Goal: Transaction & Acquisition: Purchase product/service

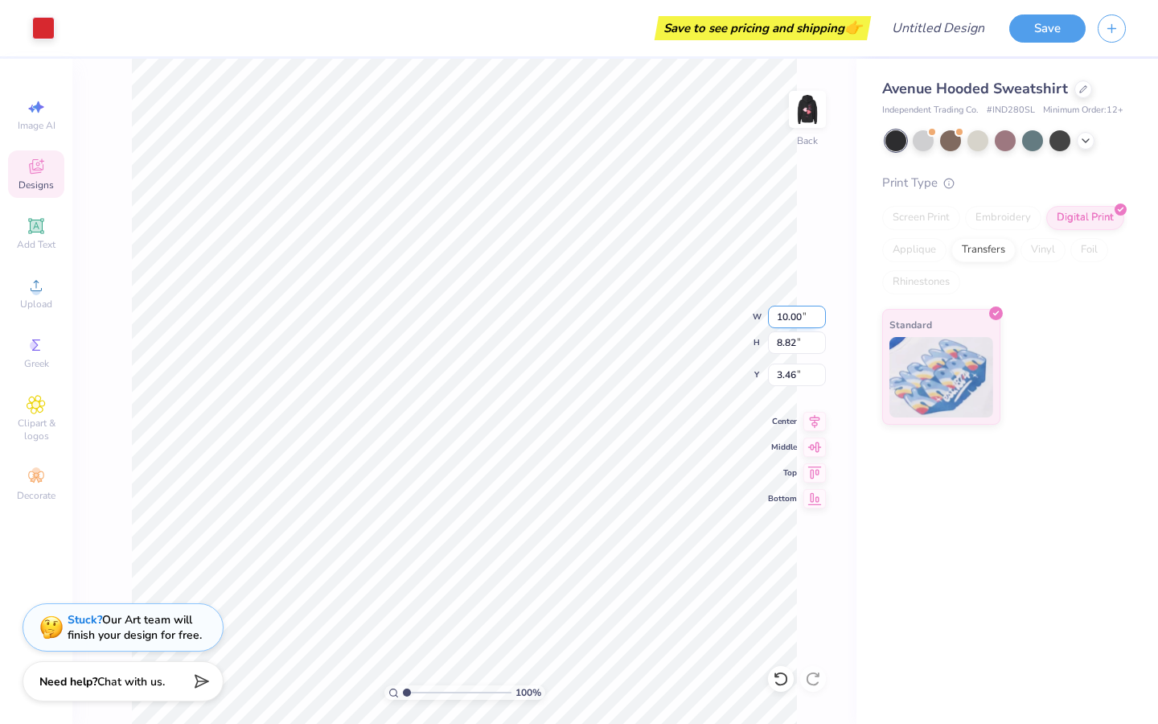
type input "3.75"
click at [805, 117] on img at bounding box center [807, 109] width 64 height 64
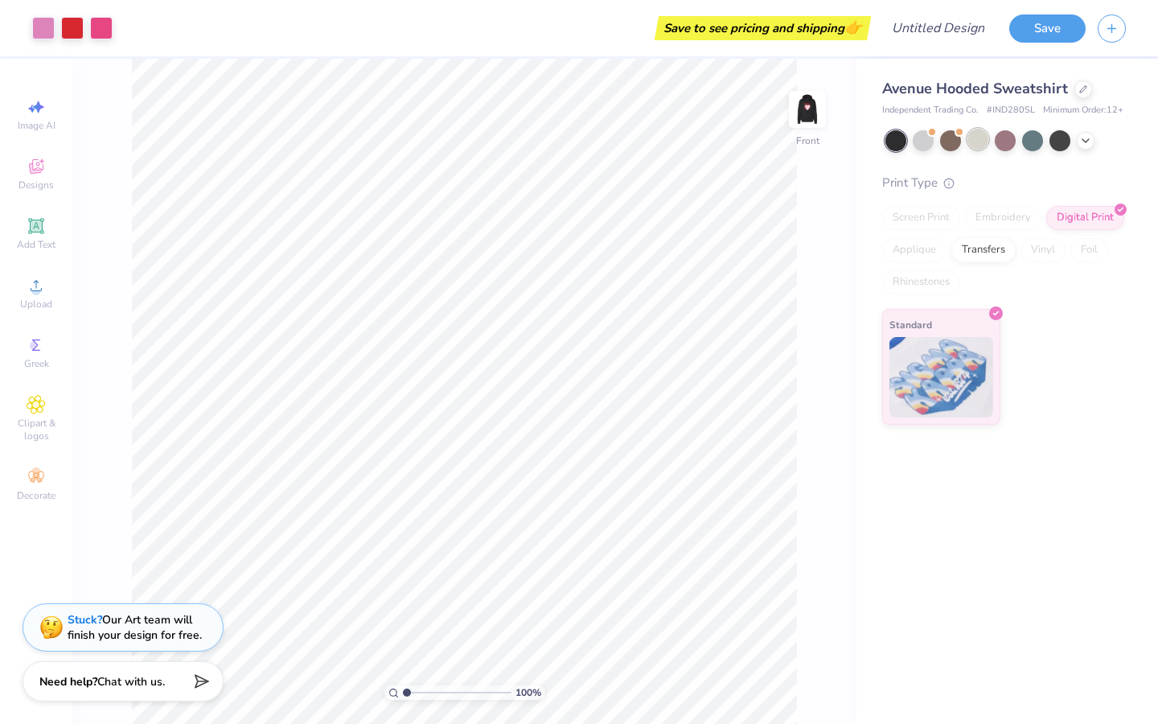
click at [985, 144] on div at bounding box center [978, 139] width 21 height 21
click at [952, 132] on div at bounding box center [950, 139] width 21 height 21
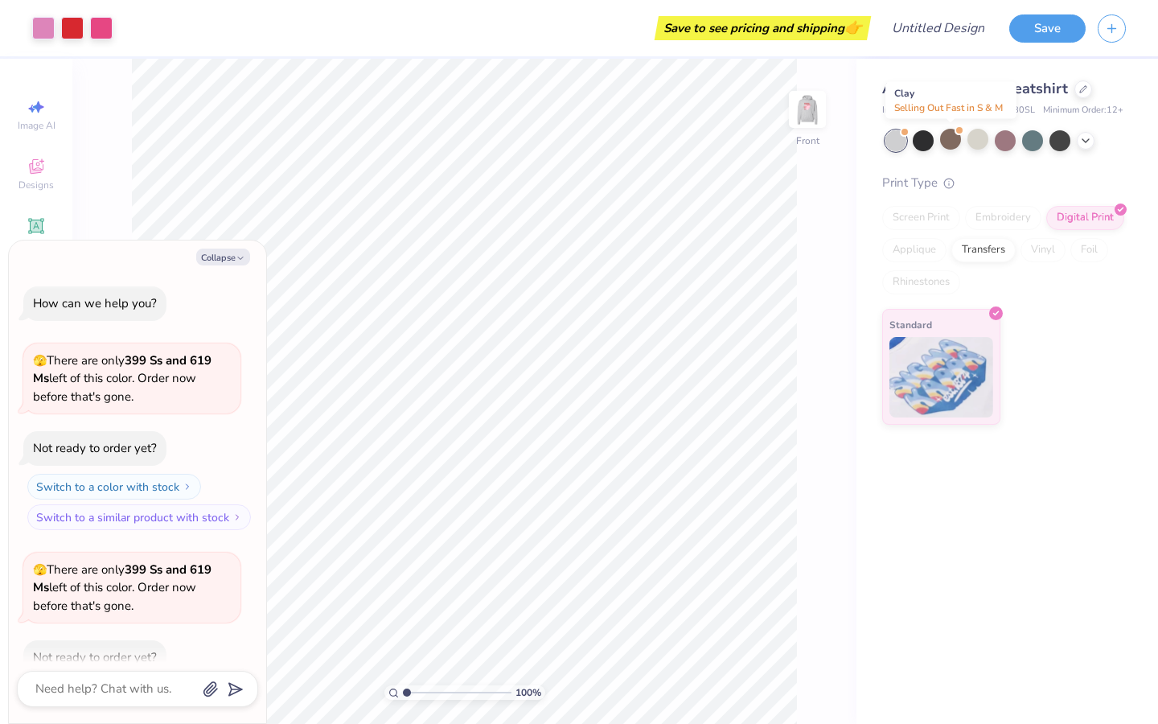
scroll to position [88, 0]
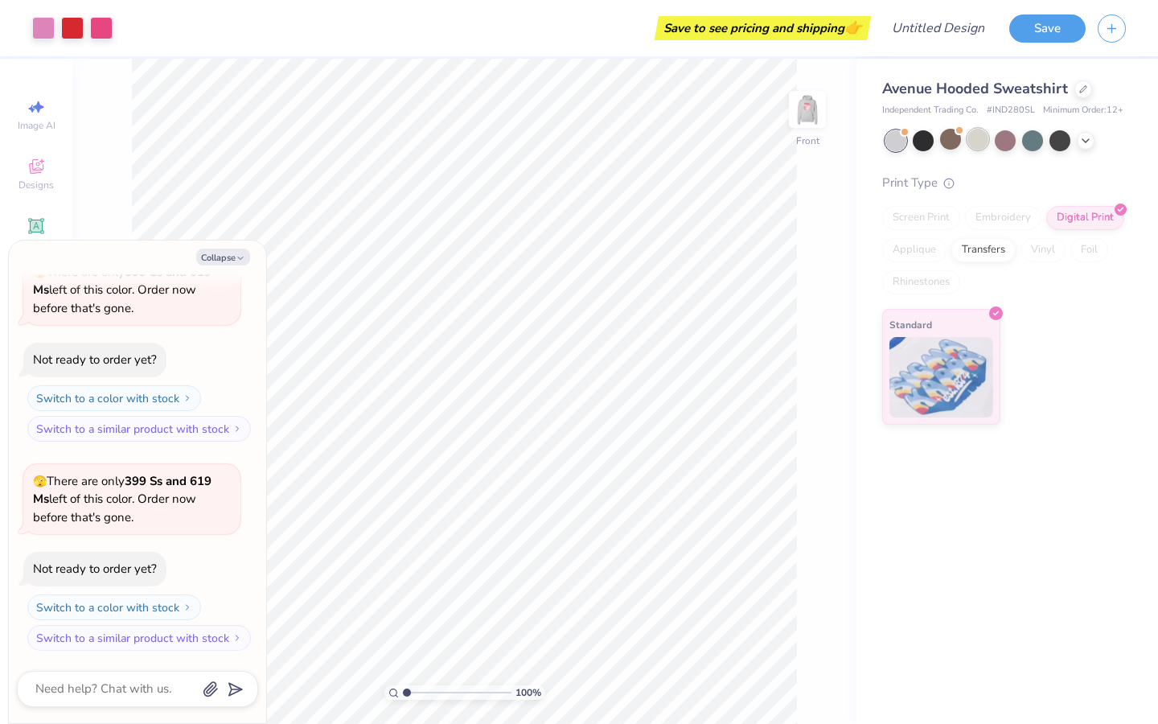
click at [976, 144] on div at bounding box center [978, 139] width 21 height 21
click at [1085, 144] on icon at bounding box center [1086, 139] width 13 height 13
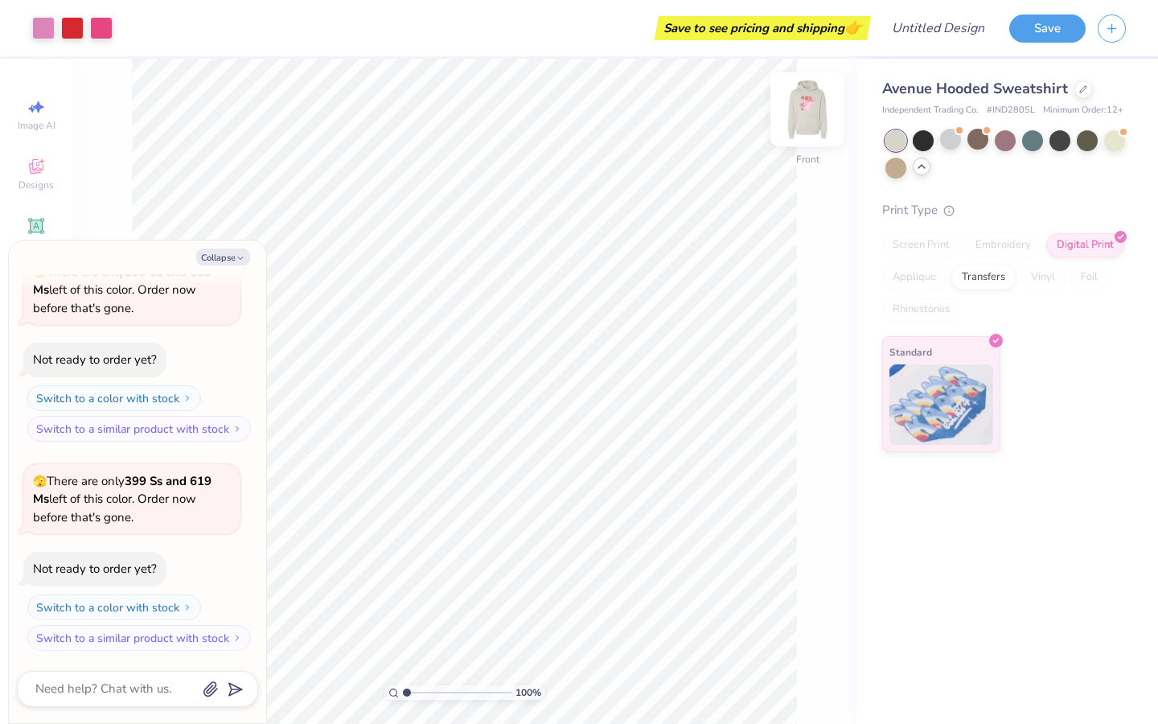
click at [816, 103] on img at bounding box center [807, 109] width 64 height 64
click at [914, 142] on div at bounding box center [923, 139] width 21 height 21
click at [969, 144] on div at bounding box center [978, 139] width 21 height 21
click at [944, 134] on div at bounding box center [950, 139] width 21 height 21
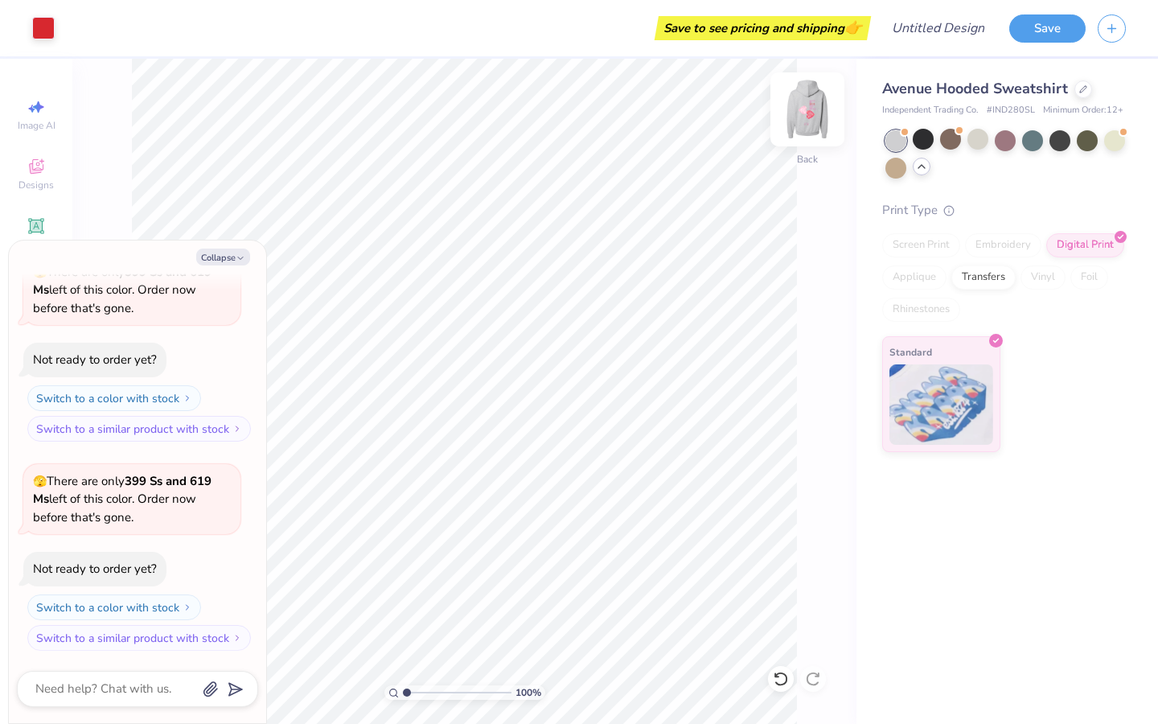
click at [812, 128] on div at bounding box center [808, 109] width 74 height 74
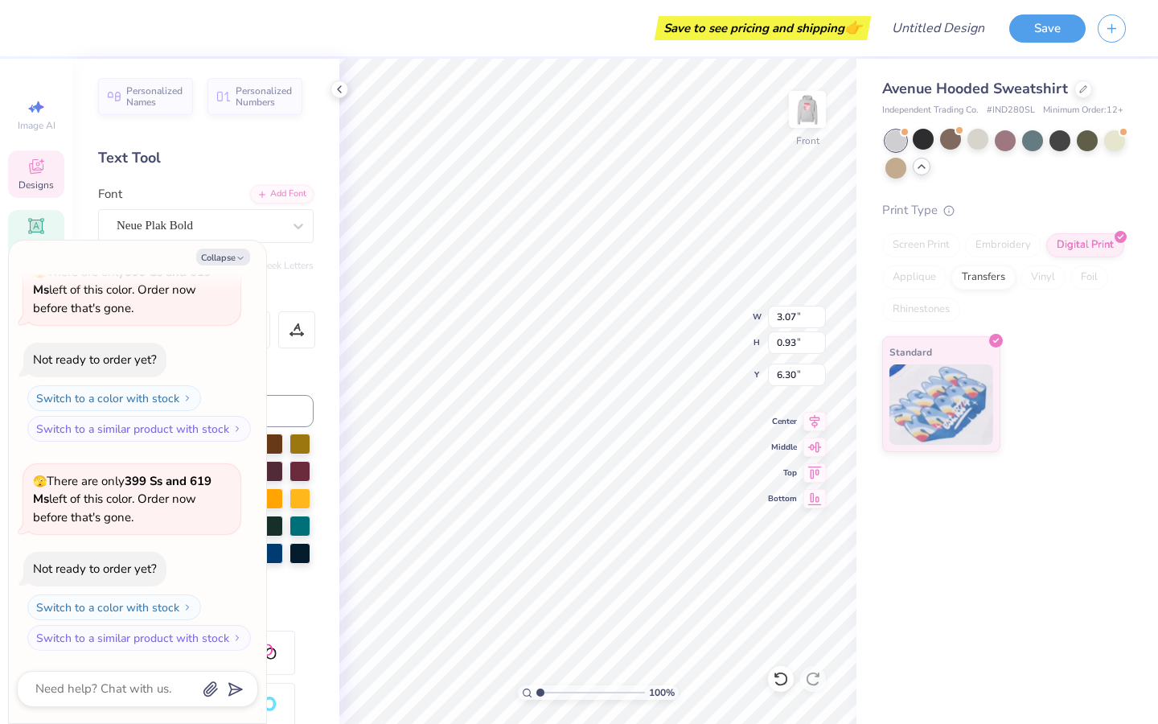
click at [302, 248] on div "Personalized Names Personalized Numbers Text Tool Add Font Font Neue Plak Bold …" at bounding box center [205, 391] width 267 height 665
click at [236, 260] on icon "button" at bounding box center [241, 258] width 10 height 10
type textarea "x"
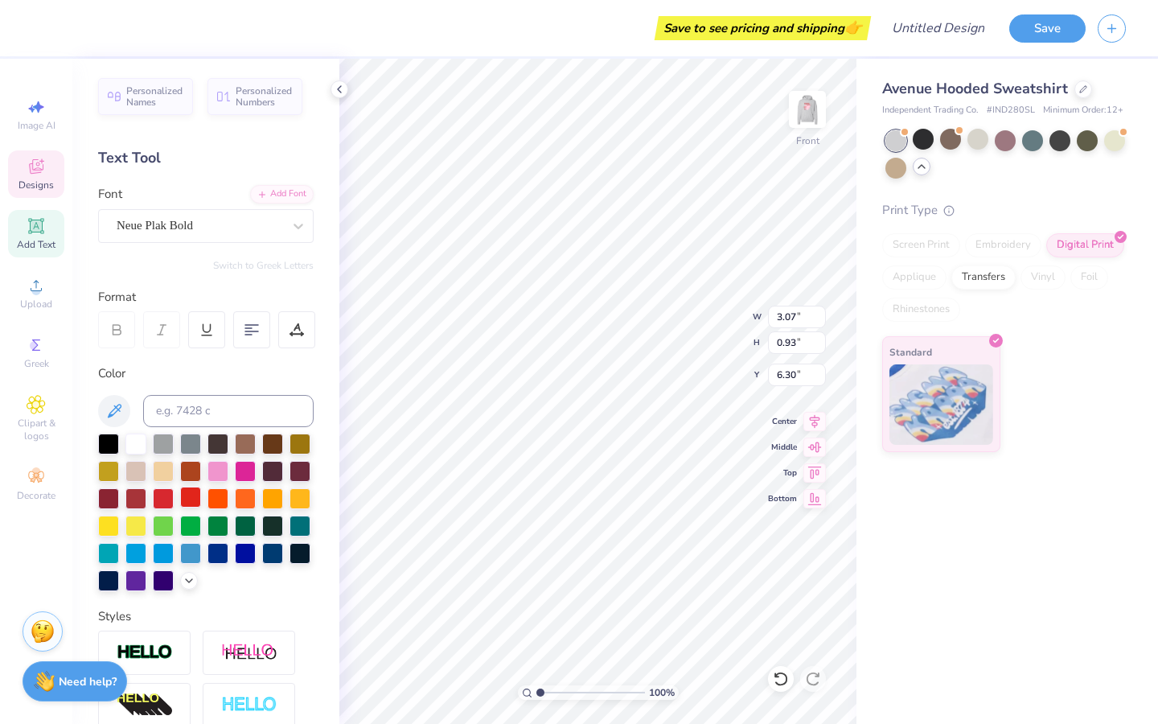
click at [193, 492] on div at bounding box center [190, 497] width 21 height 21
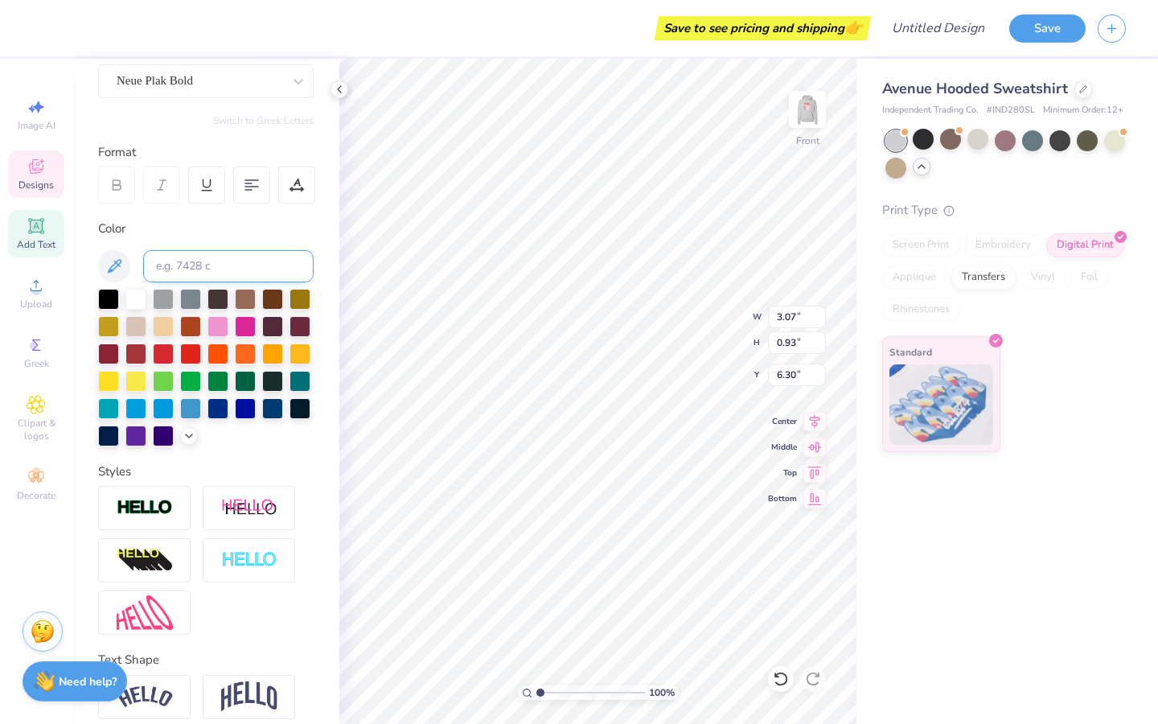
scroll to position [139, 0]
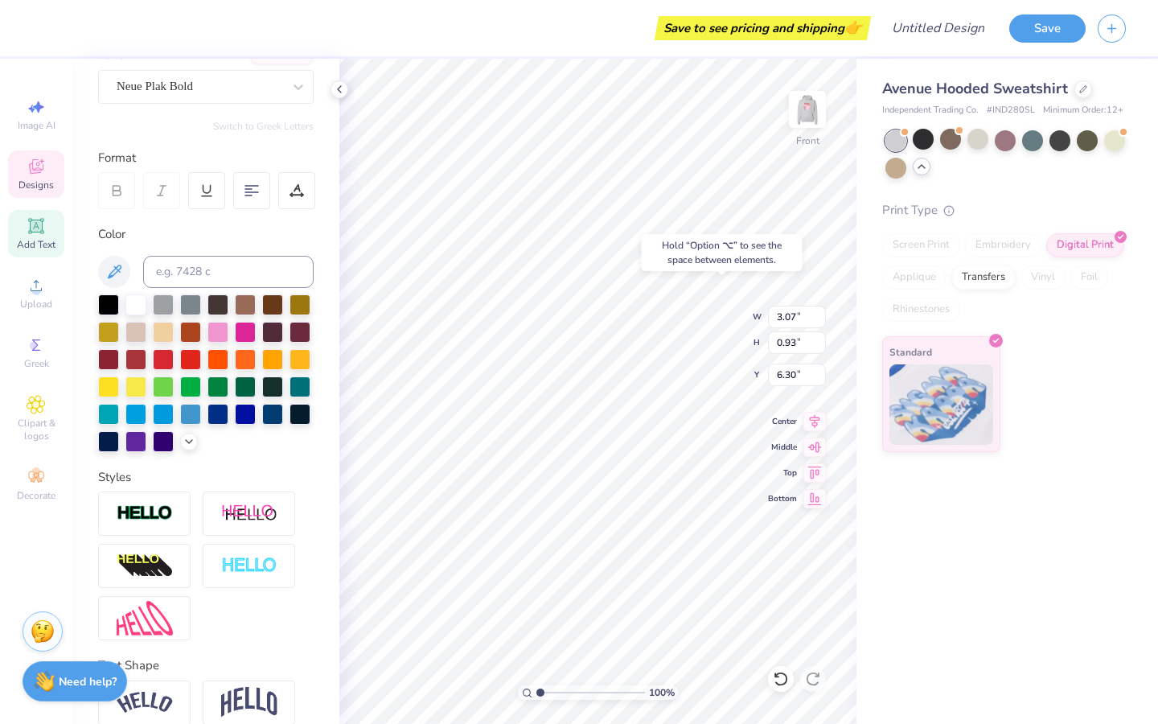
type input "6.34"
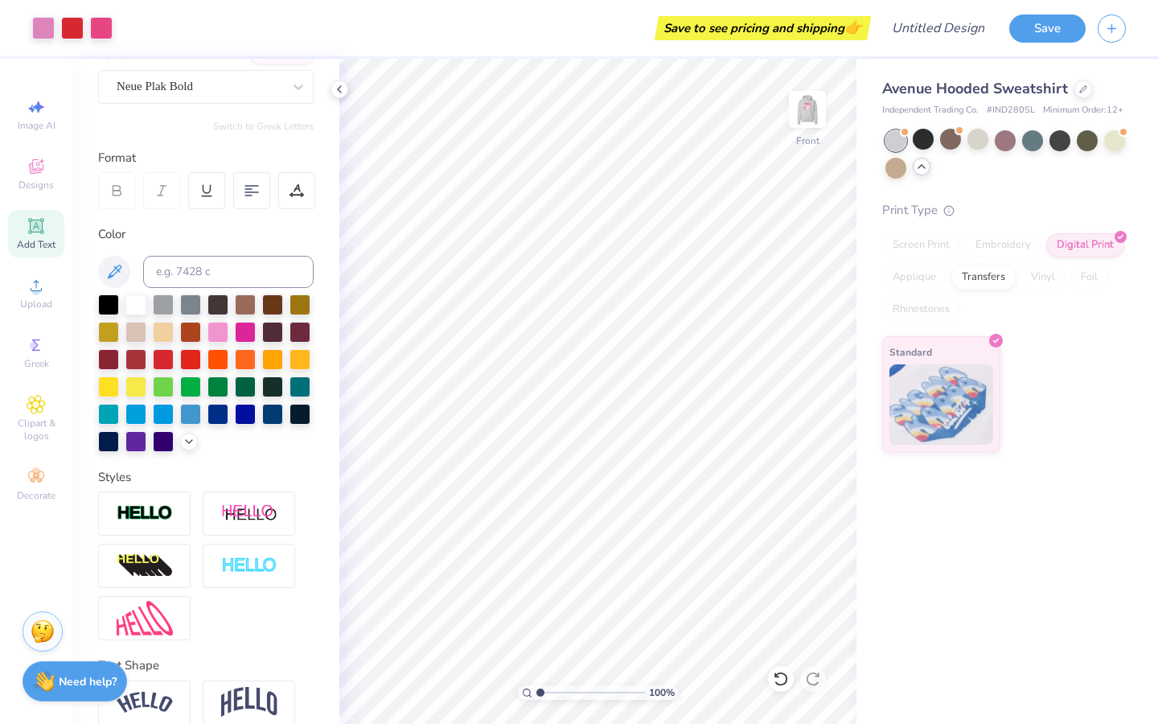
click at [35, 250] on span "Add Text" at bounding box center [36, 244] width 39 height 13
click at [39, 223] on icon at bounding box center [36, 226] width 12 height 12
type input "12.55"
type input "7.40"
click at [972, 562] on div "Avenue Hooded Sweatshirt Independent Trading Co. # IND280SL Minimum Order: 12 +…" at bounding box center [1008, 391] width 302 height 665
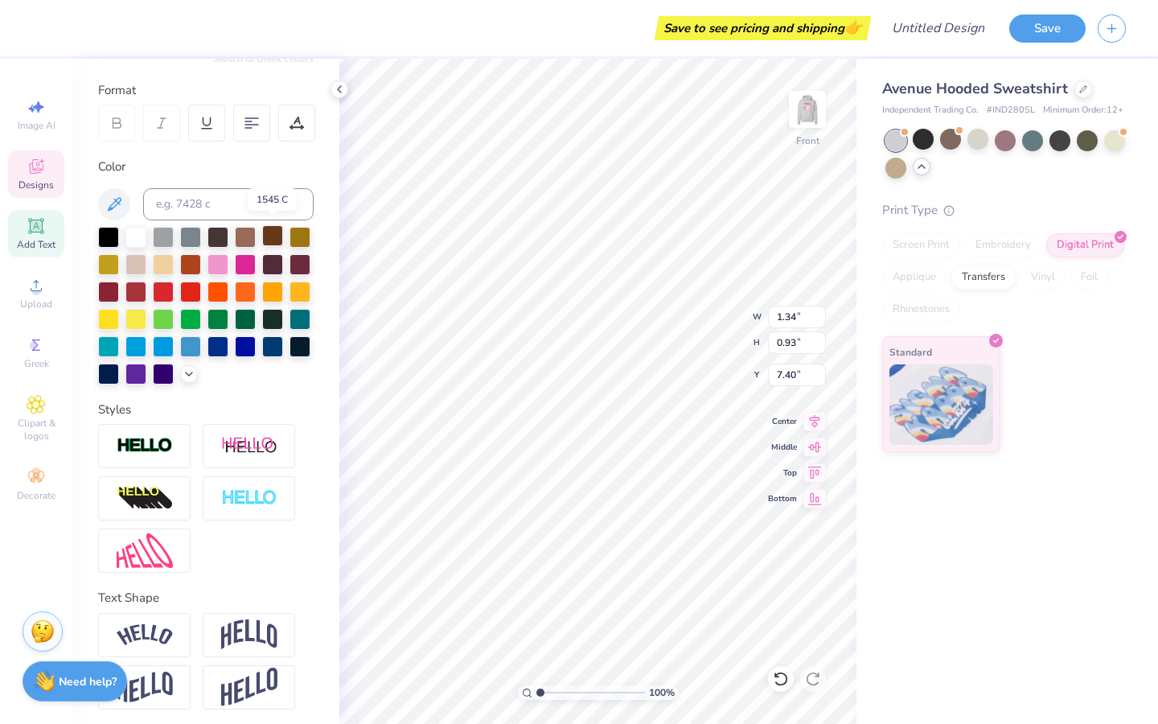
scroll to position [211, 0]
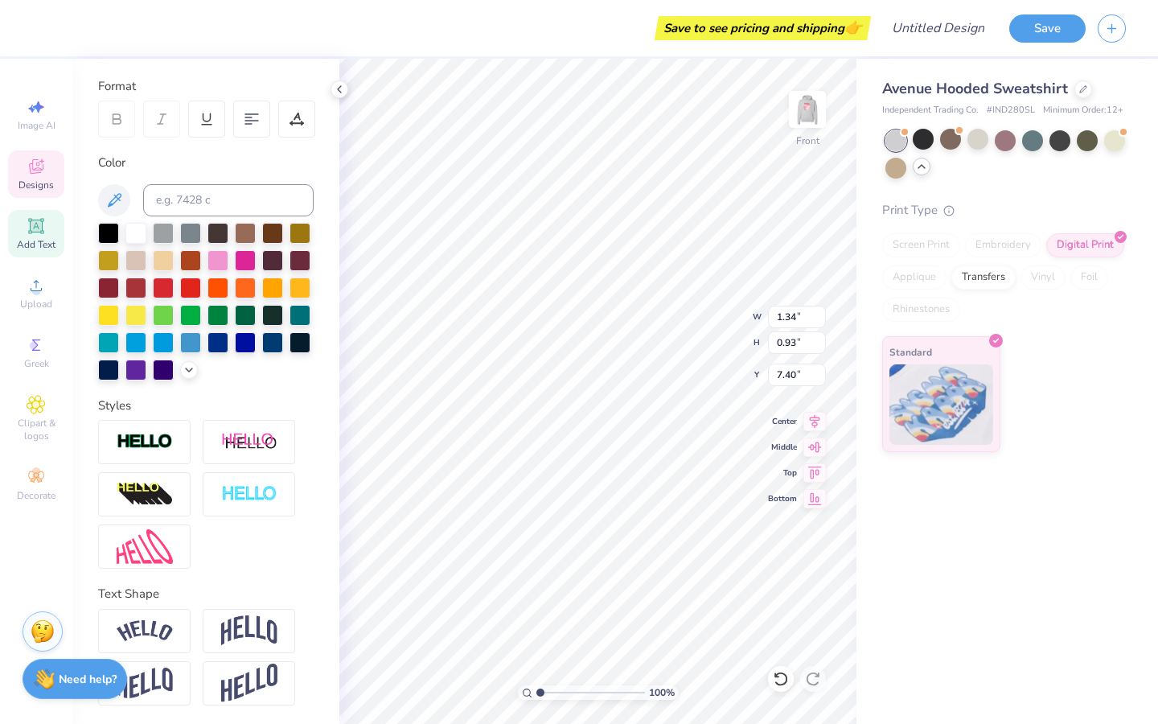
click at [95, 691] on div "Need help? Chat with us." at bounding box center [75, 679] width 105 height 40
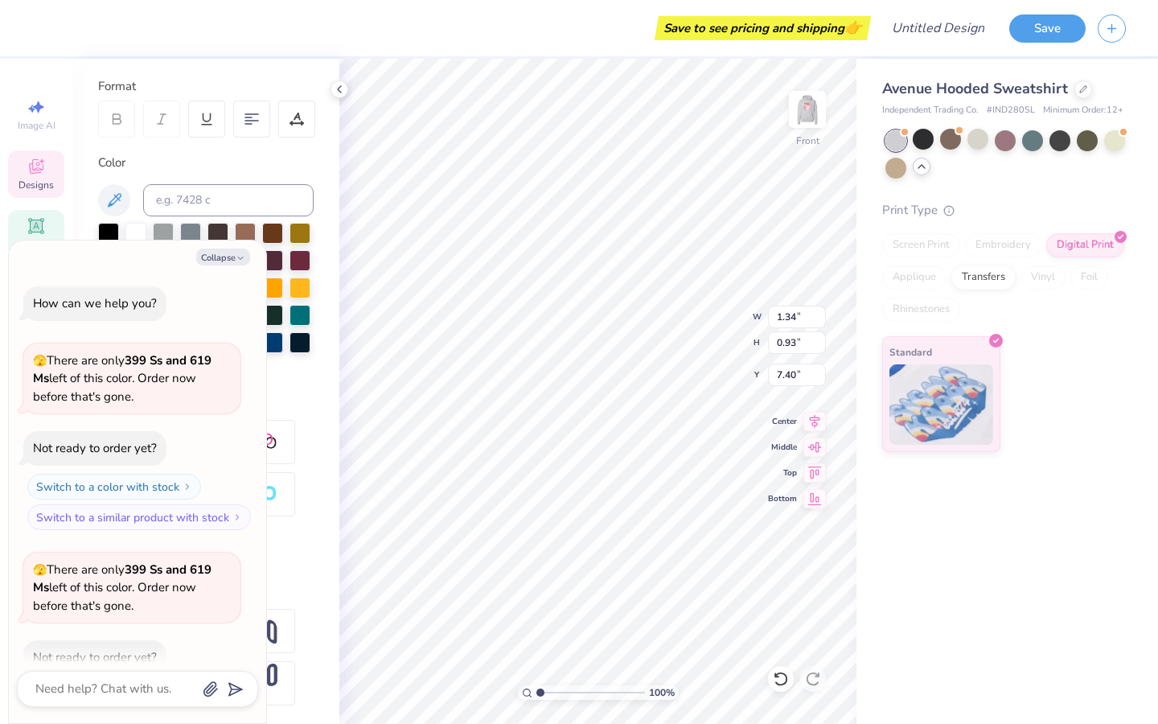
scroll to position [298, 0]
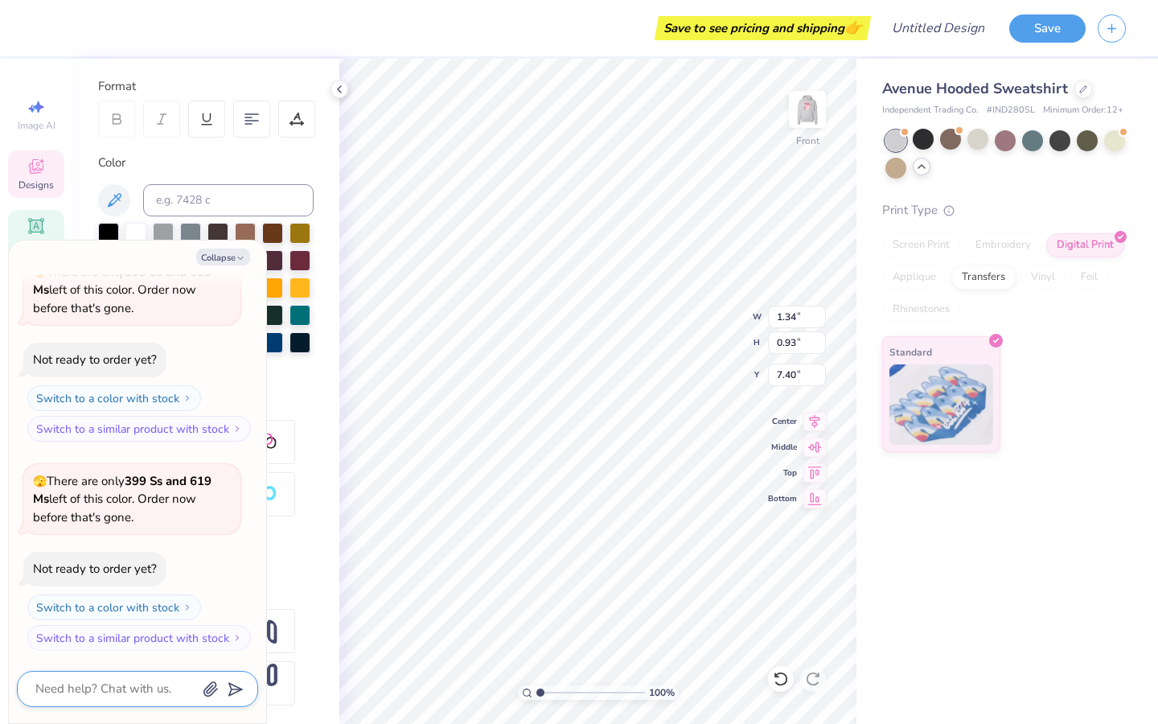
click at [130, 693] on textarea at bounding box center [115, 689] width 163 height 22
type textarea "x"
type textarea "h"
type textarea "x"
type textarea "ho"
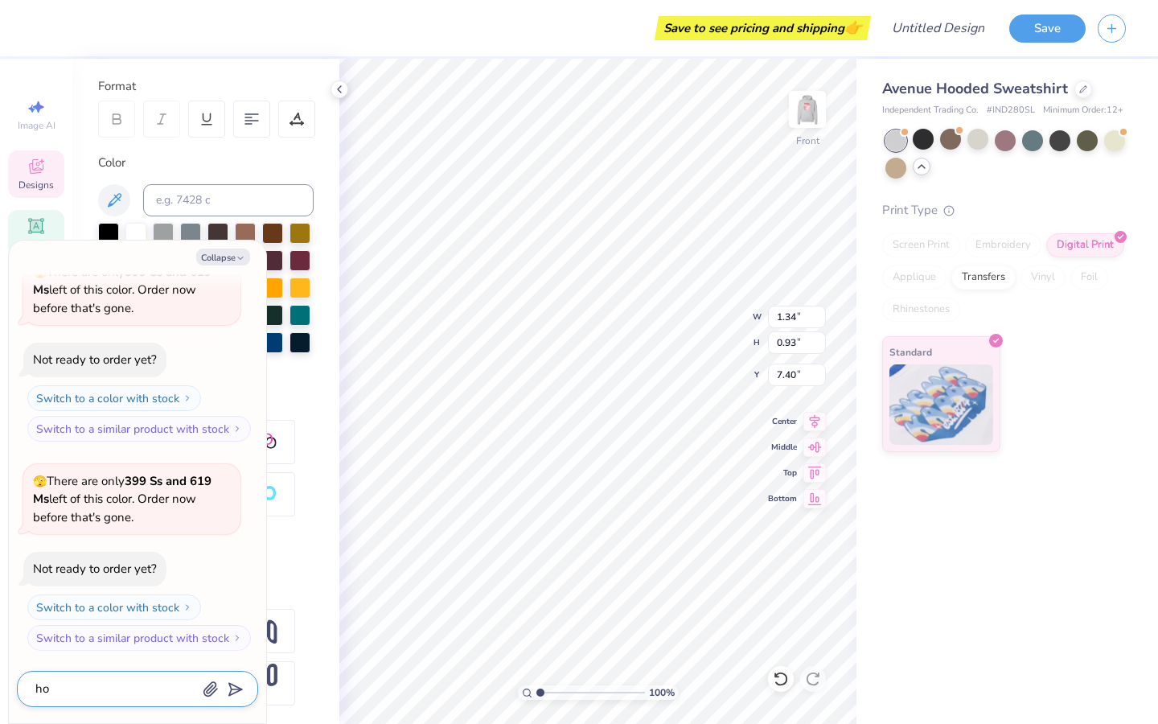
type textarea "x"
type textarea "how"
type textarea "x"
type textarea "how"
type textarea "x"
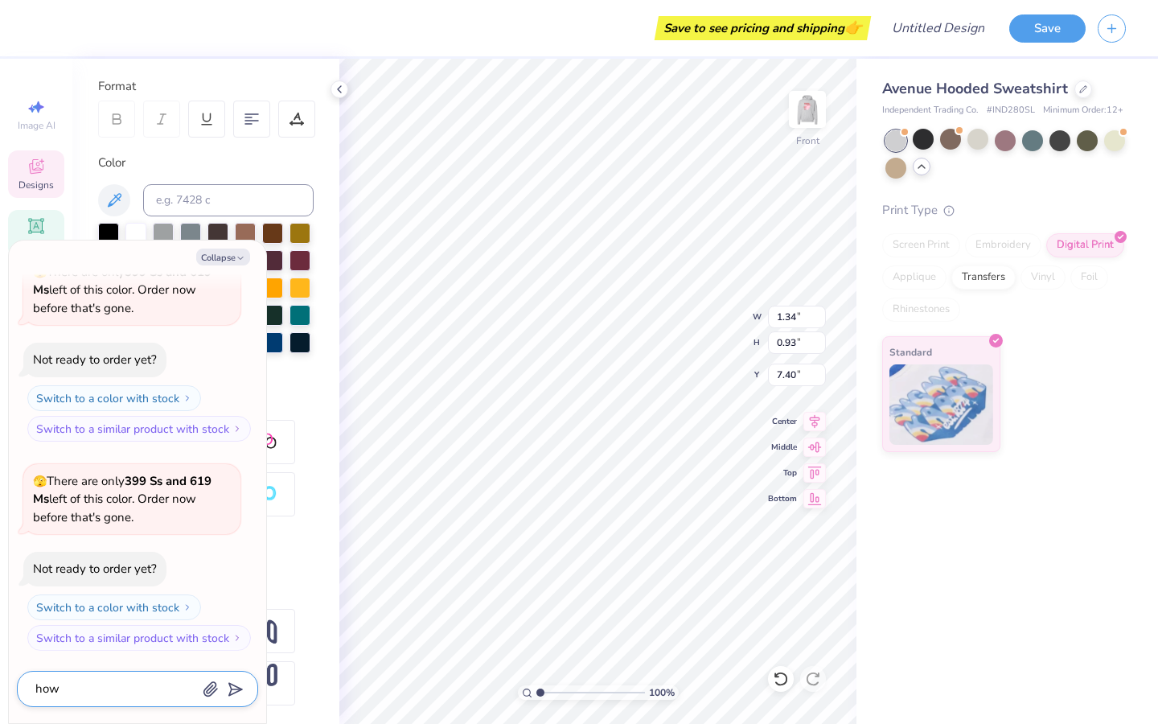
type textarea "how d"
type textarea "x"
type textarea "how do"
type textarea "x"
type textarea "how do"
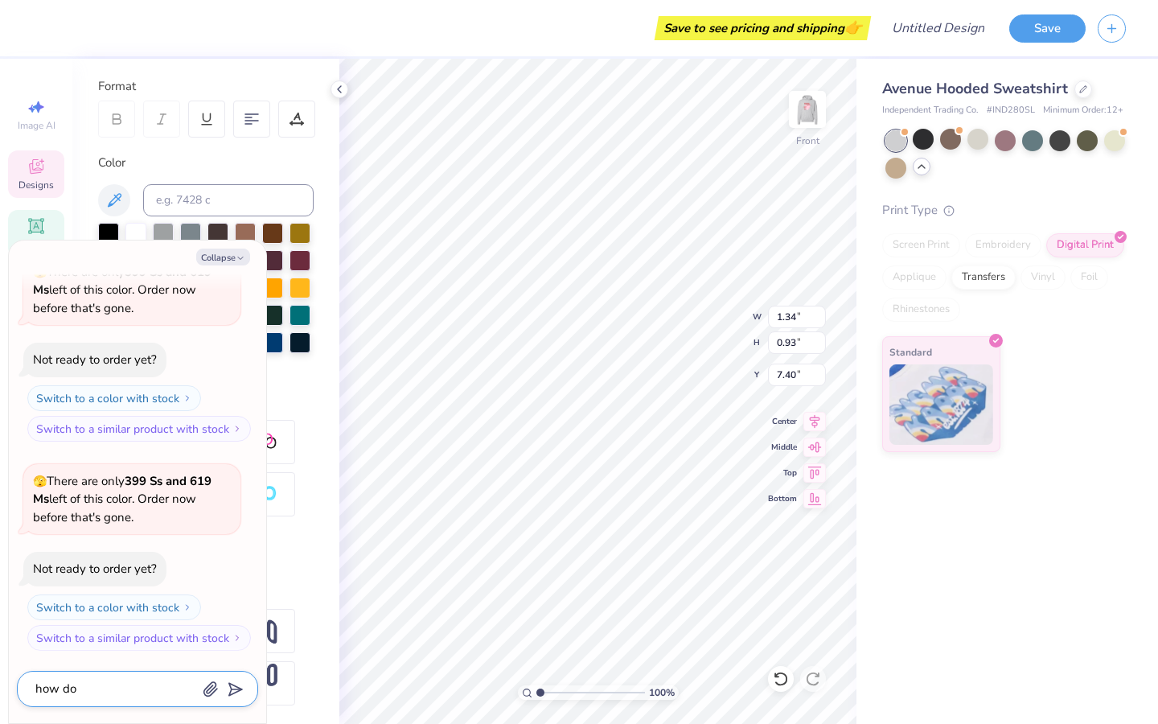
type textarea "x"
type textarea "how do i"
type textarea "x"
type textarea "how do i"
type textarea "x"
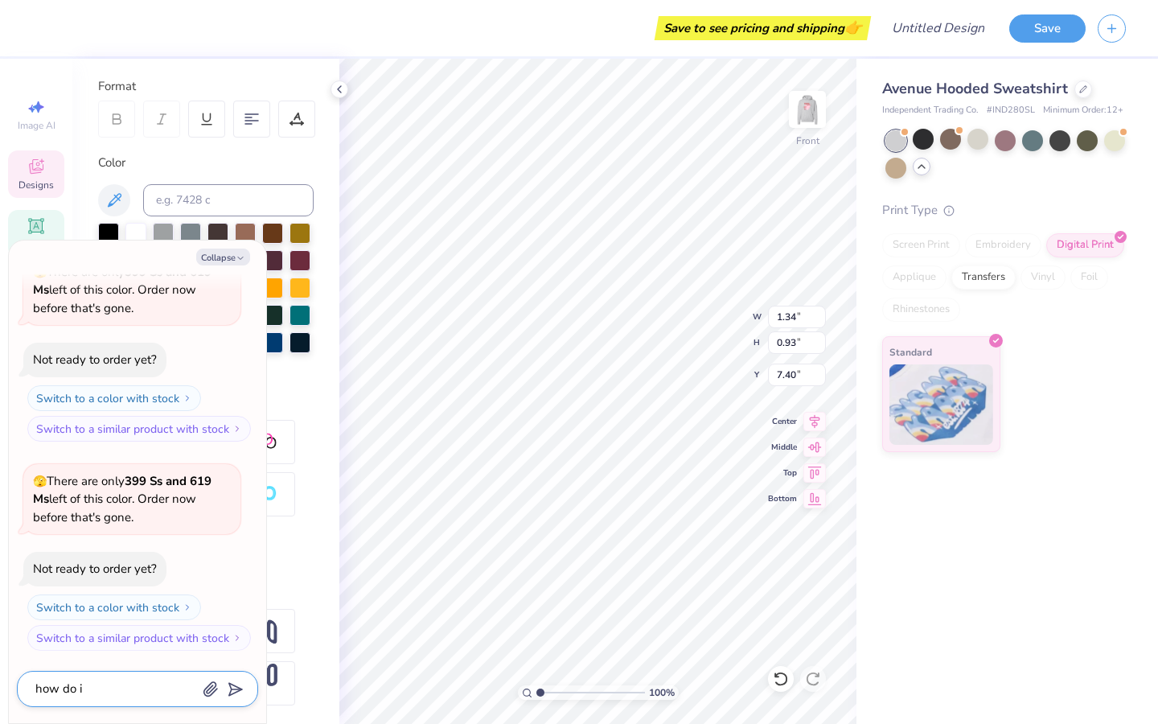
type textarea "how do i c"
type textarea "x"
type textarea "how do i cn"
type textarea "x"
type textarea "how do i cna="
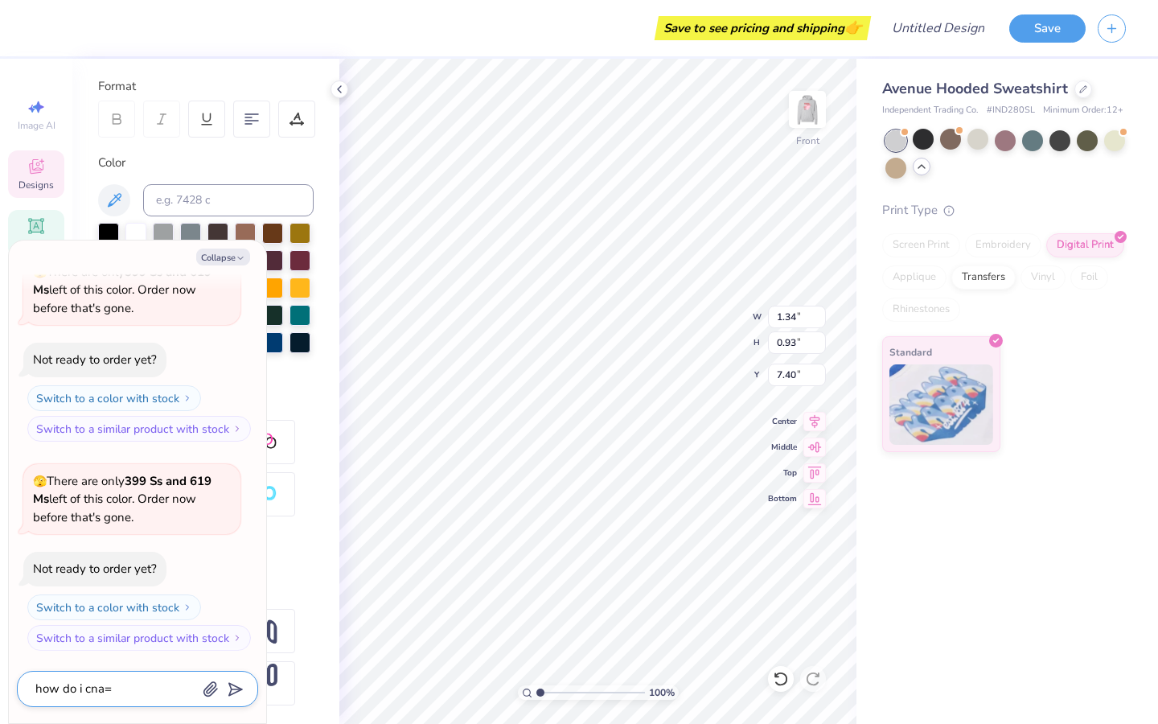
type textarea "x"
type textarea "how do i cna=="
type textarea "x"
type textarea "how do i cna==h"
type textarea "x"
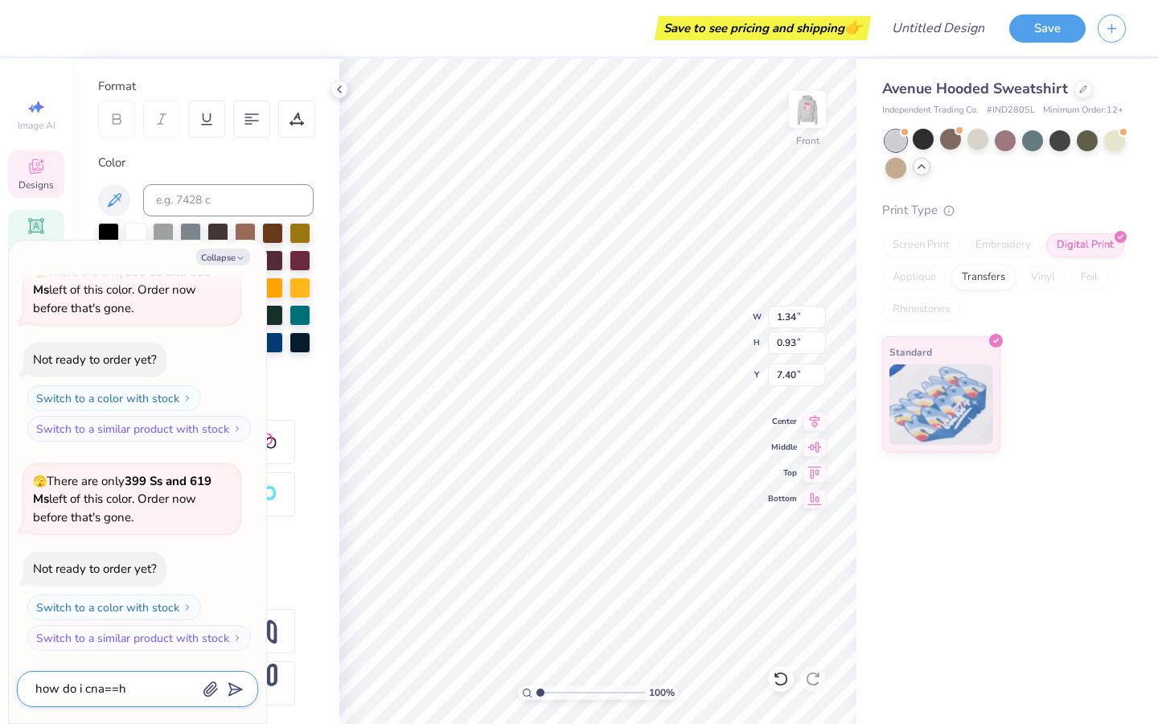
type textarea "how do i cna==ha"
type textarea "x"
type textarea "how do i cna==ha="
type textarea "x"
type textarea "how do i cna==ha"
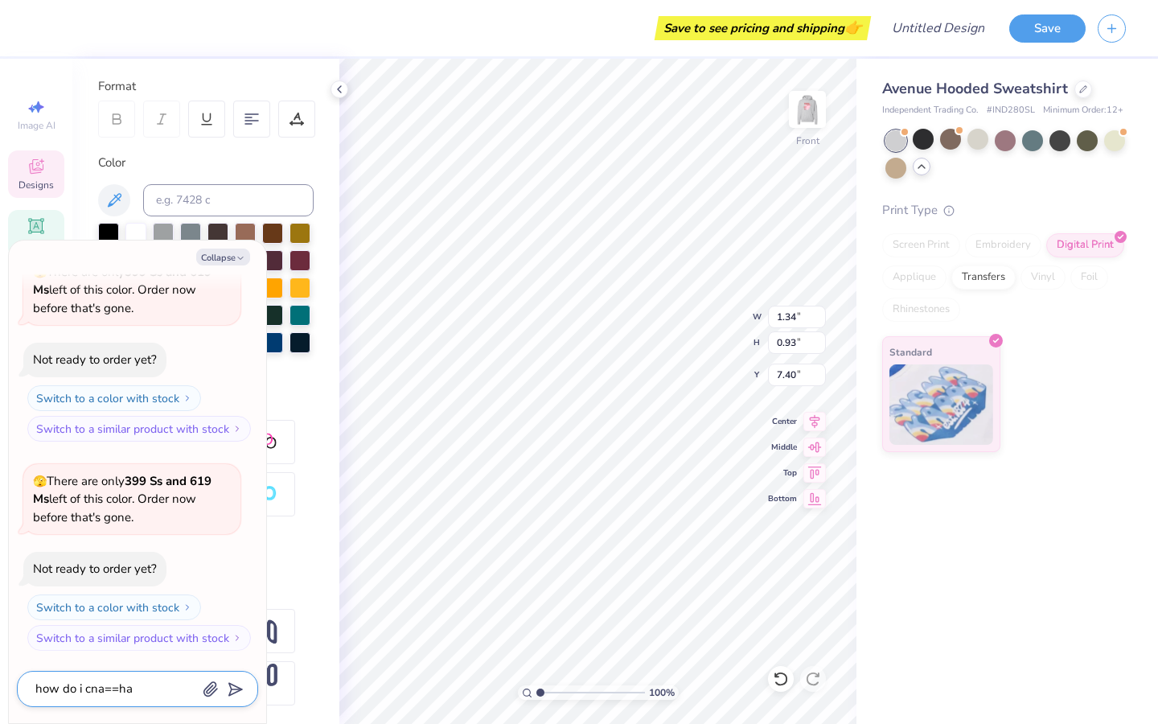
type textarea "x"
type textarea "how do i cna==h"
type textarea "x"
type textarea "how do i cna=="
type textarea "x"
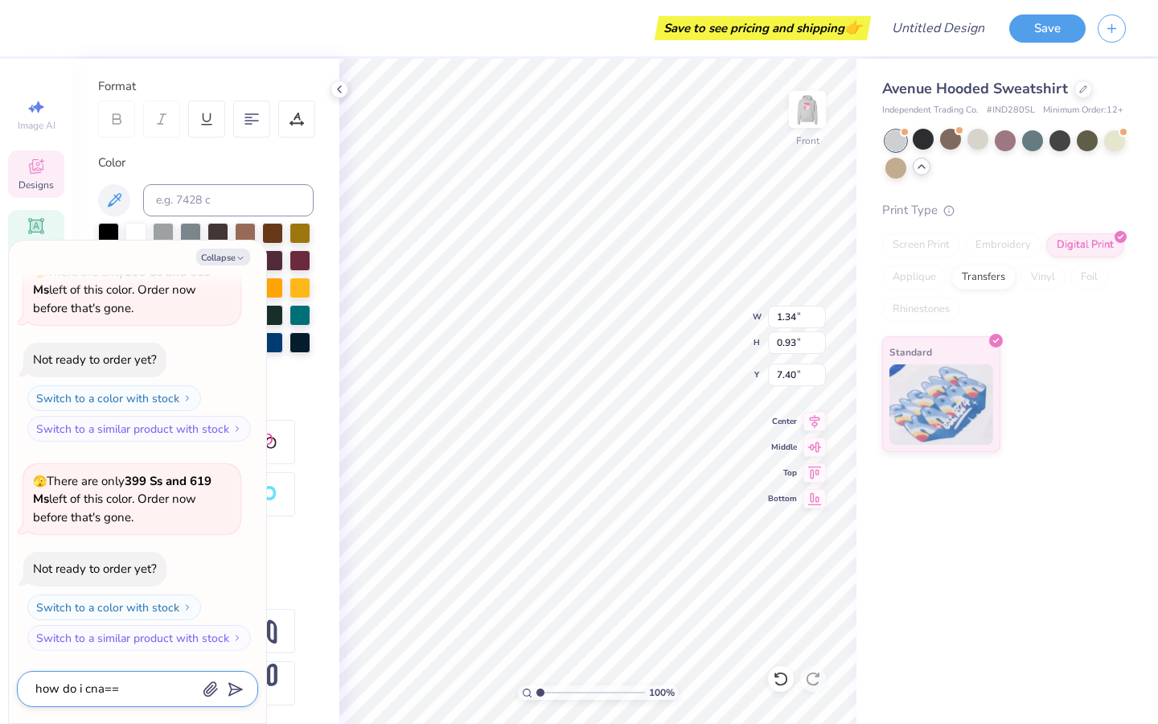
type textarea "how do i cna="
type textarea "x"
type textarea "how do i cna"
type textarea "x"
type textarea "how do i cn"
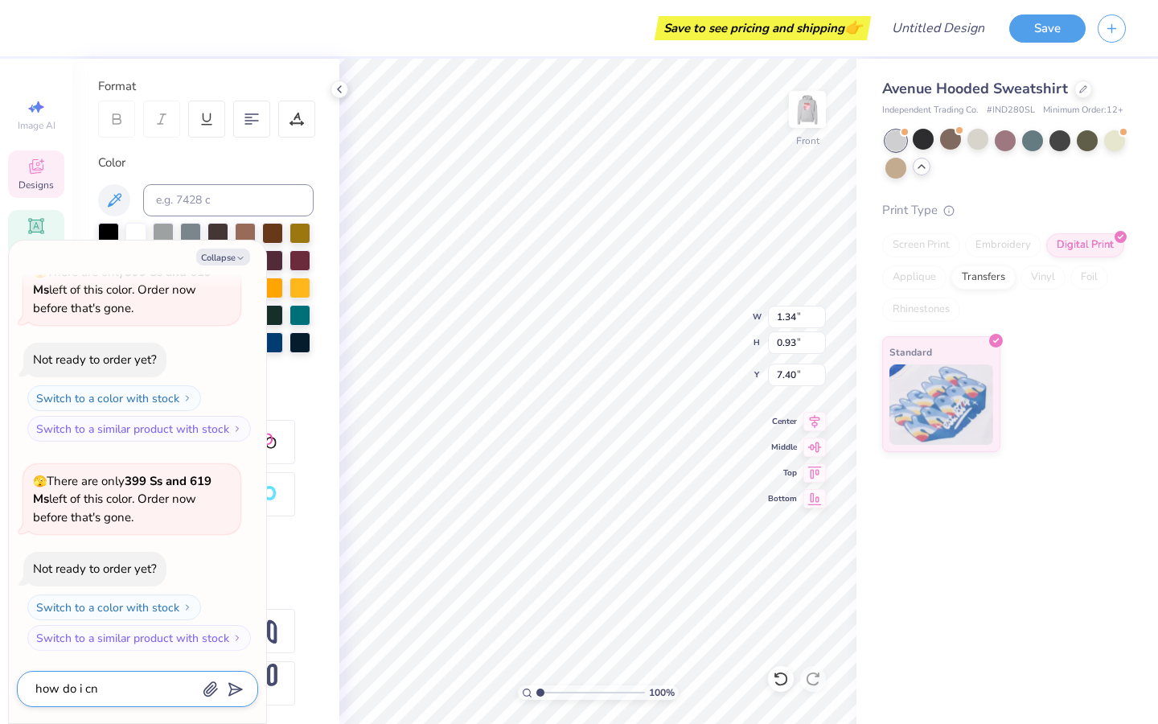
type textarea "x"
type textarea "how do i c"
type textarea "x"
type textarea "how do i ch"
type textarea "x"
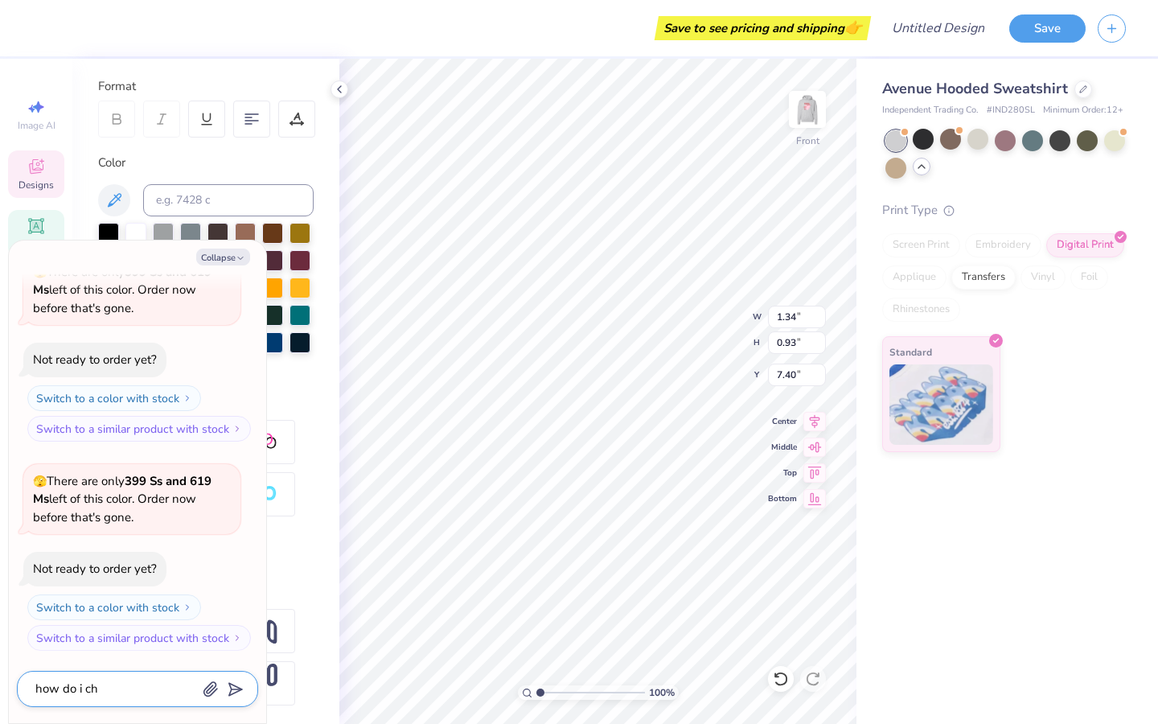
type textarea "how do i cha"
type textarea "x"
type textarea "how do i chan"
type textarea "x"
type textarea "how do i chang"
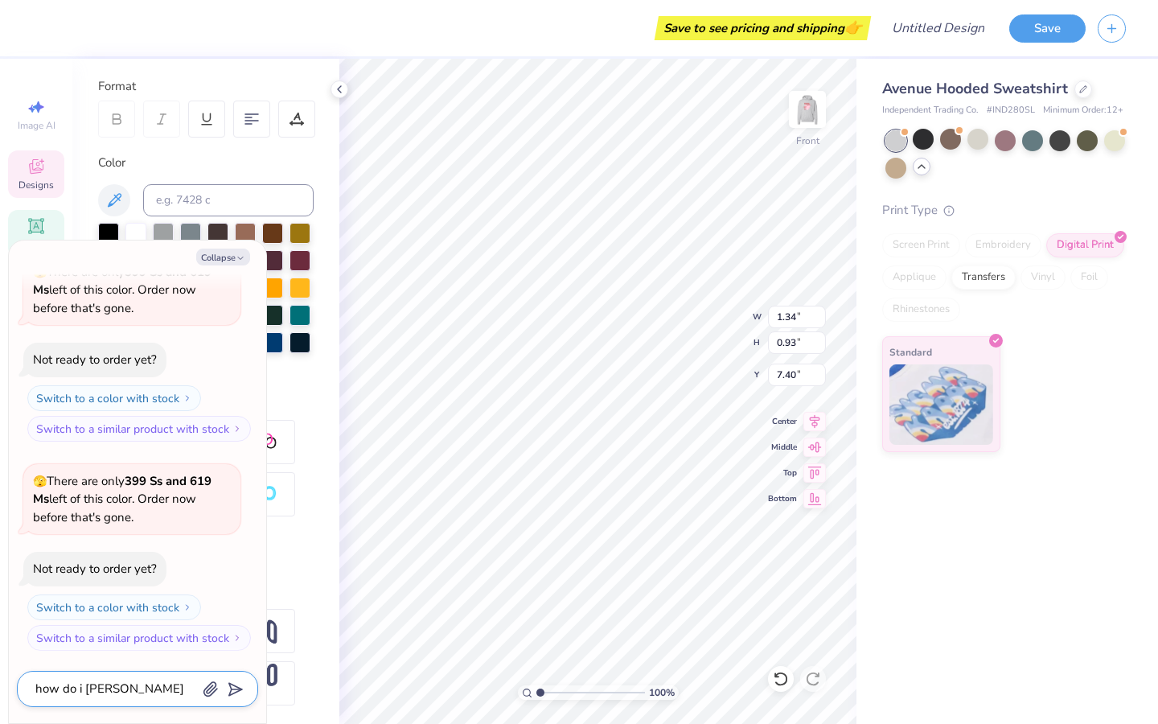
type textarea "x"
type textarea "how do i change"
type textarea "x"
type textarea "how do i change"
type textarea "x"
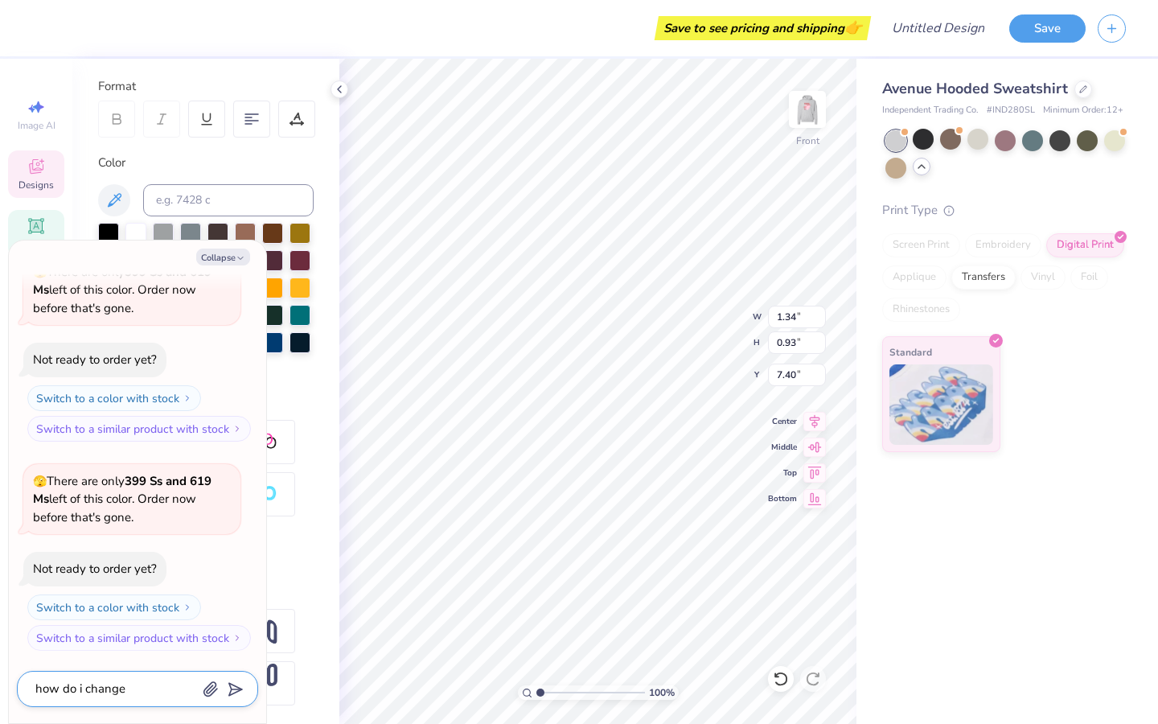
type textarea "how do i change t"
type textarea "x"
type textarea "how do i change th"
type textarea "x"
type textarea "how do i change the"
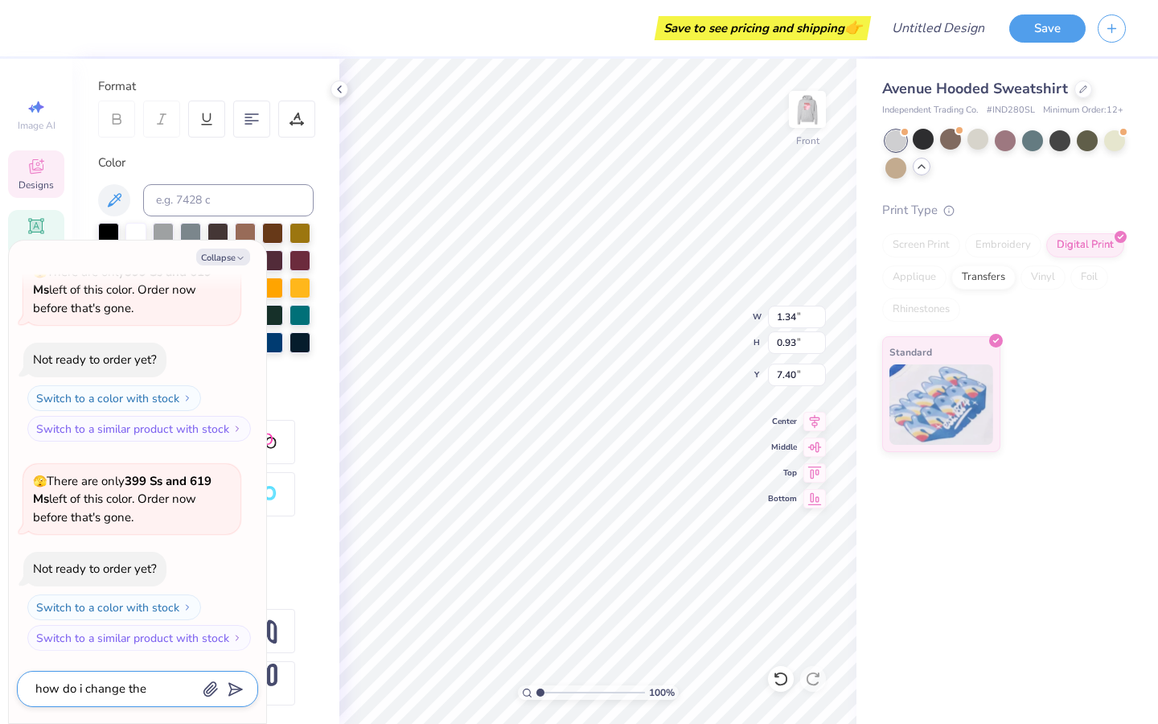
type textarea "x"
type textarea "how do i change the"
type textarea "x"
type textarea "how do i change the w"
type textarea "x"
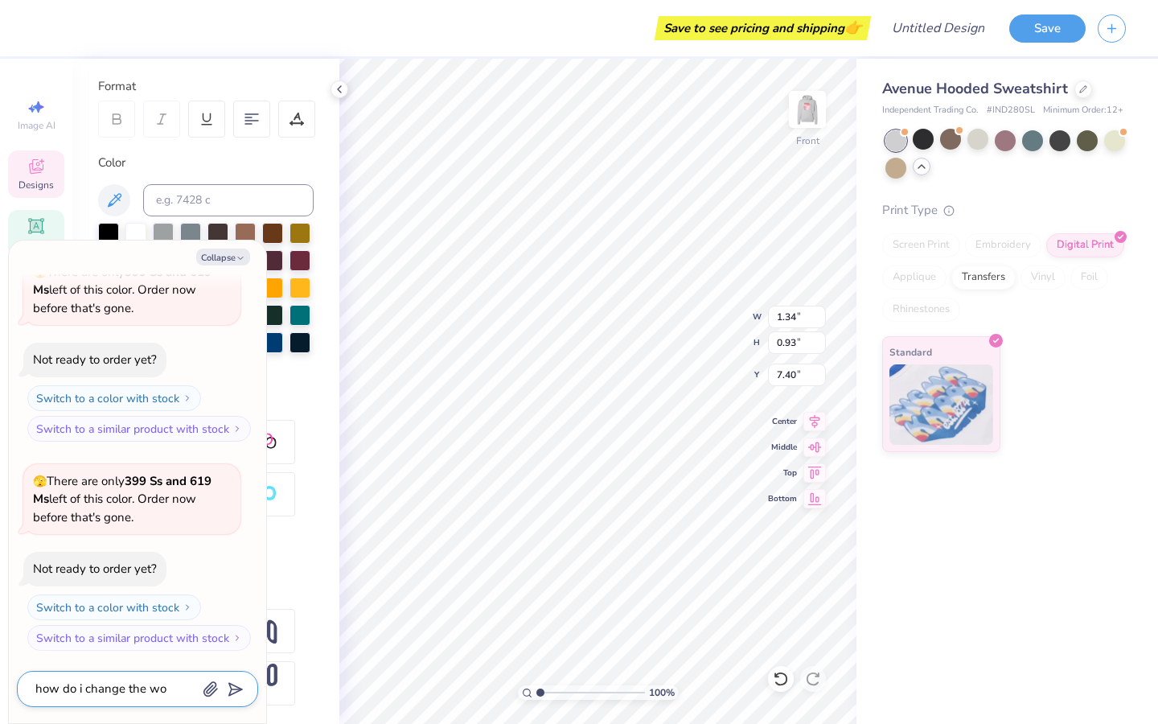
type textarea "how do i change the wor"
type textarea "x"
type textarea "how do i change the word"
type textarea "x"
type textarea "how do i change the words"
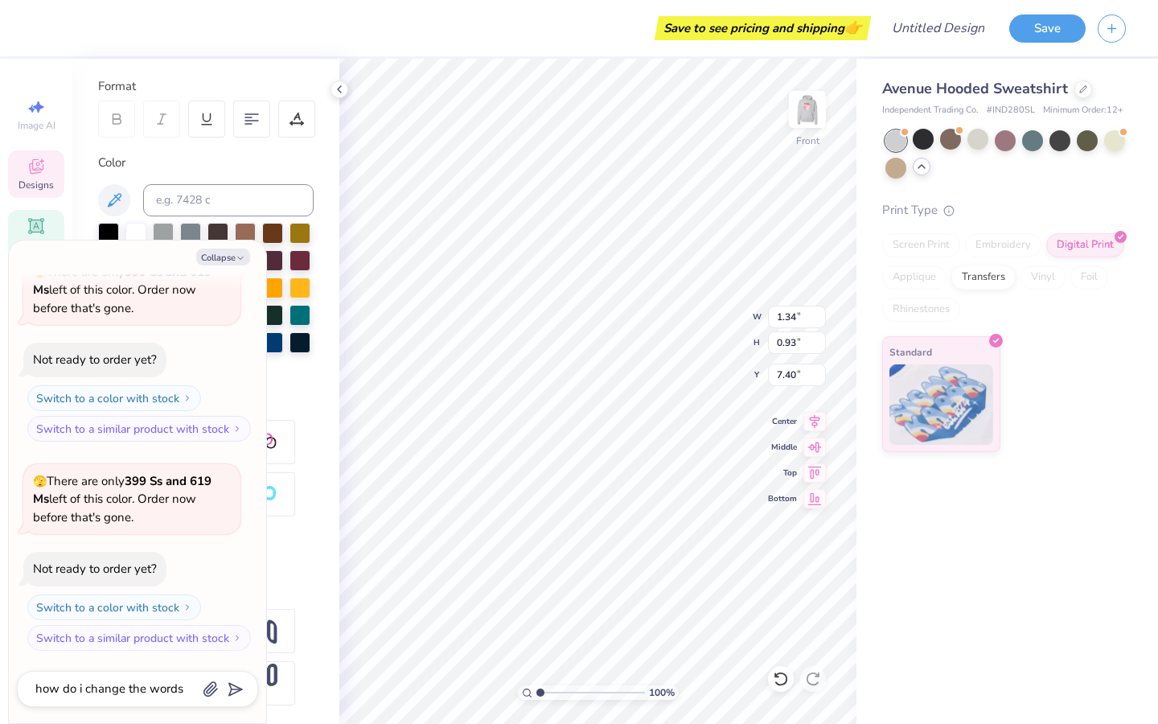
scroll to position [342, 0]
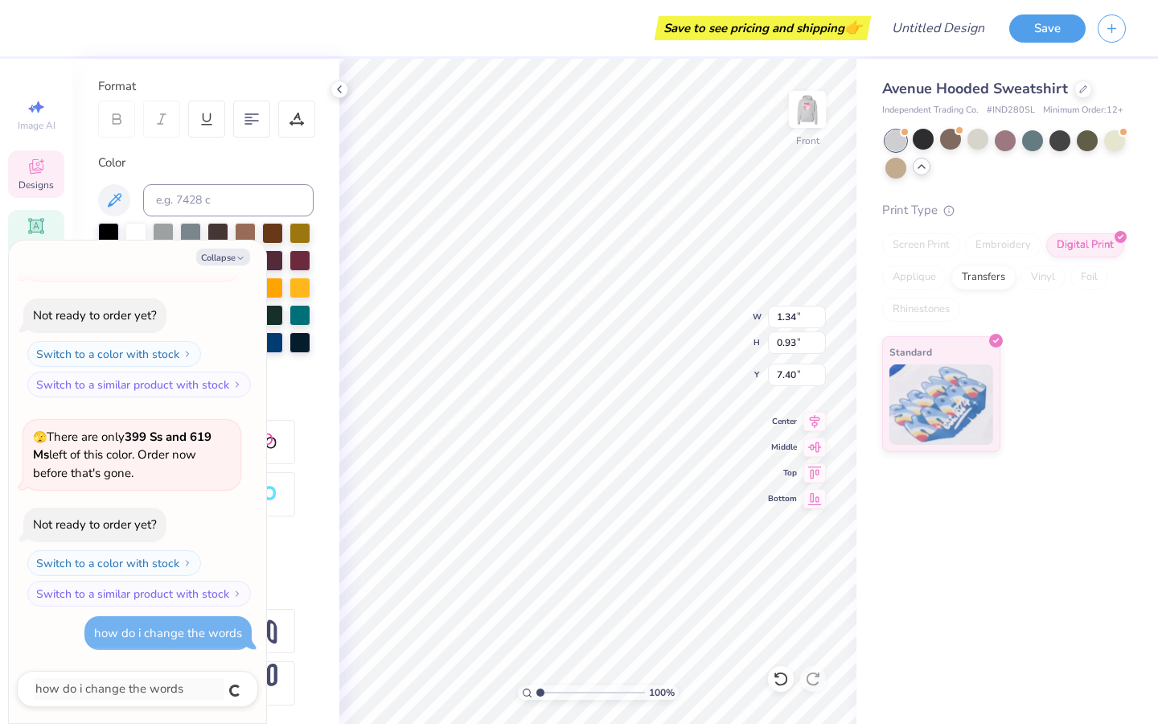
type textarea "x"
click at [121, 693] on textarea at bounding box center [115, 689] width 163 height 22
type textarea "x"
type input "9.68"
type input "7.63"
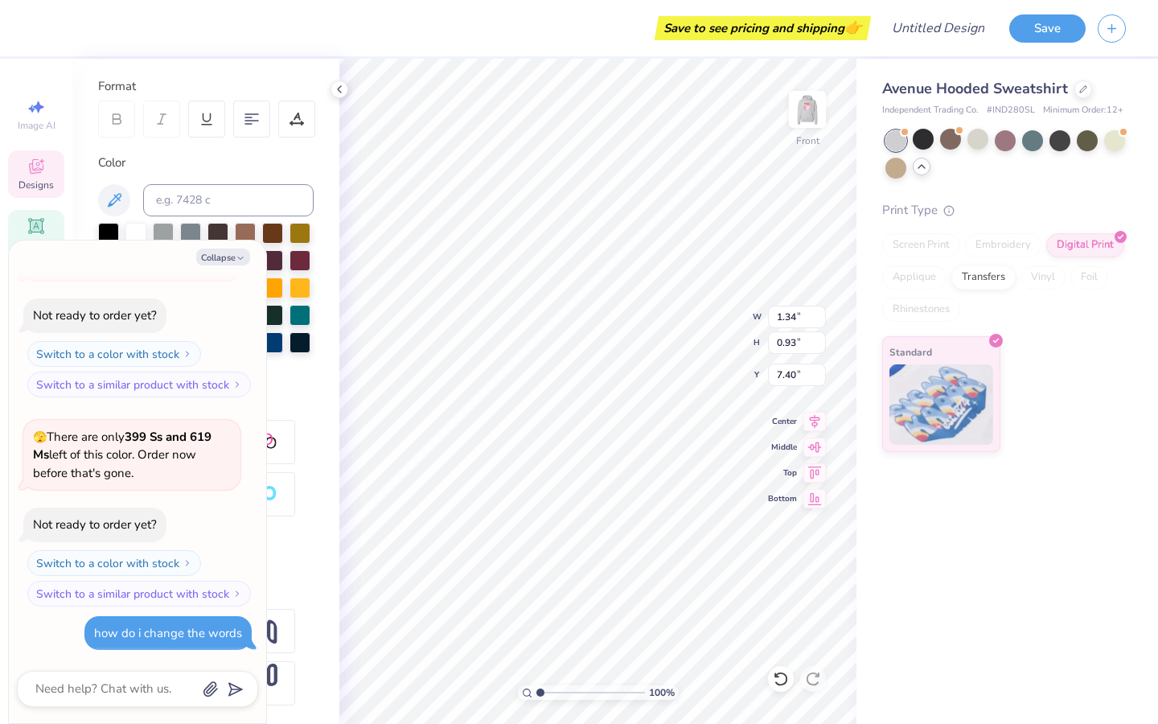
type input "9.75"
type textarea "x"
type input "9.60"
type textarea "x"
type input "1.34"
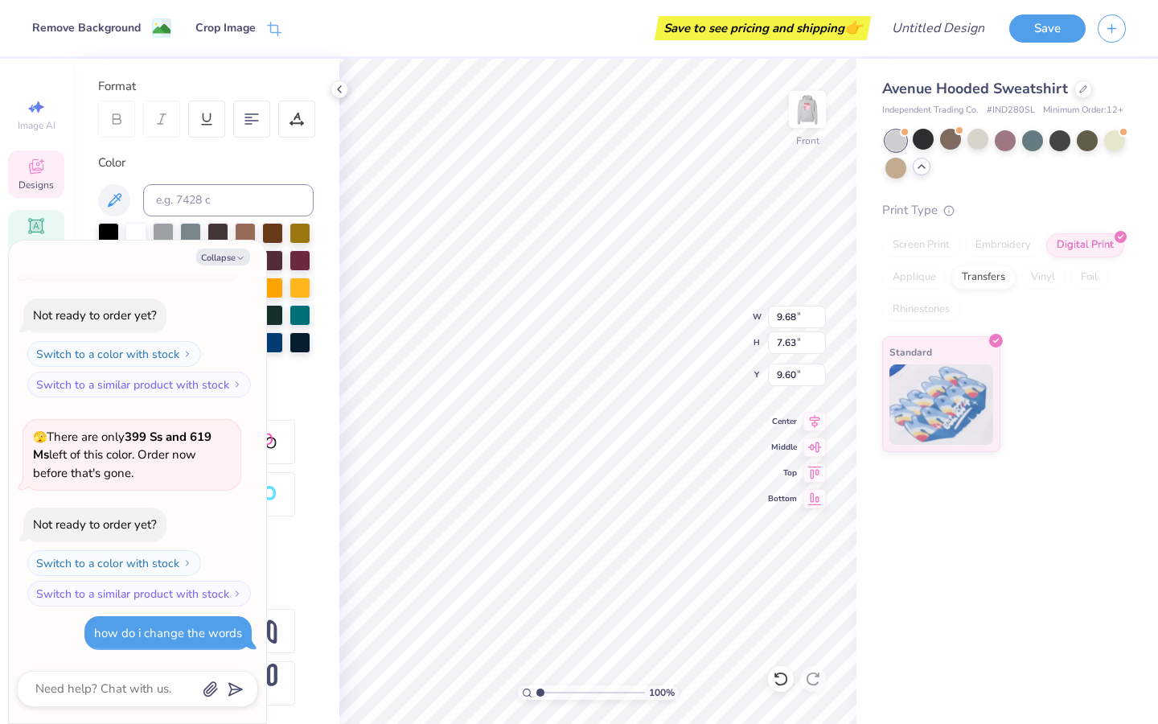
type input "0.93"
type input "7.40"
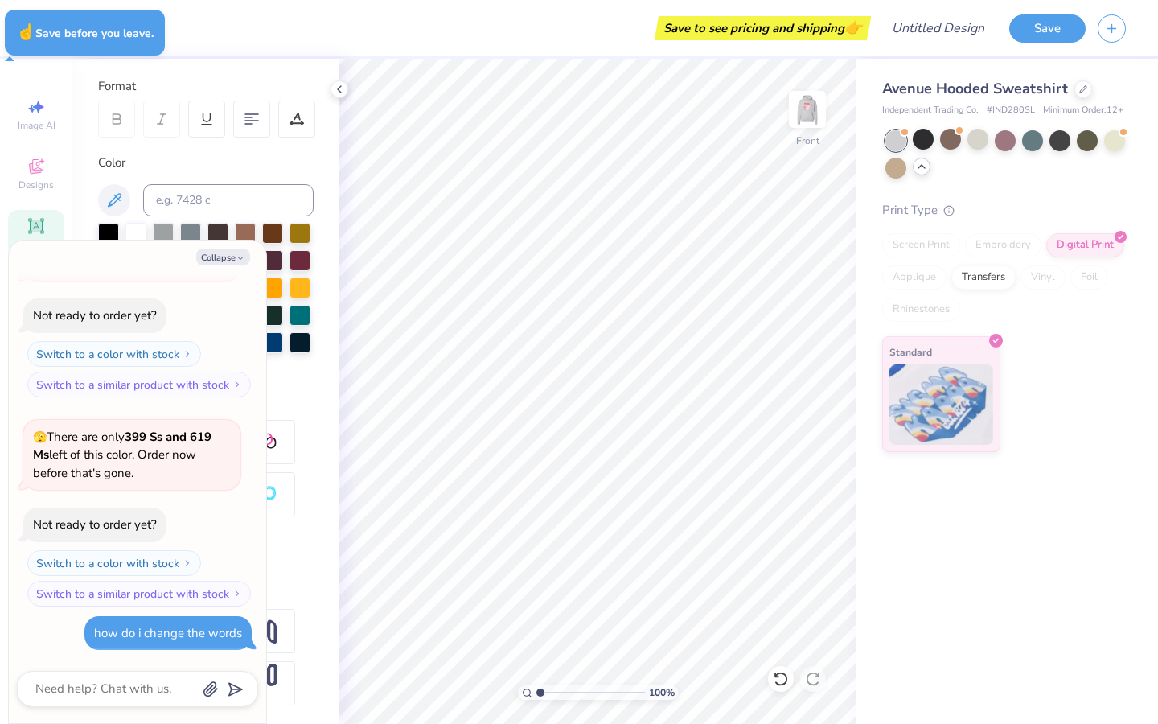
type textarea "x"
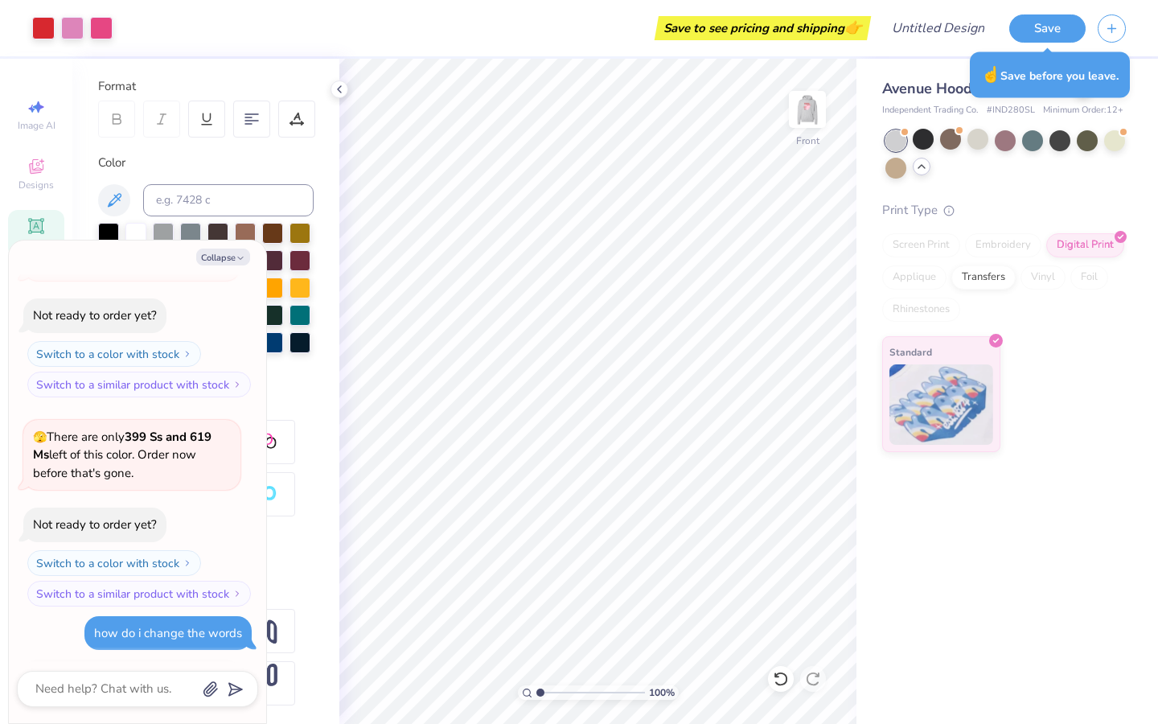
scroll to position [436, 0]
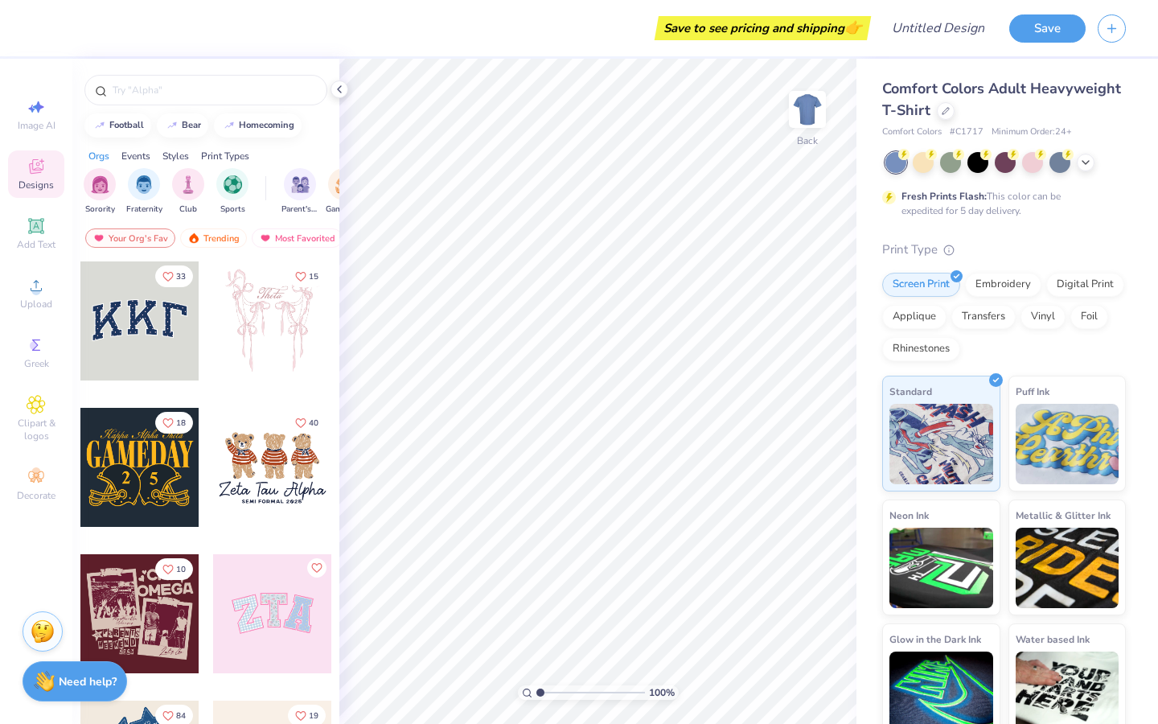
scroll to position [144, 0]
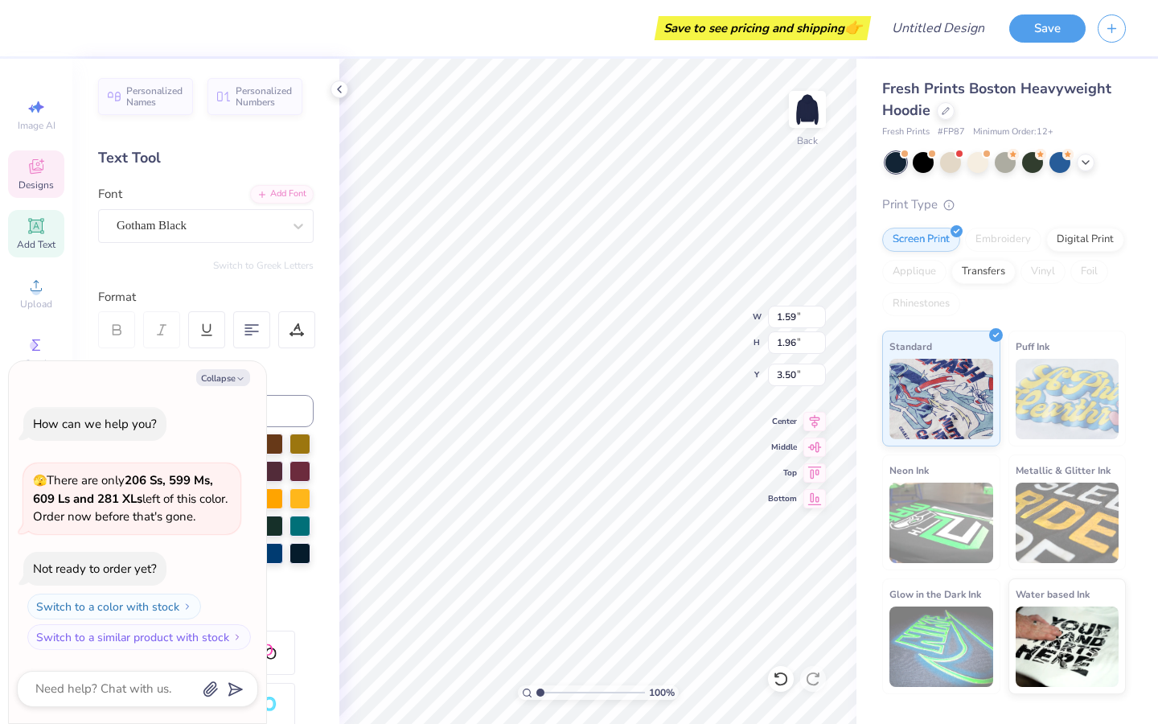
click at [282, 161] on div "Text Tool" at bounding box center [206, 158] width 216 height 22
click at [204, 639] on button "Switch to a similar product with stock" at bounding box center [141, 637] width 224 height 26
type textarea "x"
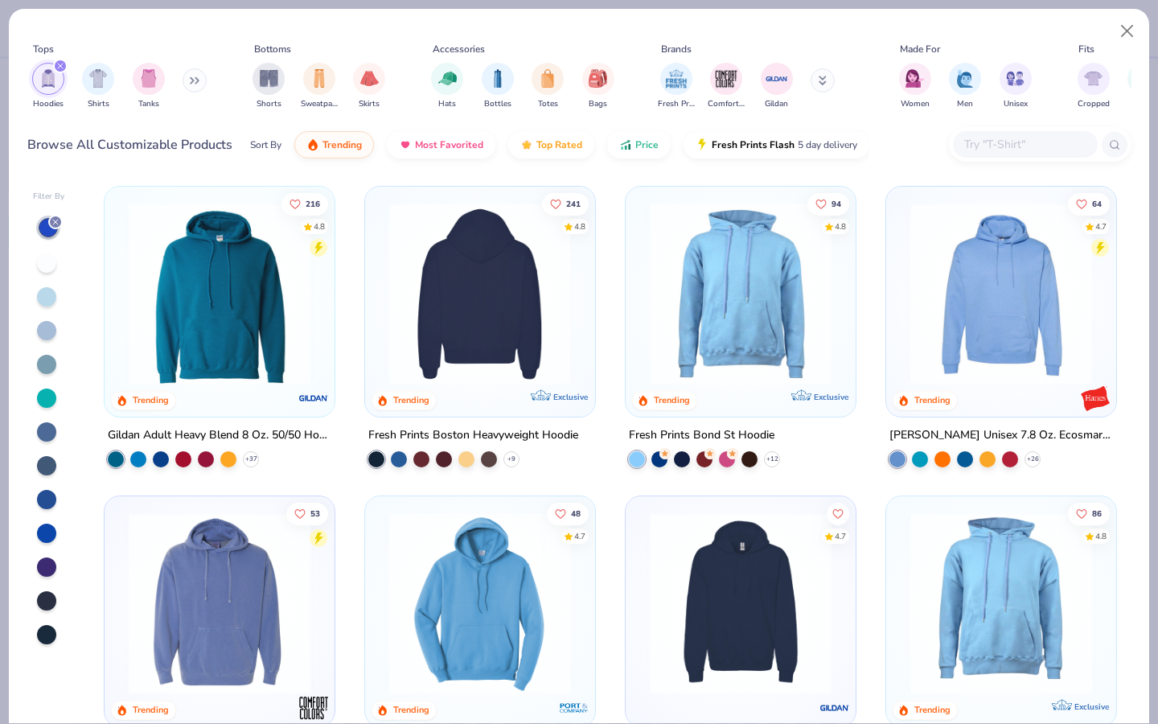
click at [449, 331] on img at bounding box center [480, 294] width 198 height 182
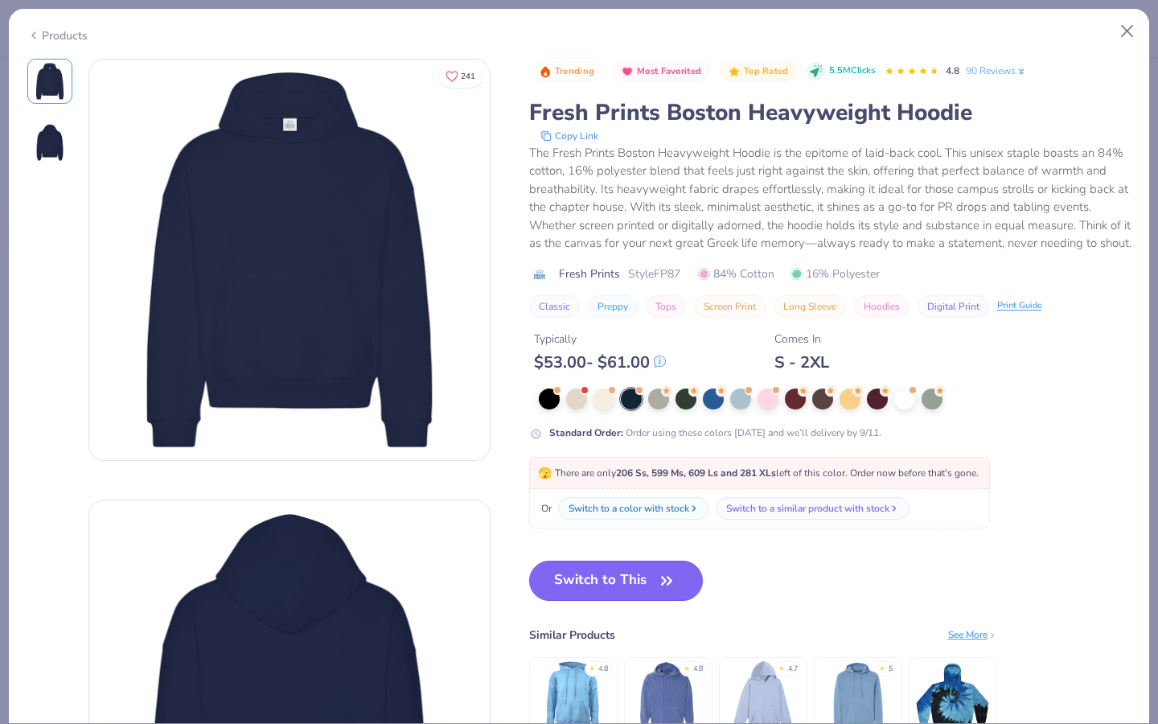
click at [595, 598] on button "Switch to This" at bounding box center [616, 581] width 175 height 40
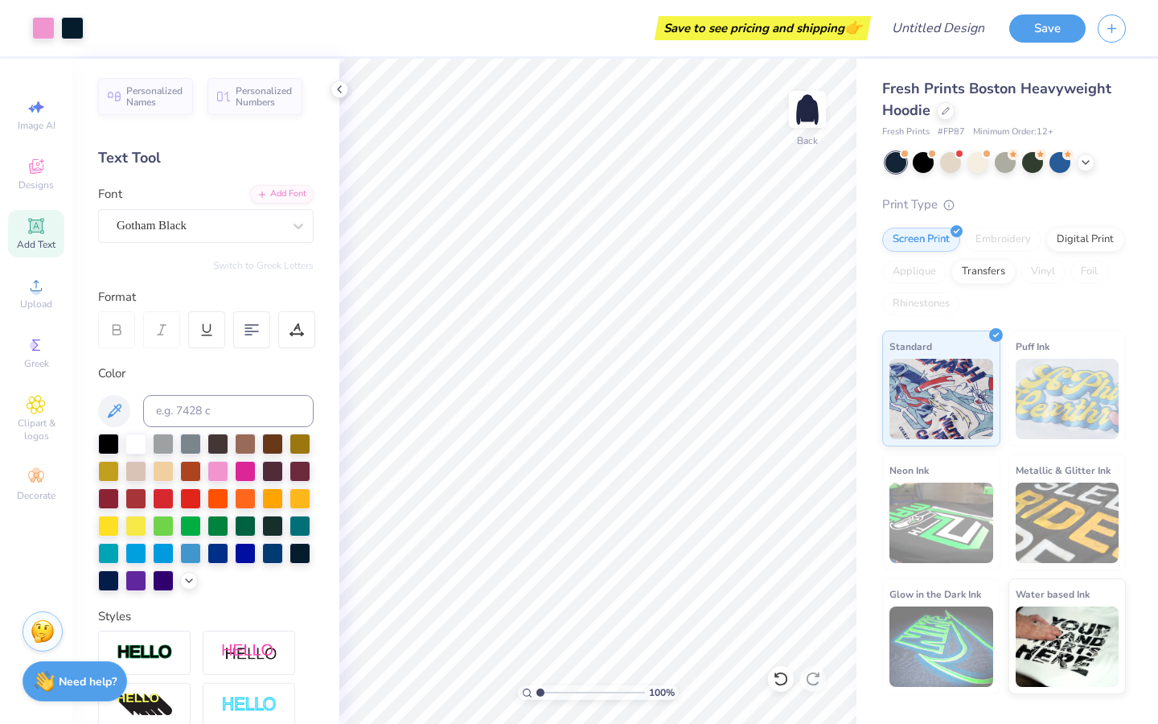
click at [39, 224] on icon at bounding box center [36, 226] width 12 height 12
type input "3.50"
click at [164, 99] on span "Personalized Names" at bounding box center [154, 94] width 57 height 23
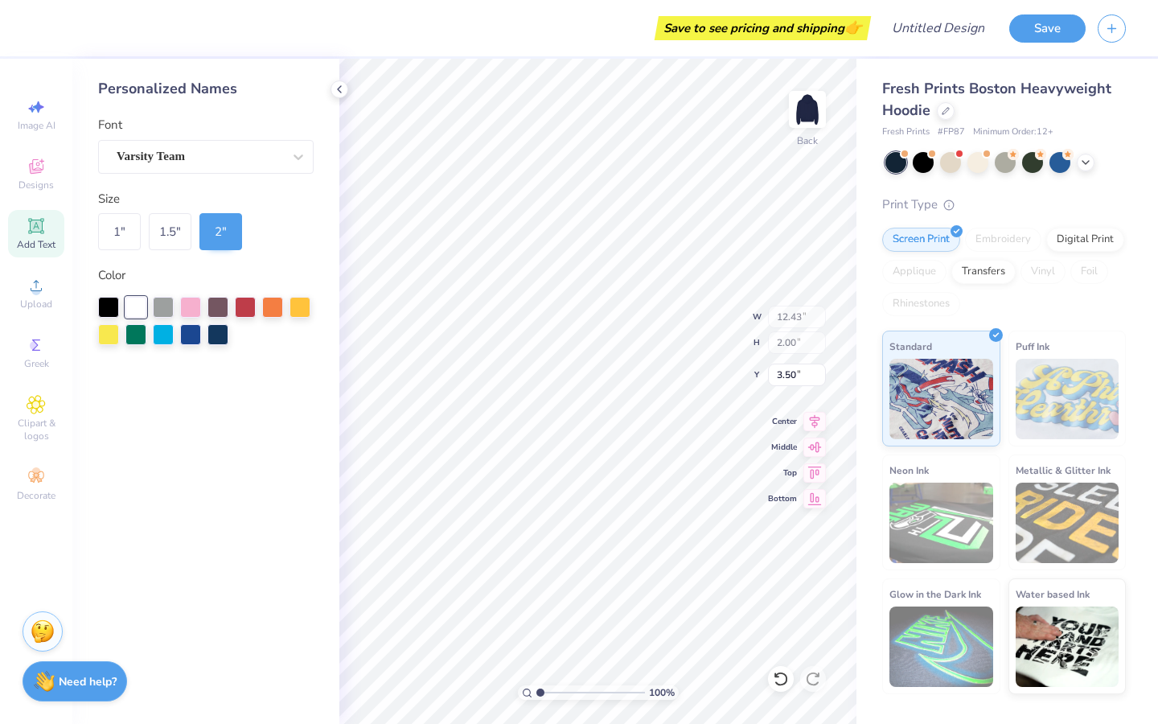
type input "12.43"
type input "2.00"
type input "5.75"
click at [40, 283] on icon at bounding box center [36, 285] width 19 height 19
click at [48, 234] on div "Add Text" at bounding box center [36, 233] width 56 height 47
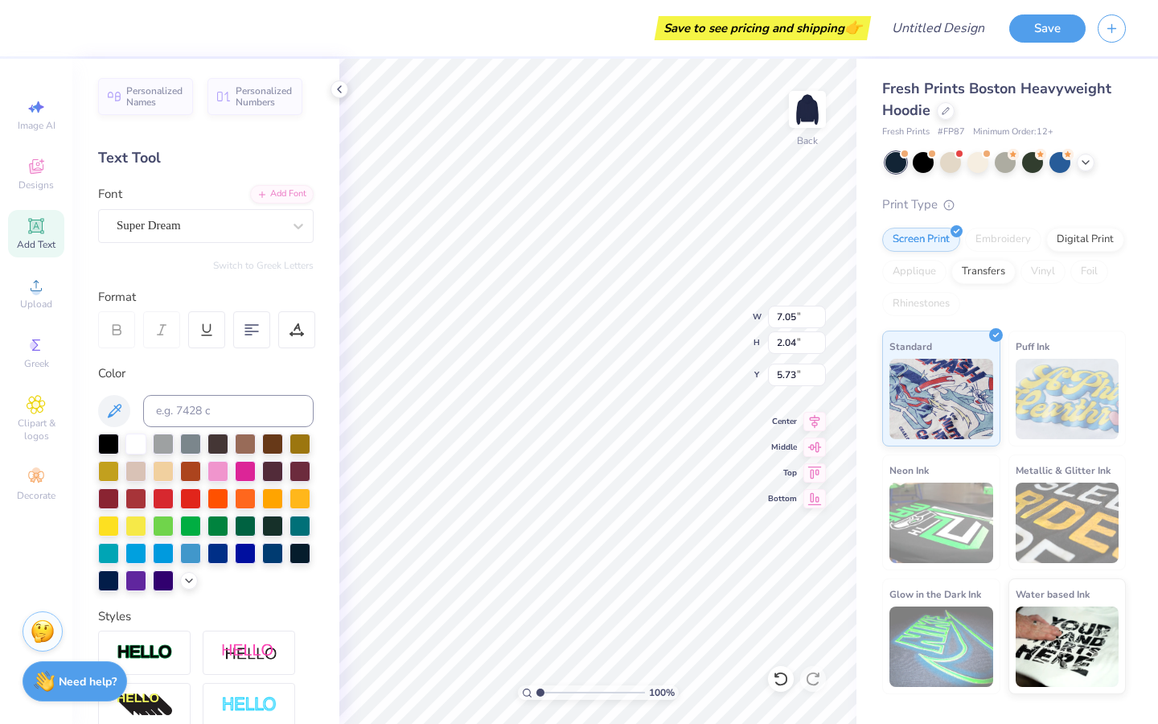
type textarea "H"
type input "1.59"
type input "3.60"
type textarea "FP"
type input "3.46"
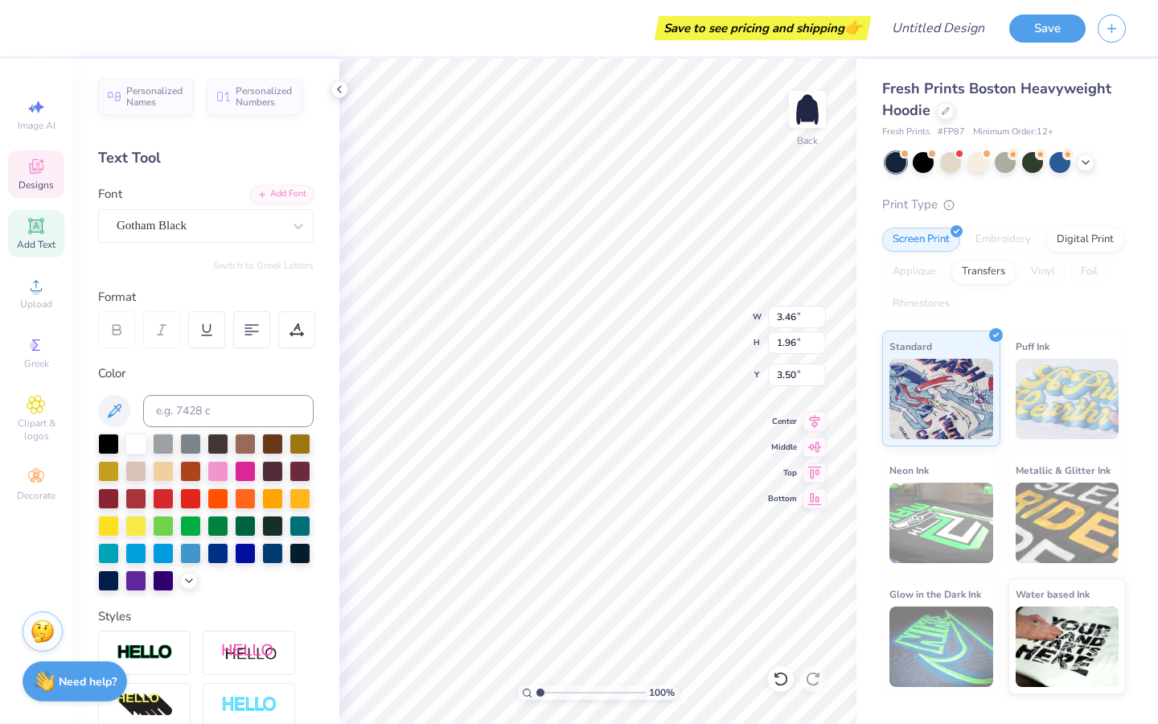
scroll to position [0, 1]
type textarea "FLINTRIDGE"
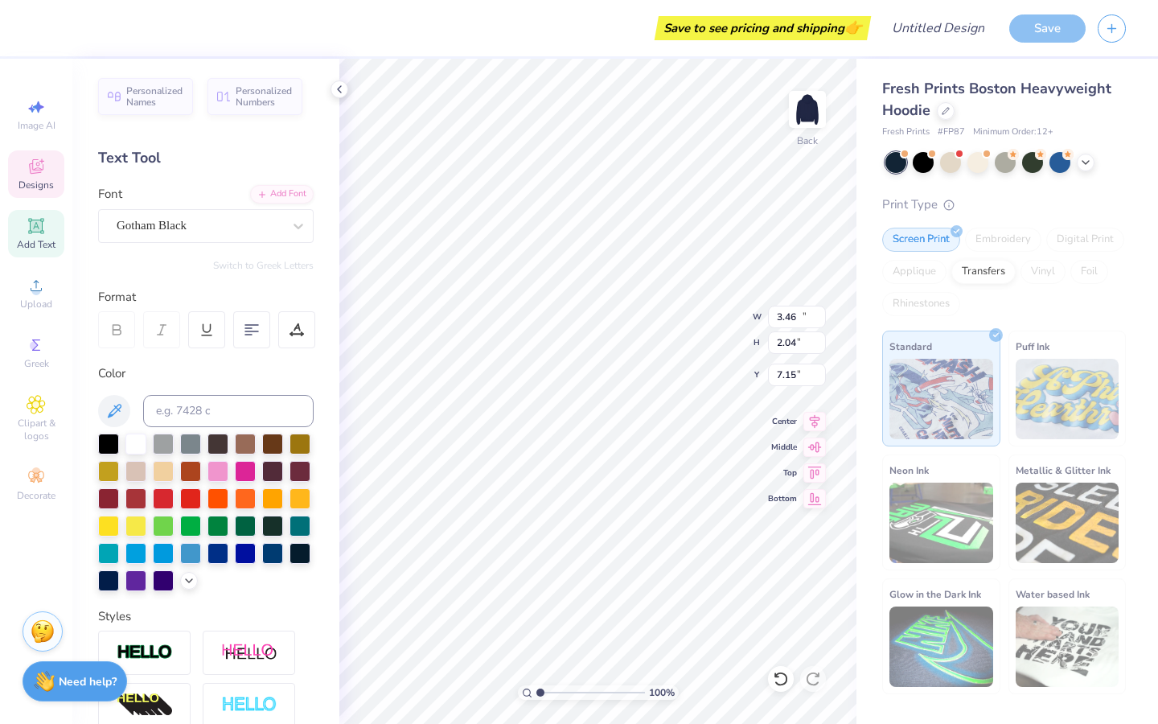
type input "17.29"
type input "2.04"
type input "1.98"
type input "0.55"
type input "1.96"
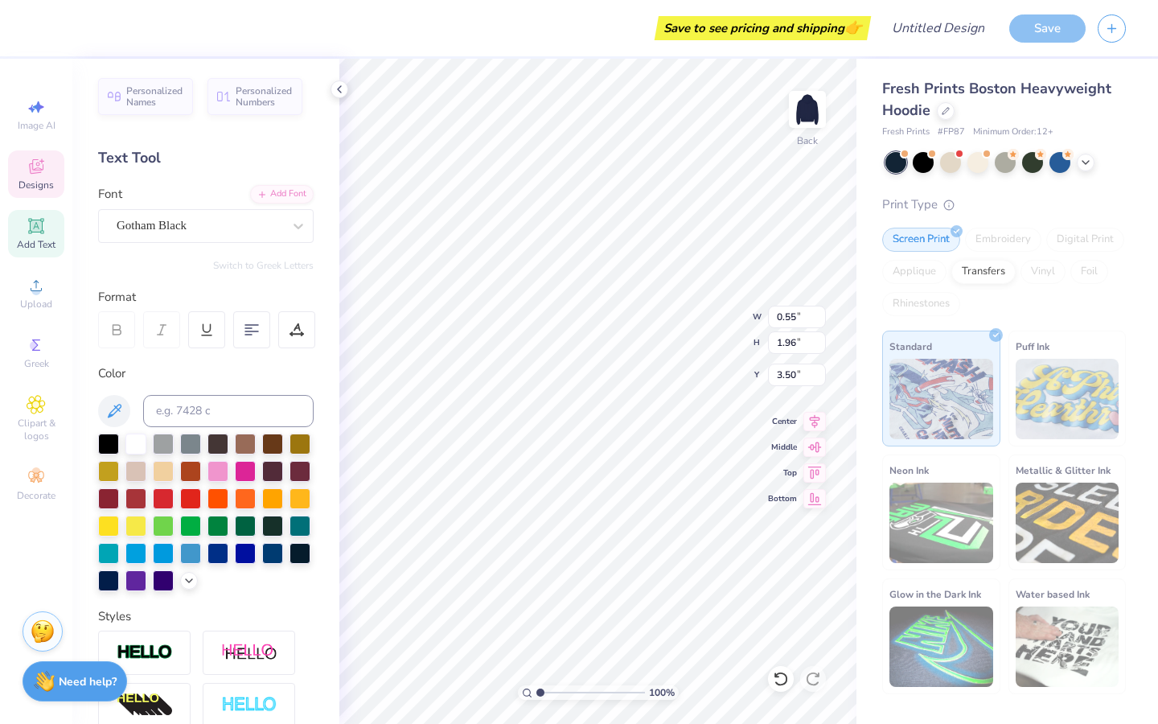
type input "3.99"
type textarea "SACREDI"
type input "1.75"
type input "3.60"
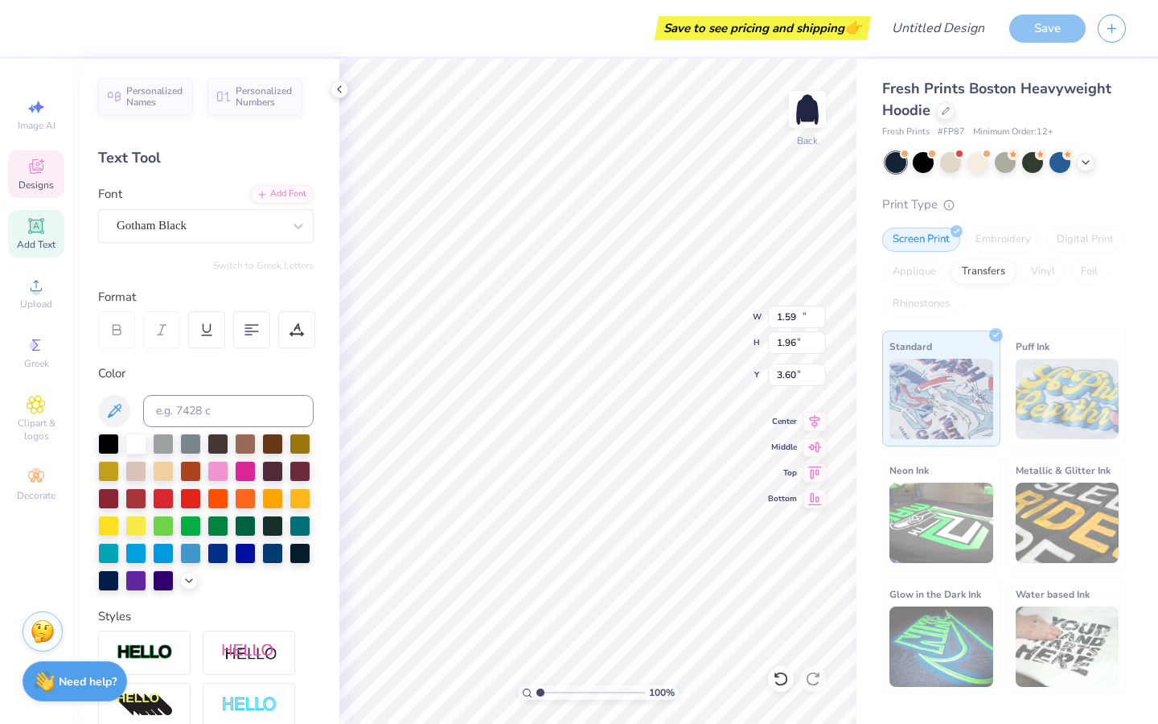
type input "12.64"
type input "2.04"
type input "3.95"
type input "1.78"
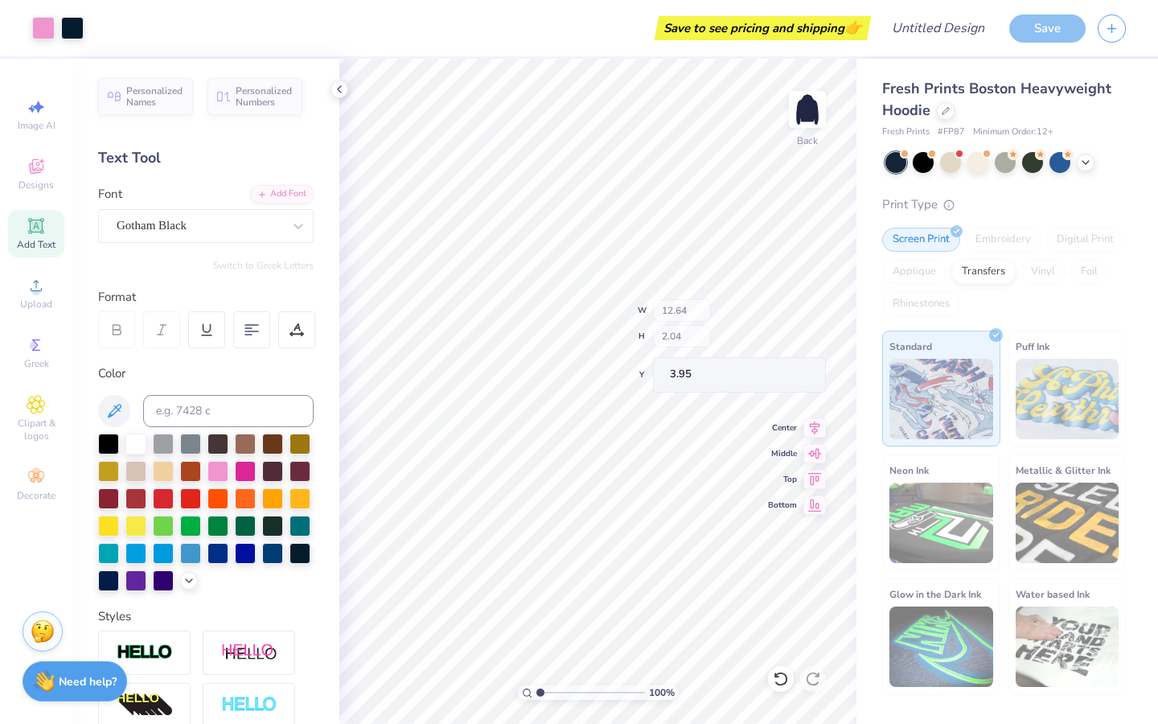
type input "1.96"
type input "6.17"
type input "1.65"
type input "6.02"
type input "17.29"
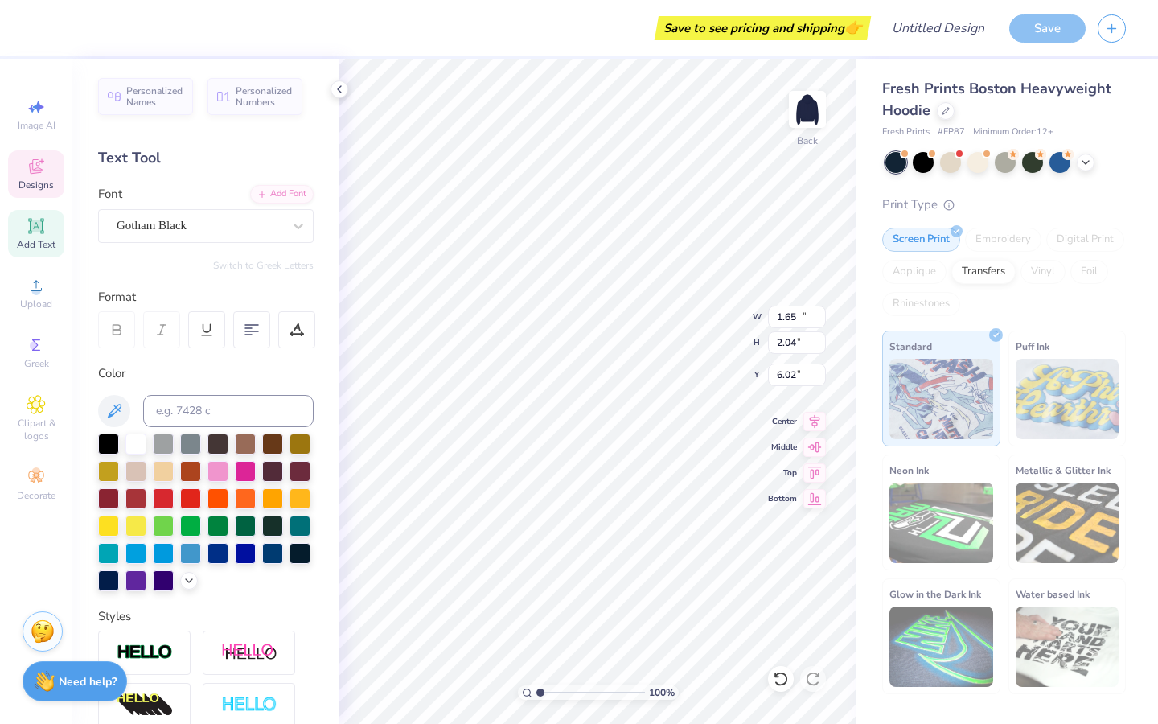
type input "2.04"
type input "1.98"
type input "12.64"
type input "5.73"
type input "2.19"
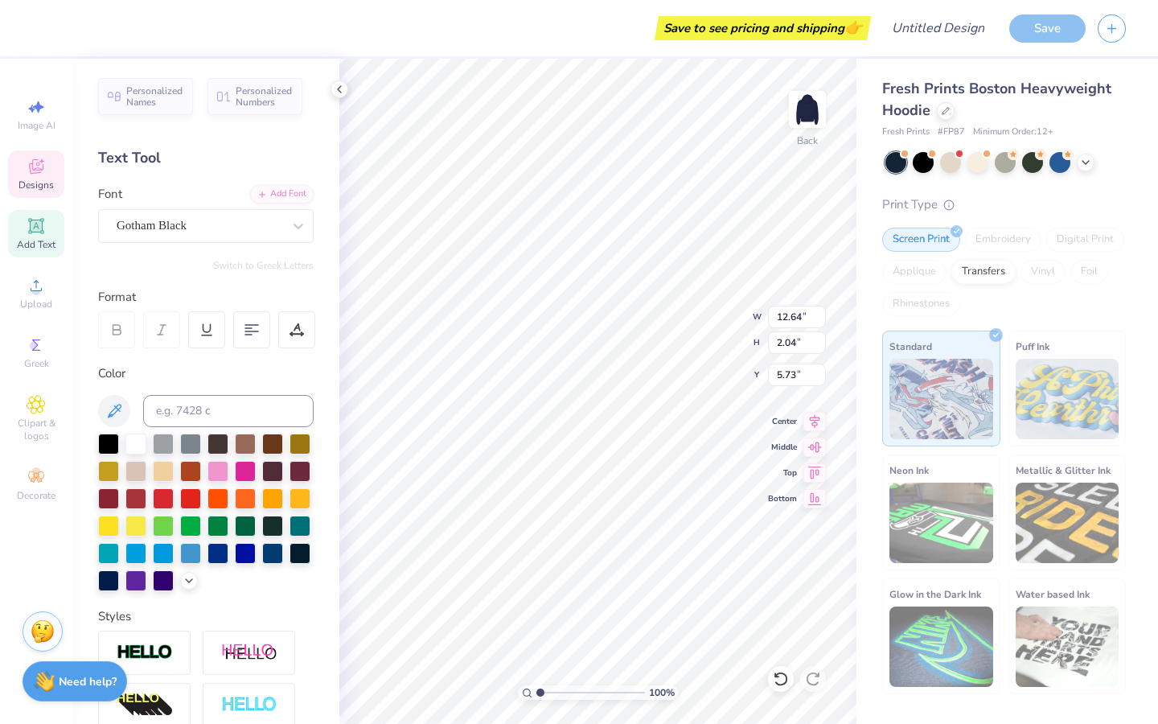
type input "1.97"
type input "3.00"
type input "12.64"
type input "2.04"
type input "5.73"
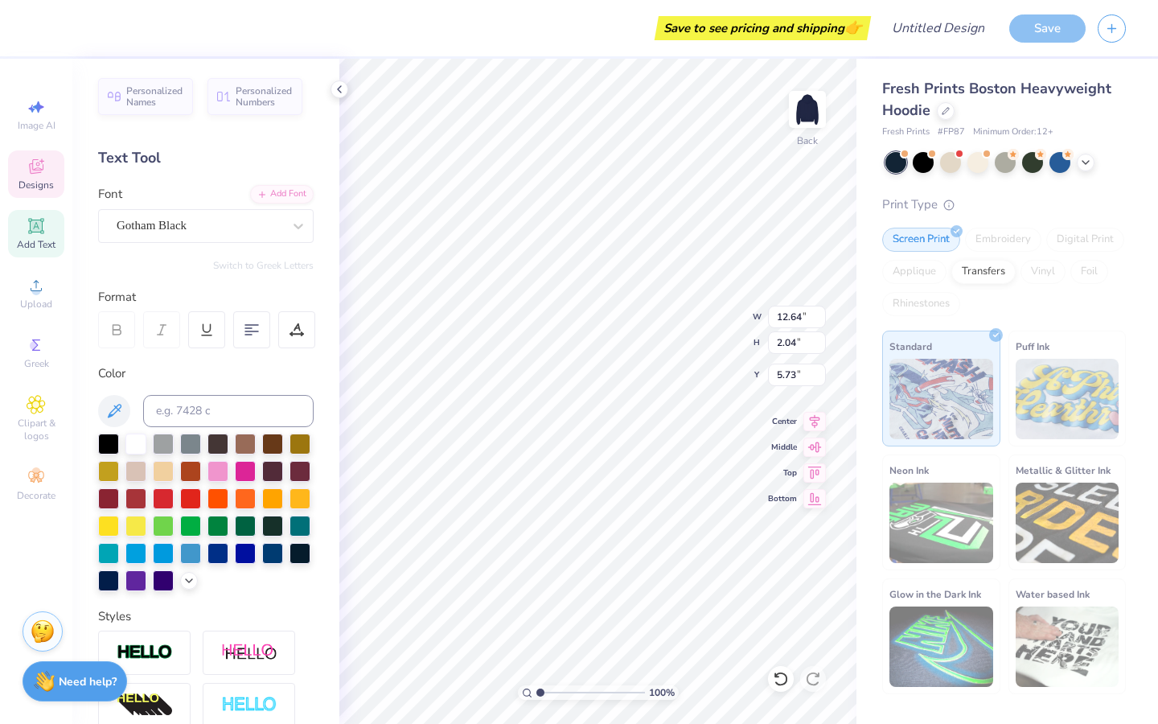
type input "4.07"
type input "3.87"
type input "8.51"
type input "12.64"
type input "2.04"
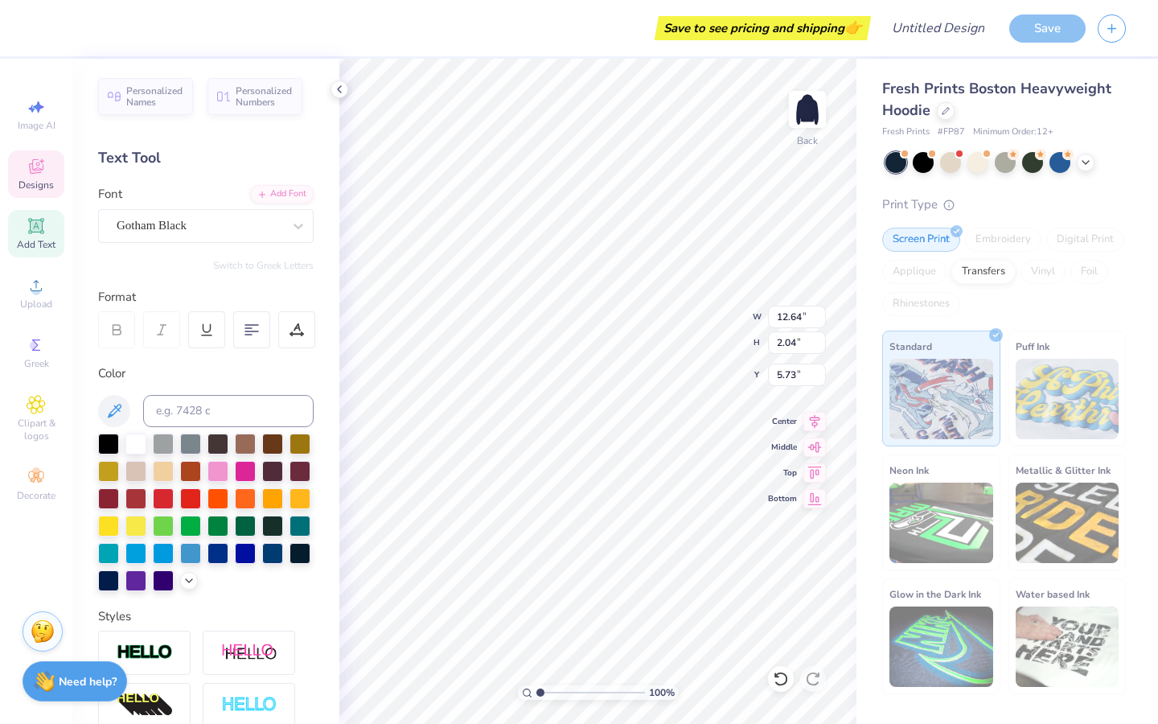
type input "4.71"
type textarea "FLINTRIDG"
type textarea "e"
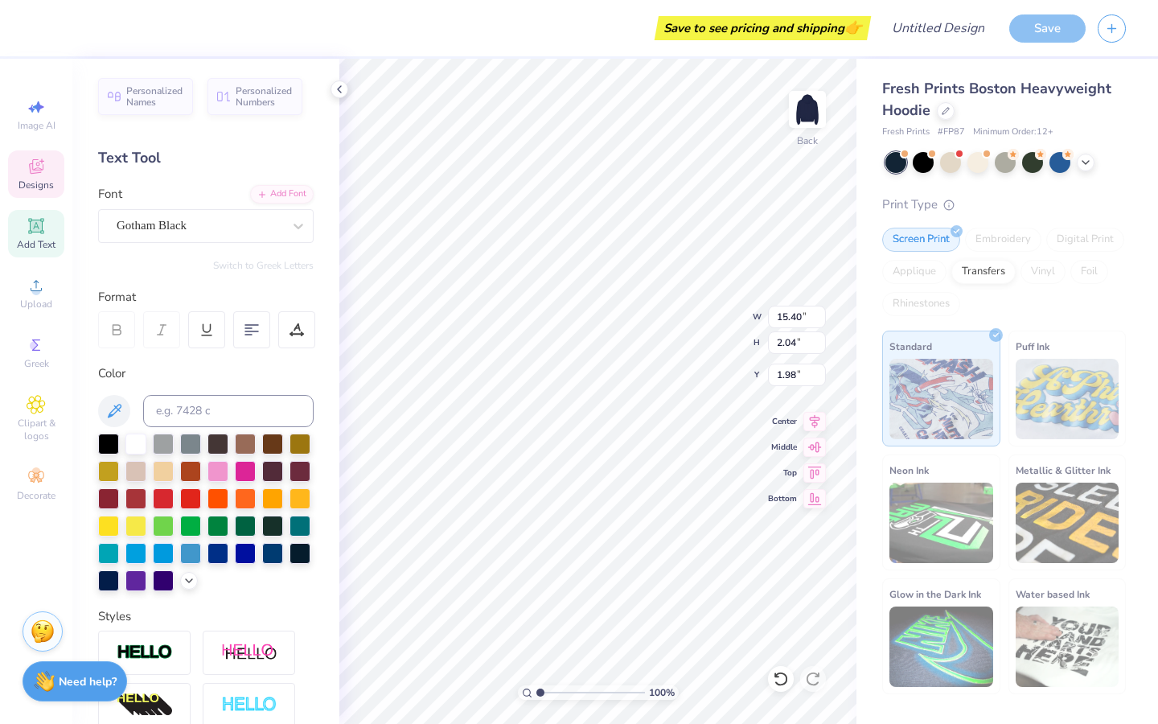
scroll to position [0, 0]
type textarea "FlINTRIDGE"
click at [45, 233] on icon at bounding box center [36, 225] width 19 height 19
type input "16.41"
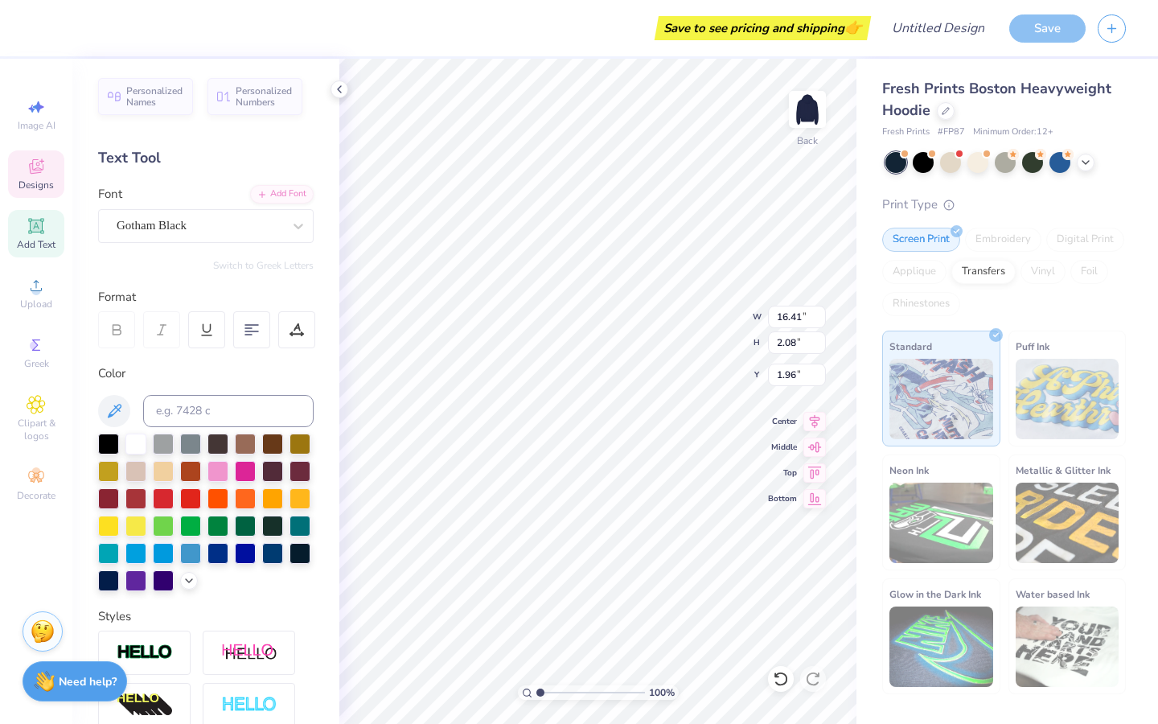
type input "2.08"
type input "1.96"
type textarea "FlIDGE"
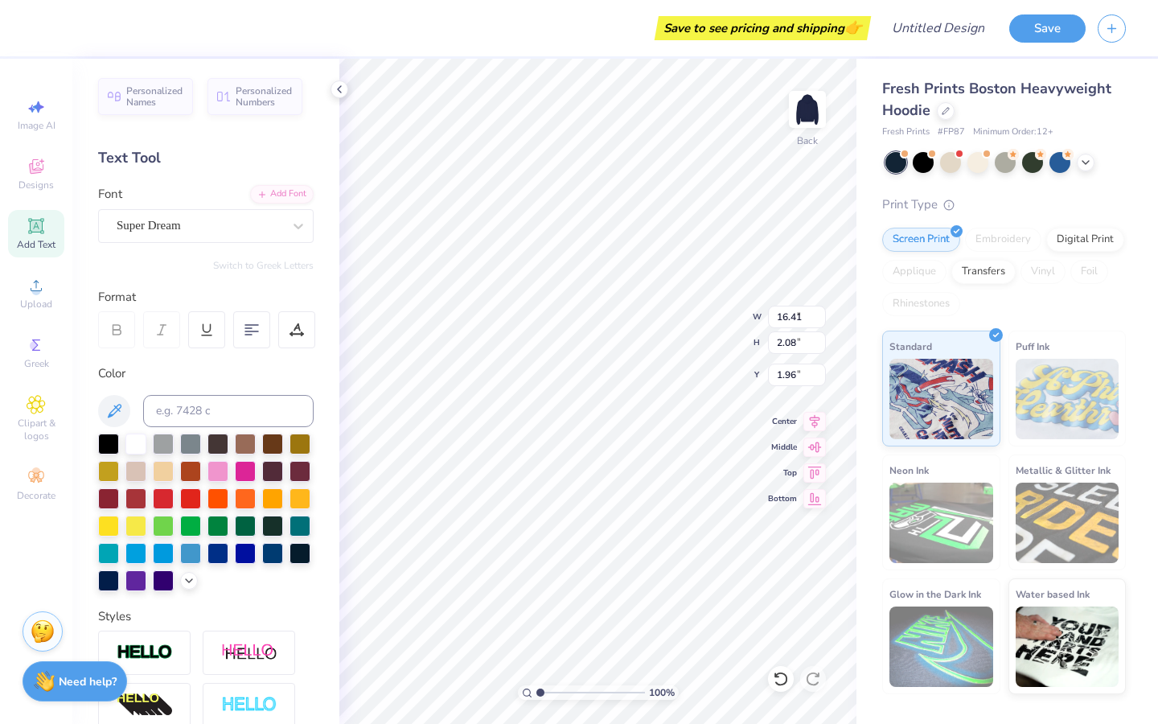
type input "7.05"
type input "2.04"
type input "5.73"
type textarea "Flintridge"
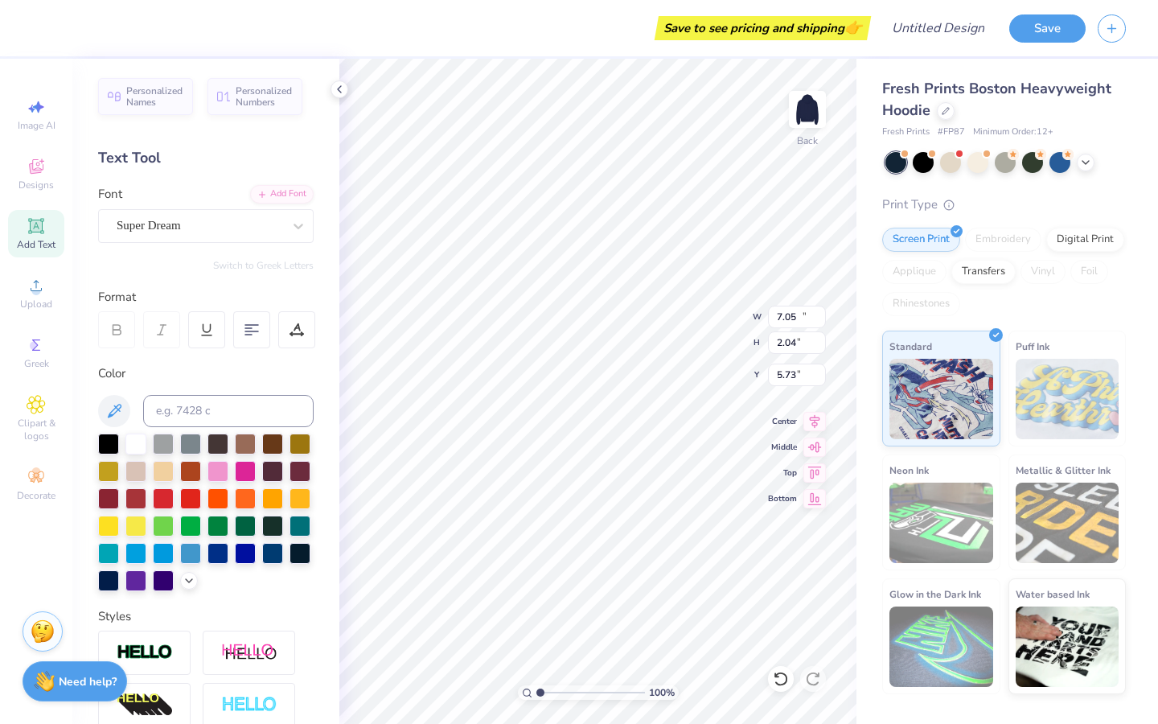
type input "13.43"
type input "2.54"
type input "3.51"
click at [39, 228] on icon at bounding box center [36, 226] width 12 height 12
type input "7.05"
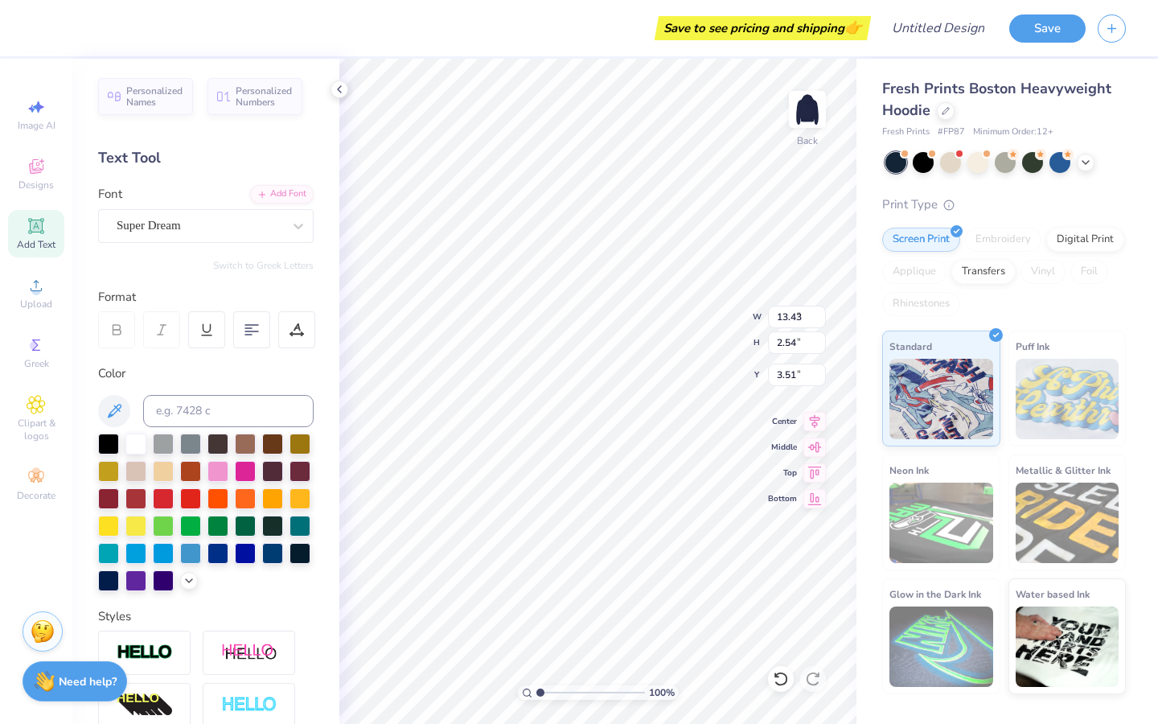
type input "2.04"
type input "5.73"
click at [39, 236] on div "Add Text" at bounding box center [36, 233] width 56 height 47
type textarea "Sacred"
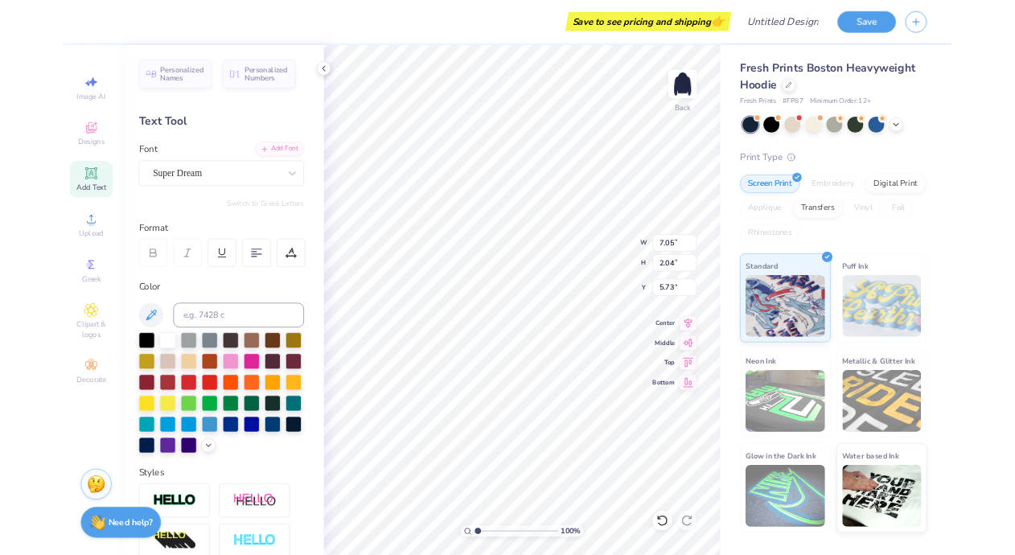
scroll to position [0, 1]
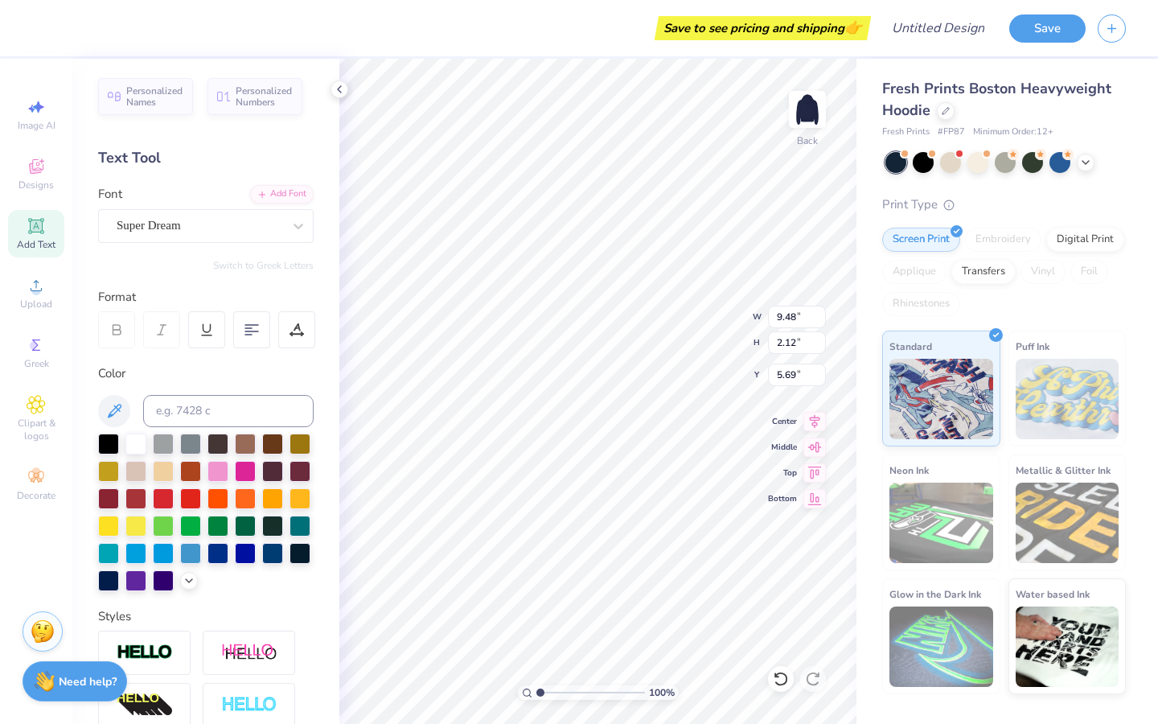
type input "9.48"
type input "2.12"
type input "6.39"
type input "4.07"
type input "3.87"
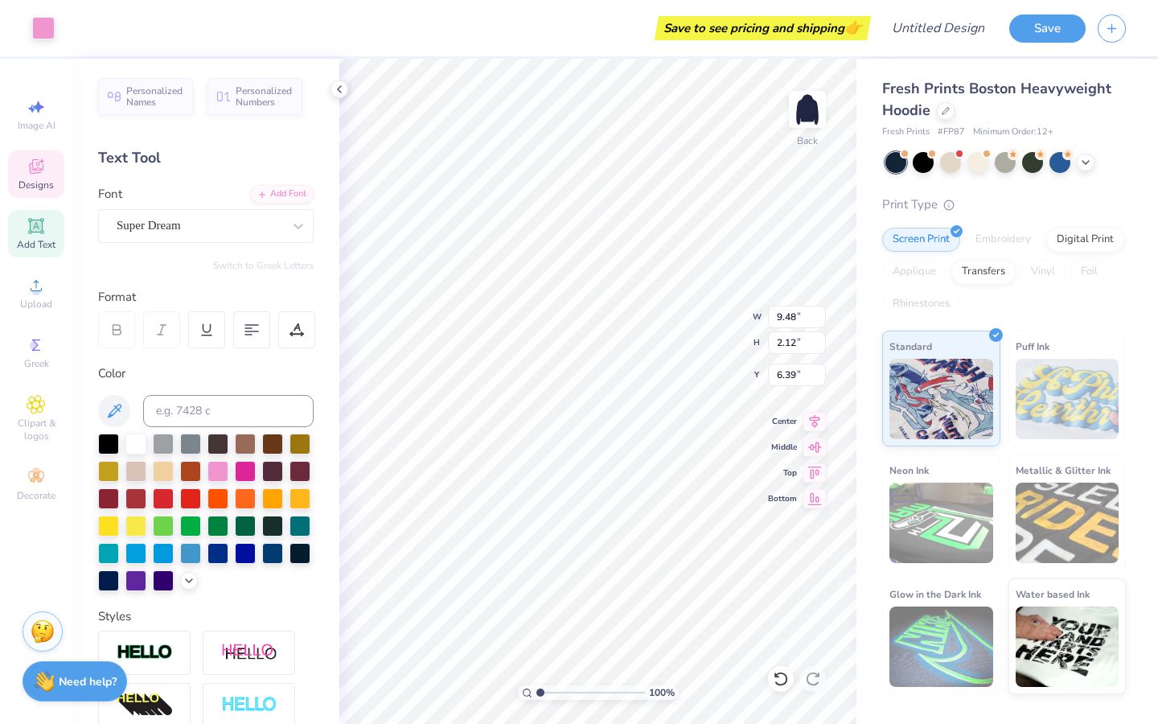
type input "8.51"
type input "13.43"
type input "2.54"
type input "3.51"
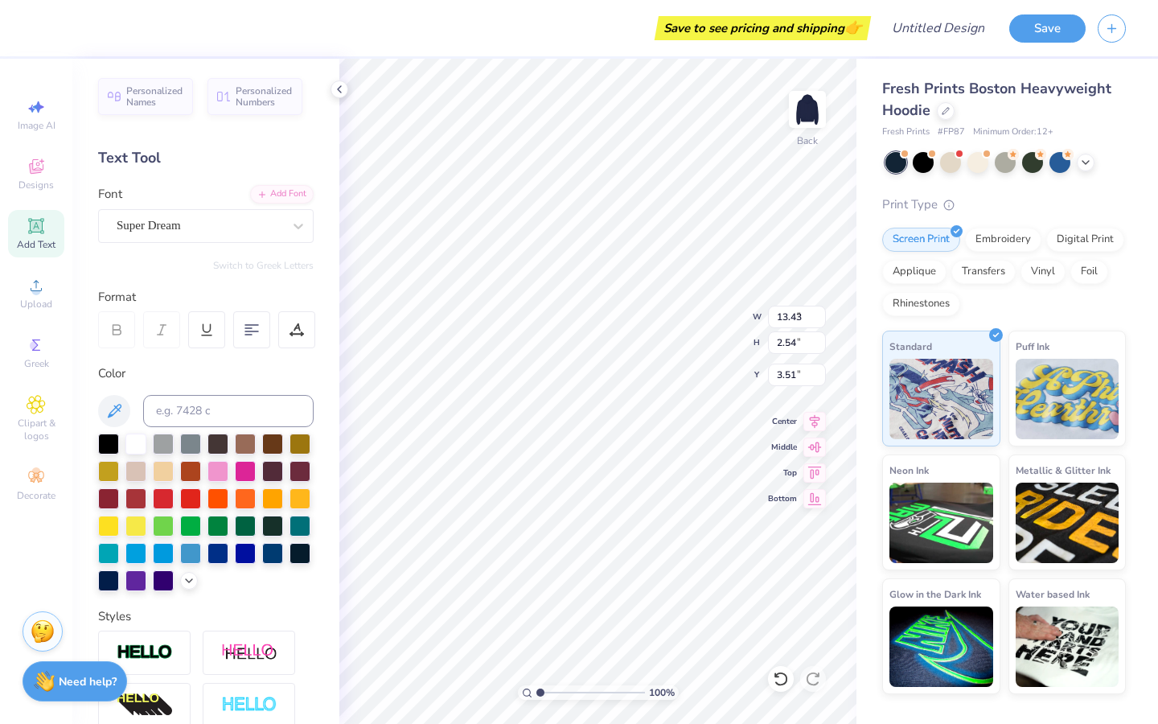
type input "9.48"
type input "2.12"
type input "6.39"
click at [47, 300] on span "Upload" at bounding box center [36, 304] width 32 height 13
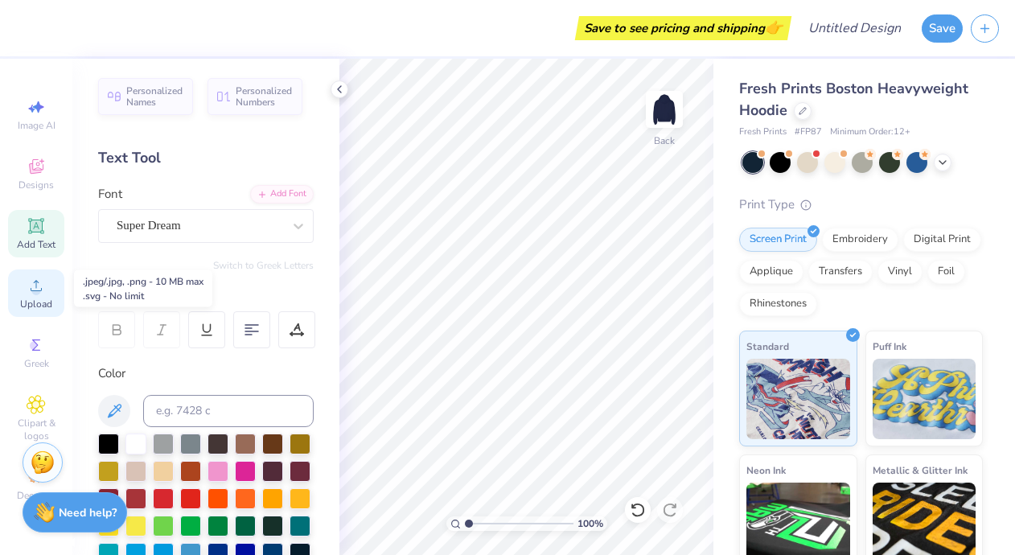
click at [34, 296] on div "Upload" at bounding box center [36, 292] width 56 height 47
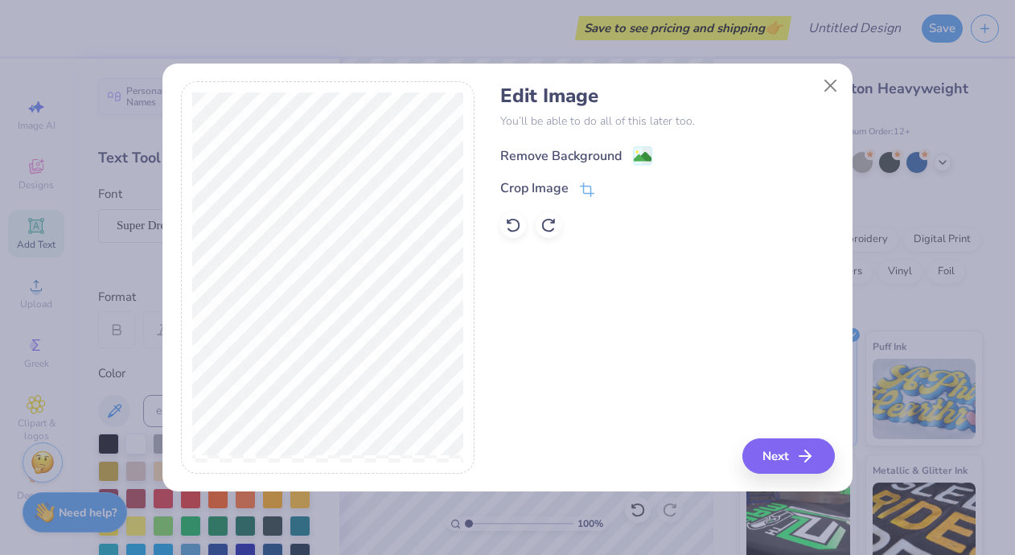
click at [598, 150] on div "Remove Background" at bounding box center [560, 155] width 121 height 19
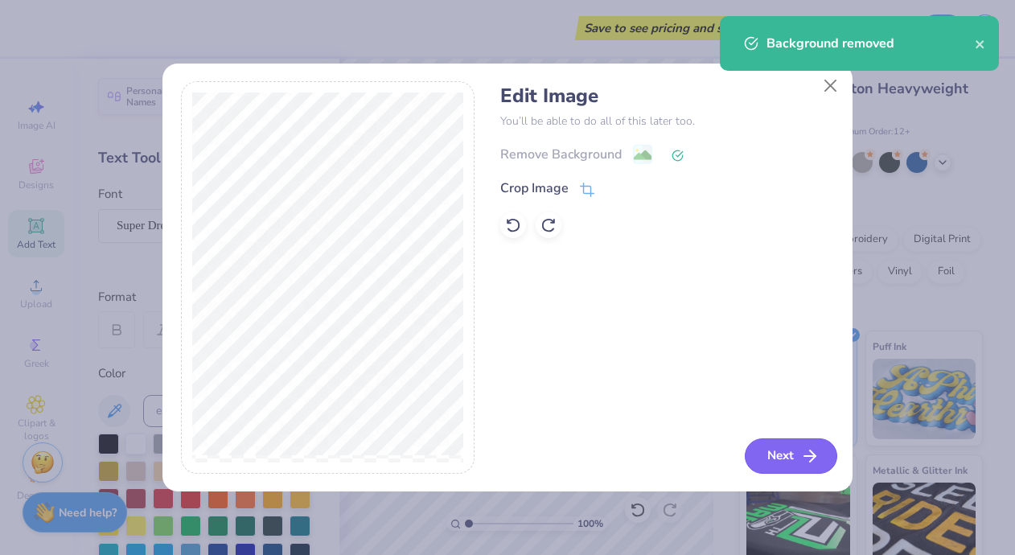
click at [801, 461] on icon "button" at bounding box center [809, 455] width 19 height 19
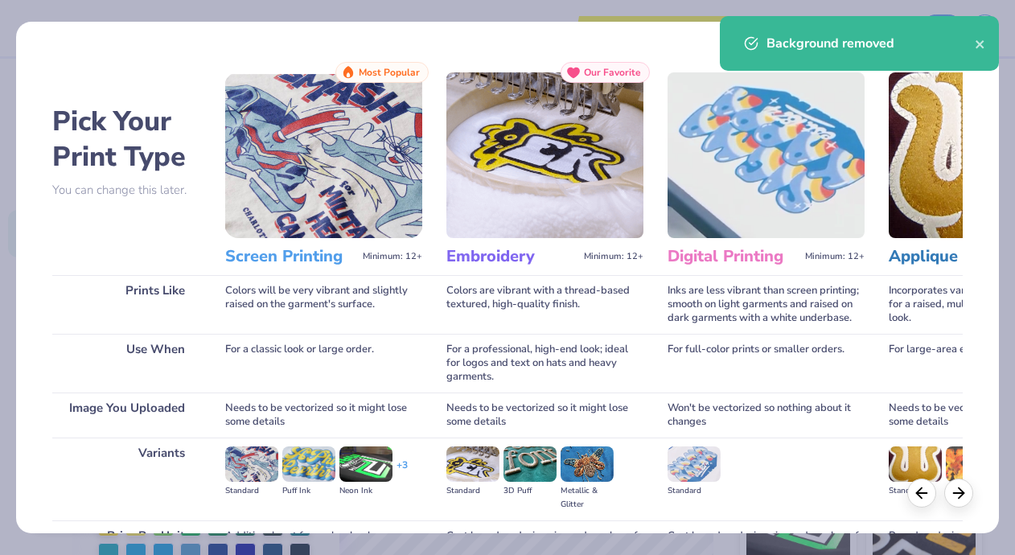
click at [972, 44] on div "Background removed" at bounding box center [871, 43] width 208 height 19
click at [976, 39] on icon "close" at bounding box center [980, 44] width 11 height 13
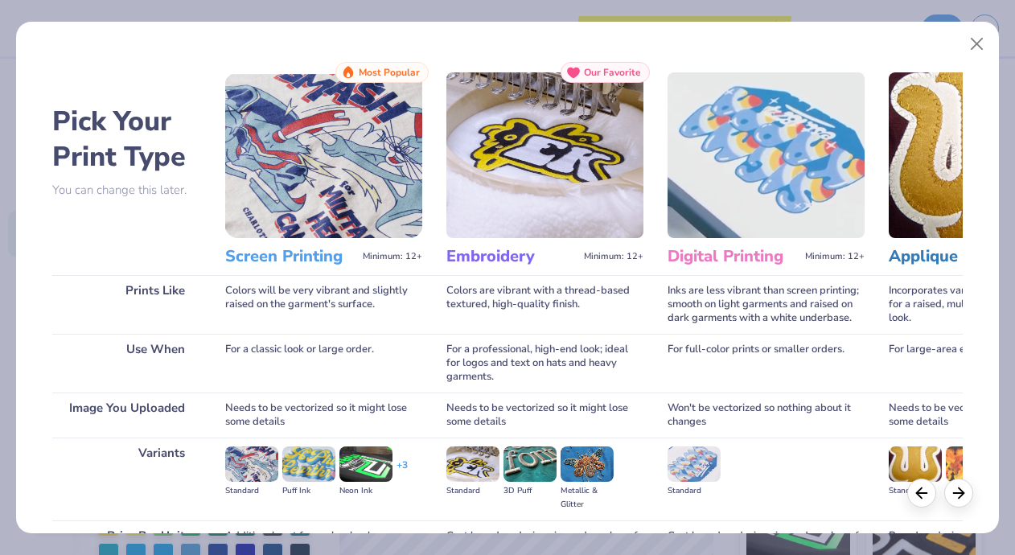
click at [981, 47] on body "Save to see pricing and shipping 👉 Design Title Save Image AI Designs Add Text …" at bounding box center [507, 277] width 1015 height 555
click at [982, 47] on button "Close" at bounding box center [977, 44] width 31 height 31
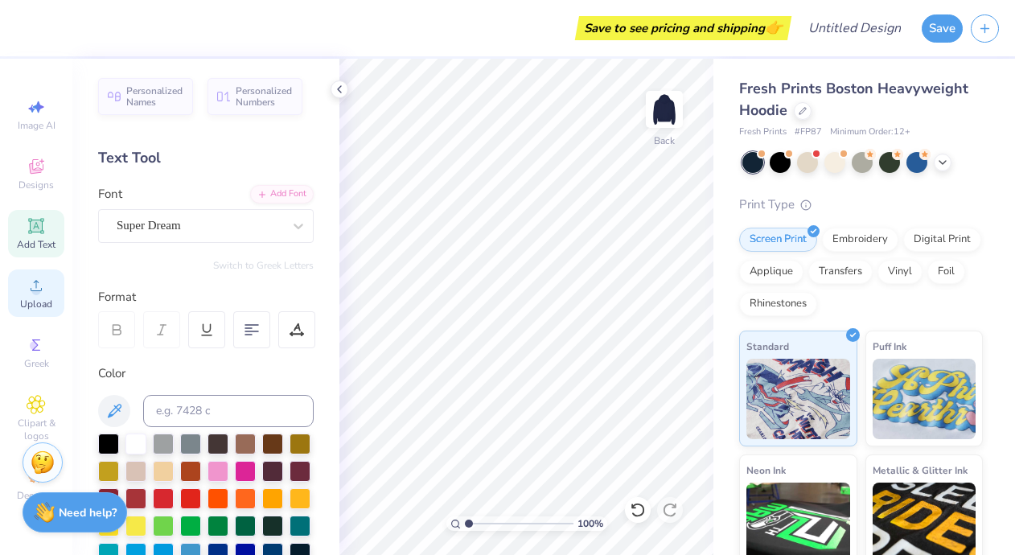
click at [31, 304] on span "Upload" at bounding box center [36, 304] width 32 height 13
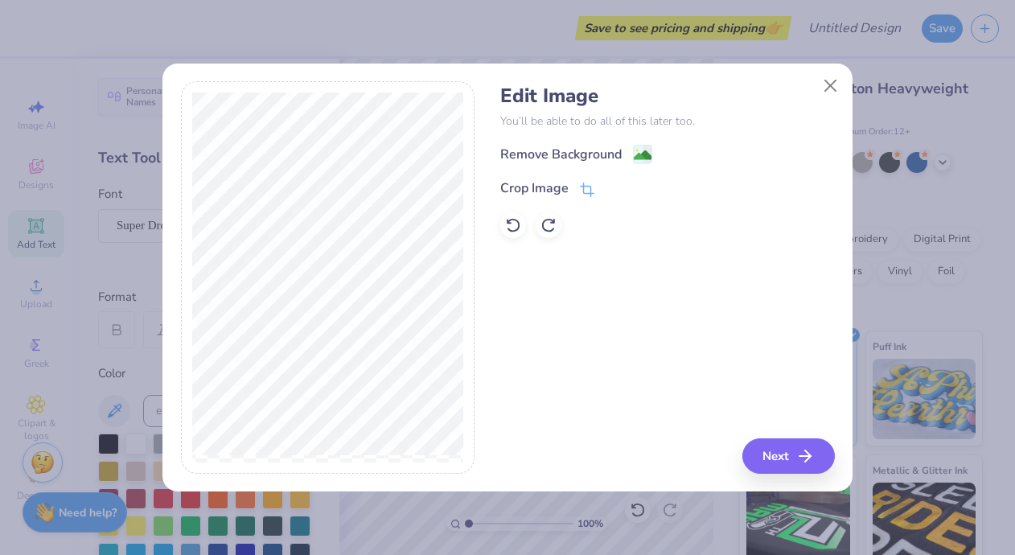
click at [597, 157] on div "Remove Background" at bounding box center [560, 154] width 121 height 19
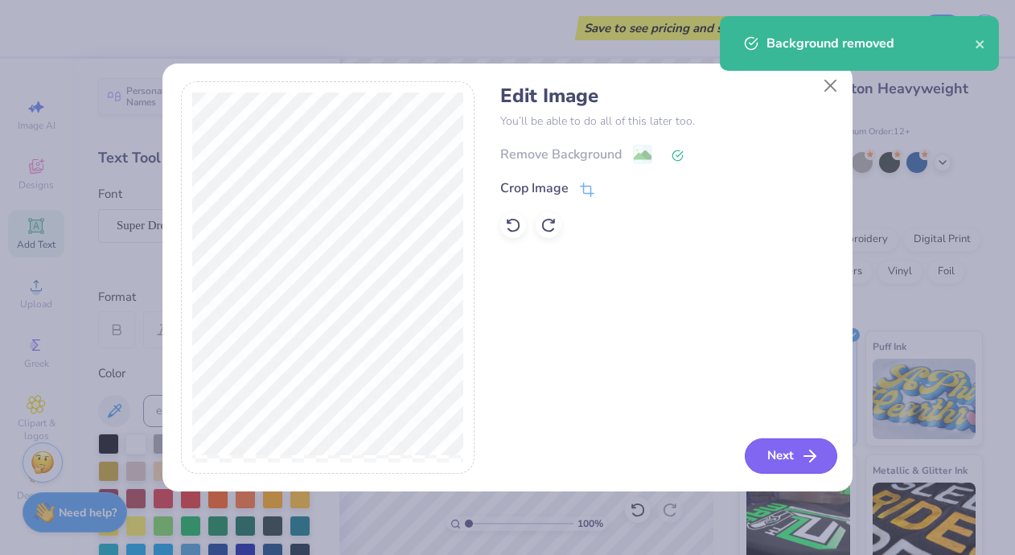
click at [768, 452] on button "Next" at bounding box center [791, 455] width 93 height 35
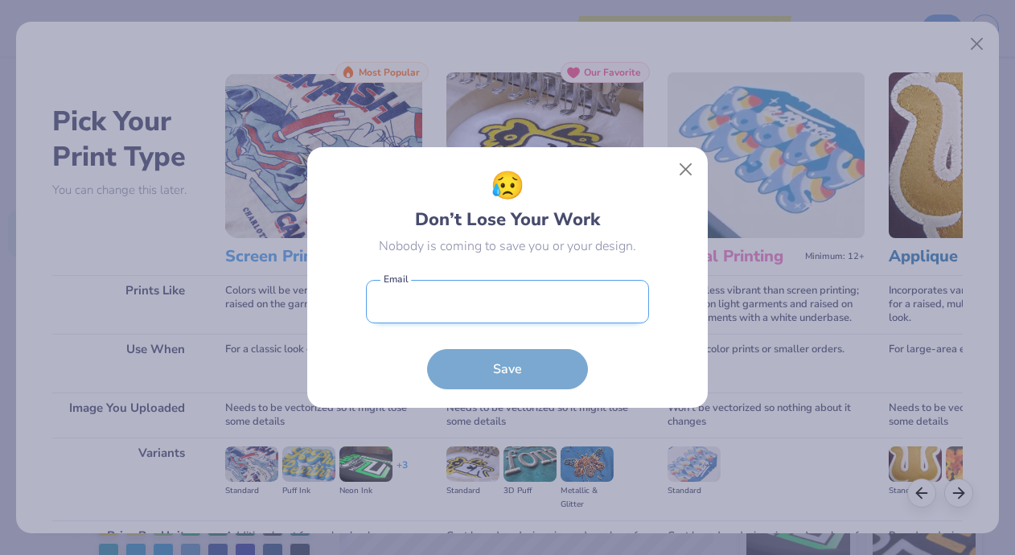
click at [463, 315] on input "email" at bounding box center [507, 302] width 283 height 44
type input "[EMAIL_ADDRESS][DOMAIN_NAME]"
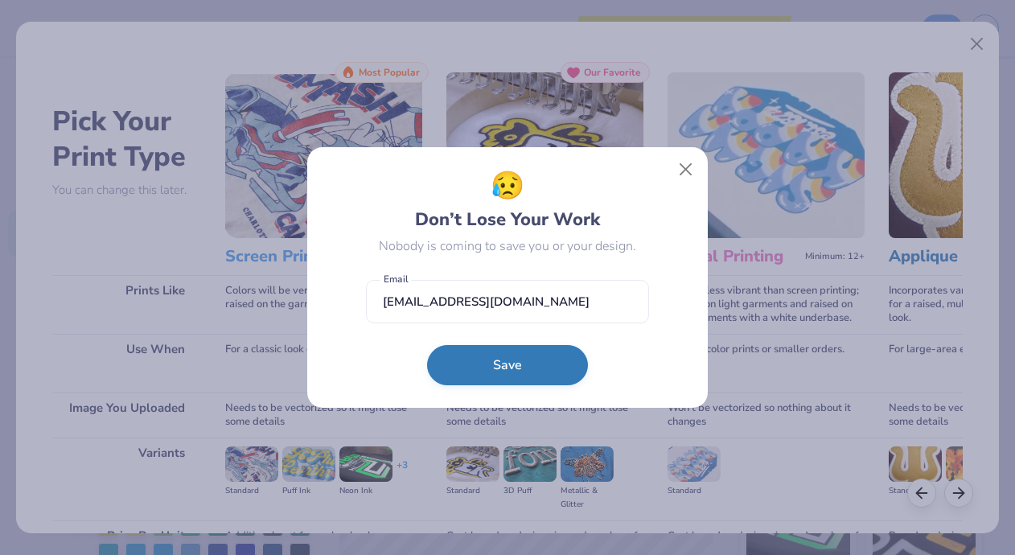
click at [489, 371] on button "Save" at bounding box center [507, 365] width 161 height 40
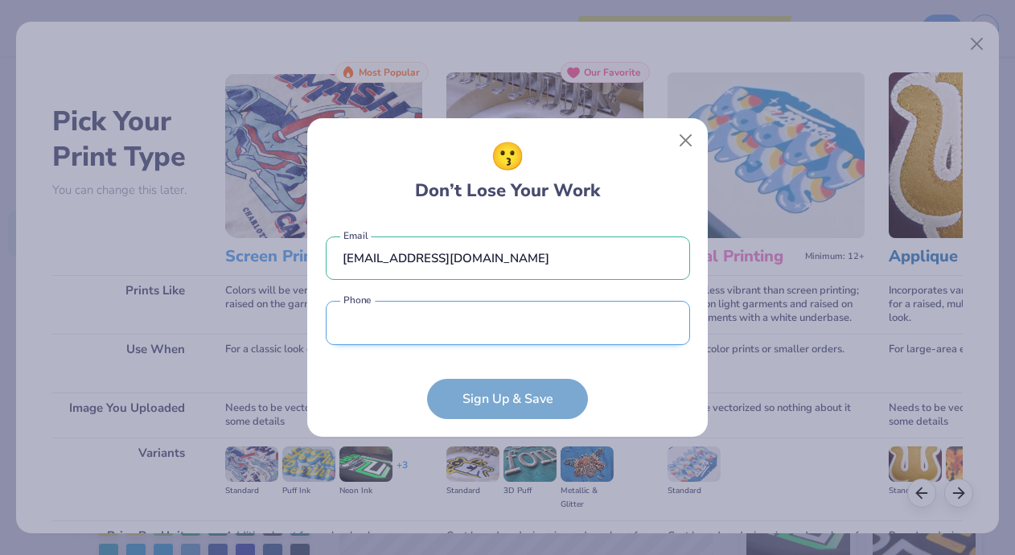
click at [365, 318] on input "tel" at bounding box center [508, 323] width 364 height 44
type input "[PHONE_NUMBER]"
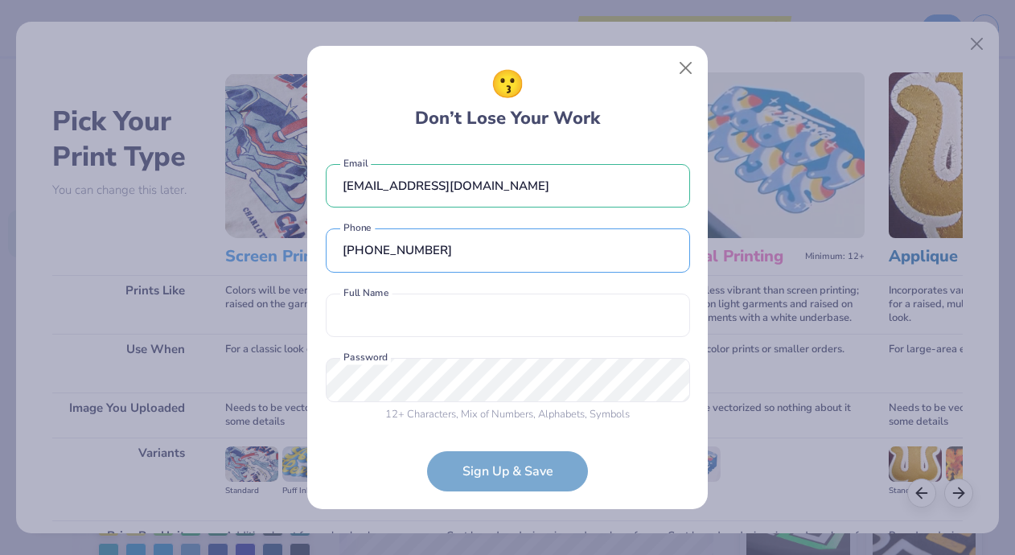
scroll to position [5, 0]
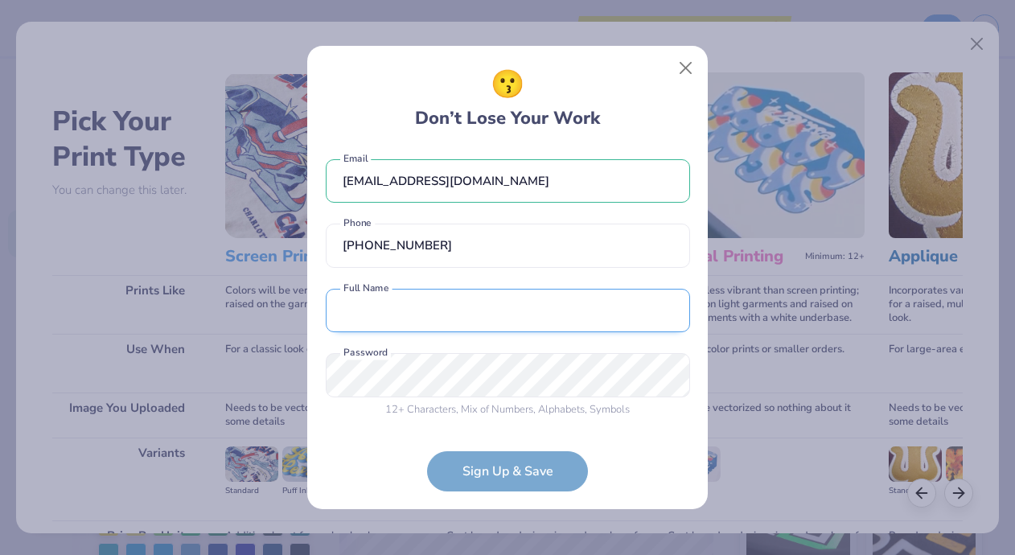
click at [447, 312] on input "text" at bounding box center [508, 311] width 364 height 44
type input "[PERSON_NAME]"
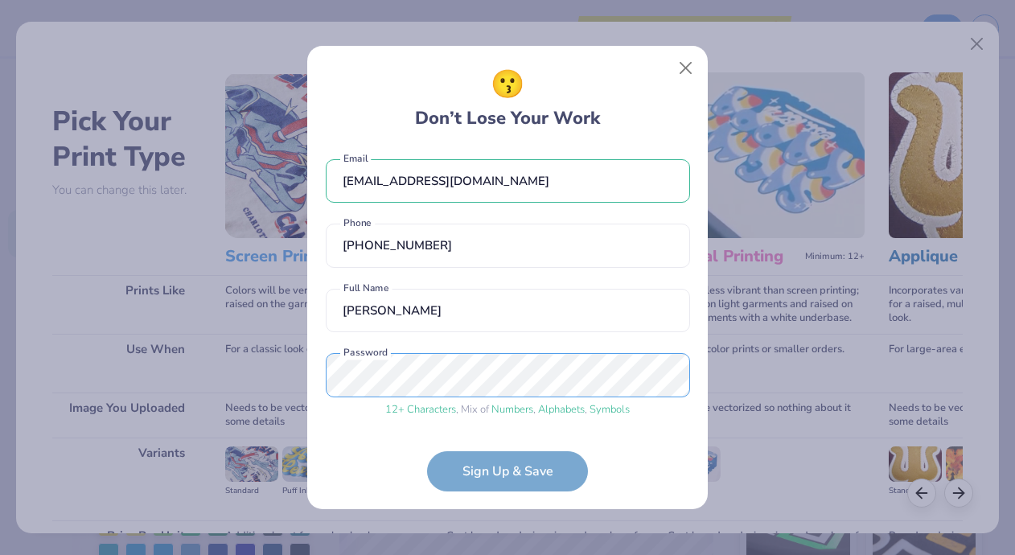
scroll to position [66, 0]
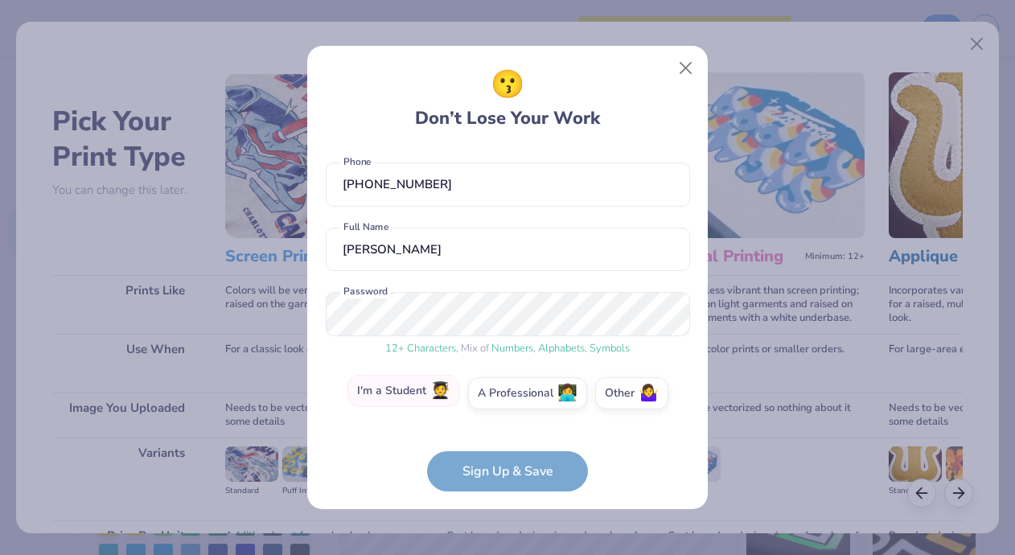
click at [426, 393] on label "I'm a Student 🧑‍🎓" at bounding box center [404, 391] width 113 height 32
click at [503, 459] on input "I'm a Student 🧑‍🎓" at bounding box center [508, 464] width 10 height 10
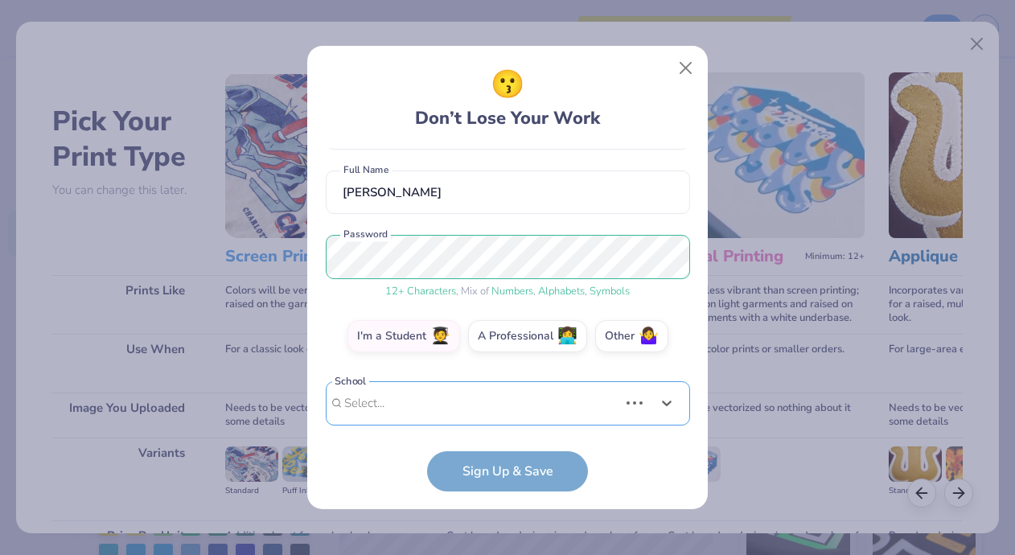
click at [475, 422] on div "[EMAIL_ADDRESS][DOMAIN_NAME] Email [PHONE_NUMBER] Phone [PERSON_NAME] Full Name…" at bounding box center [508, 287] width 364 height 278
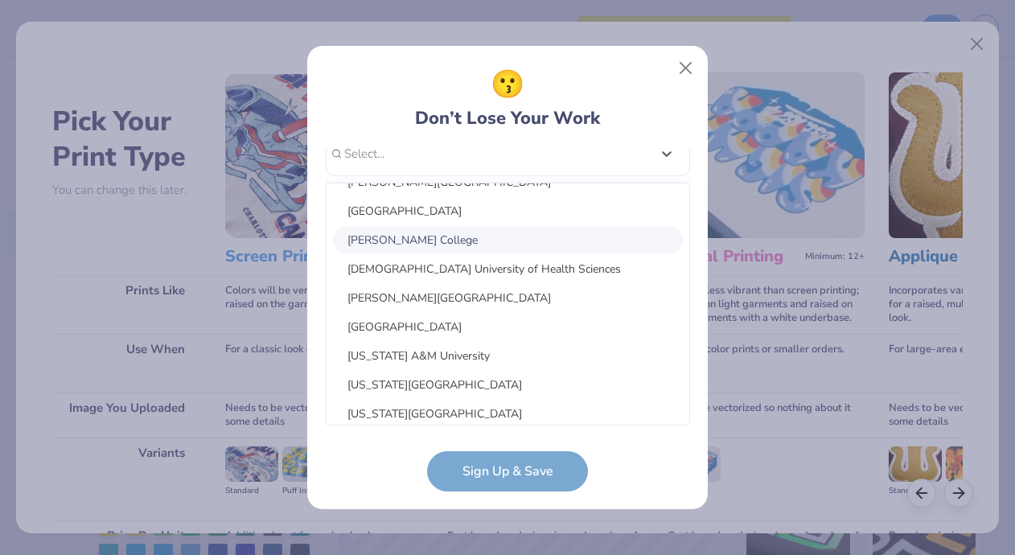
scroll to position [0, 0]
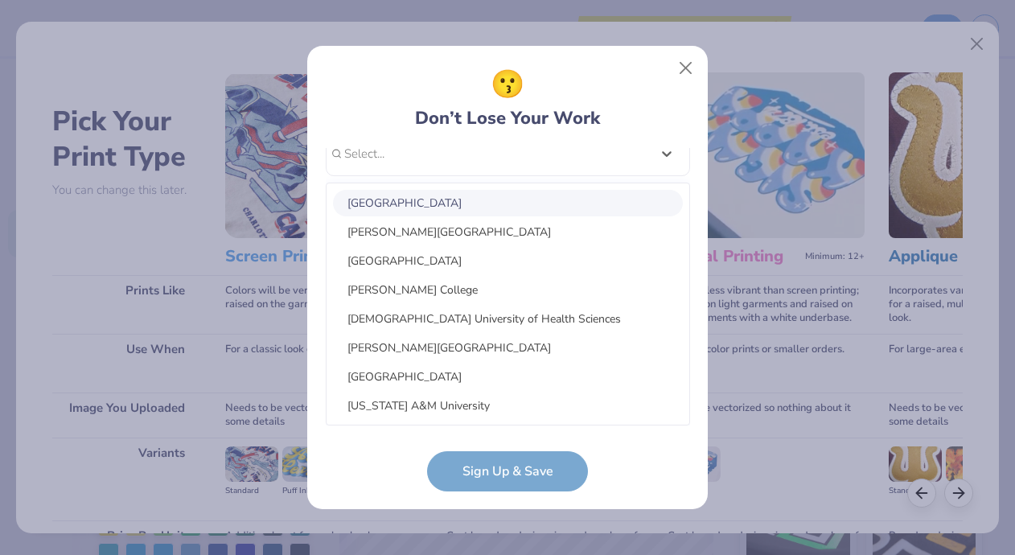
click at [667, 147] on div "😗 Don’t Lose Your Work [EMAIL_ADDRESS][DOMAIN_NAME] Email [PHONE_NUMBER] Phone …" at bounding box center [508, 277] width 364 height 427
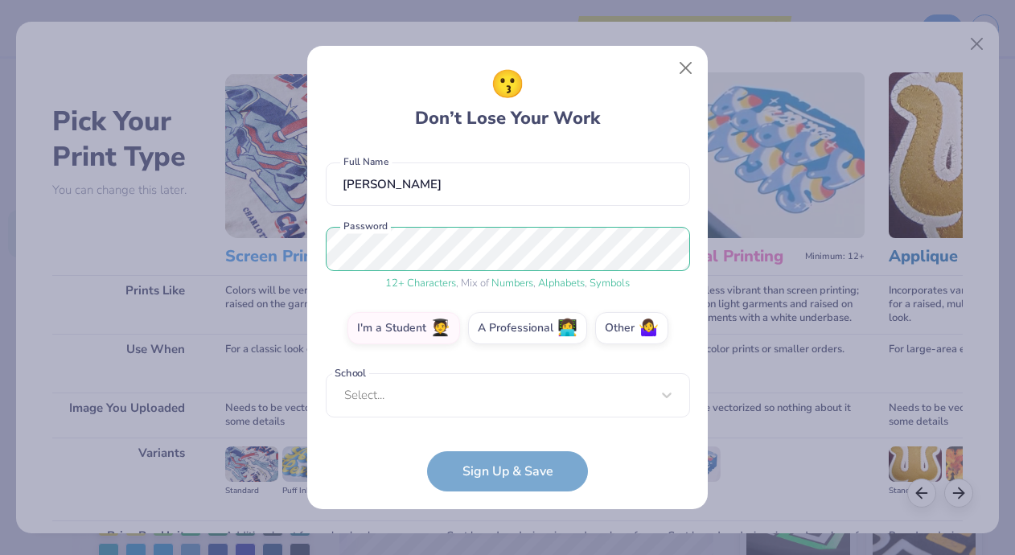
click at [524, 469] on form "[EMAIL_ADDRESS][DOMAIN_NAME] Email [PHONE_NUMBER] Phone [PERSON_NAME] Full Name…" at bounding box center [508, 319] width 364 height 343
click at [551, 371] on div "[EMAIL_ADDRESS][DOMAIN_NAME] Email [PHONE_NUMBER] Phone [PERSON_NAME] Full Name…" at bounding box center [508, 287] width 364 height 278
click at [551, 405] on div "option focused, 1 of 30. 30 results available. Use Up and Down to choose option…" at bounding box center [508, 520] width 364 height 294
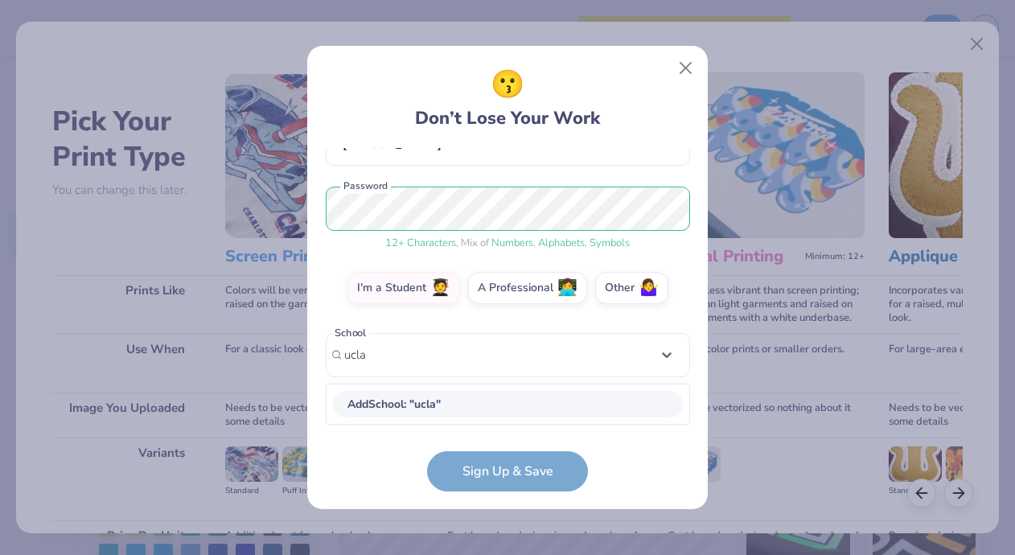
scroll to position [171, 0]
click at [505, 395] on div "Add School : " ucla "" at bounding box center [508, 405] width 350 height 27
type input "ucla"
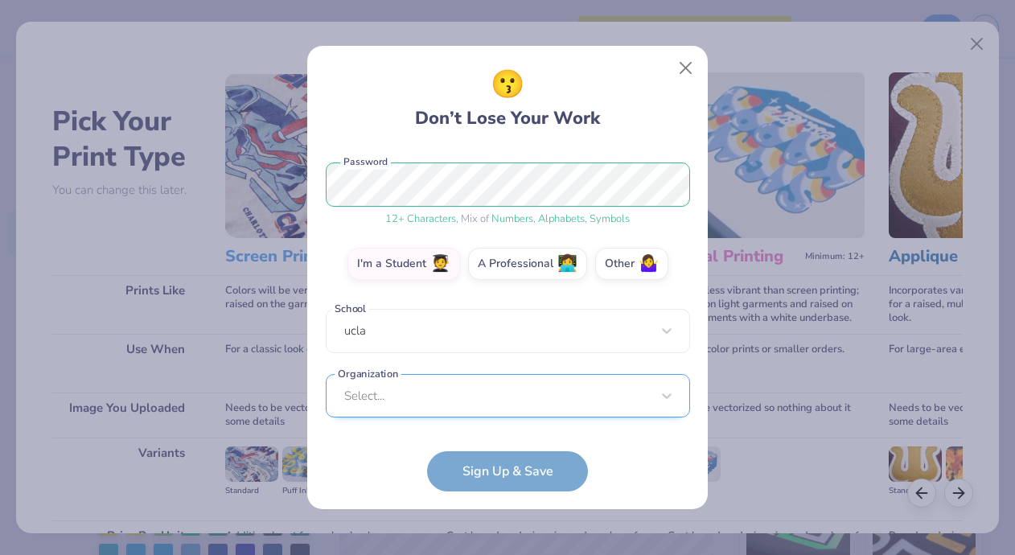
click at [492, 380] on div "Select..." at bounding box center [508, 396] width 364 height 44
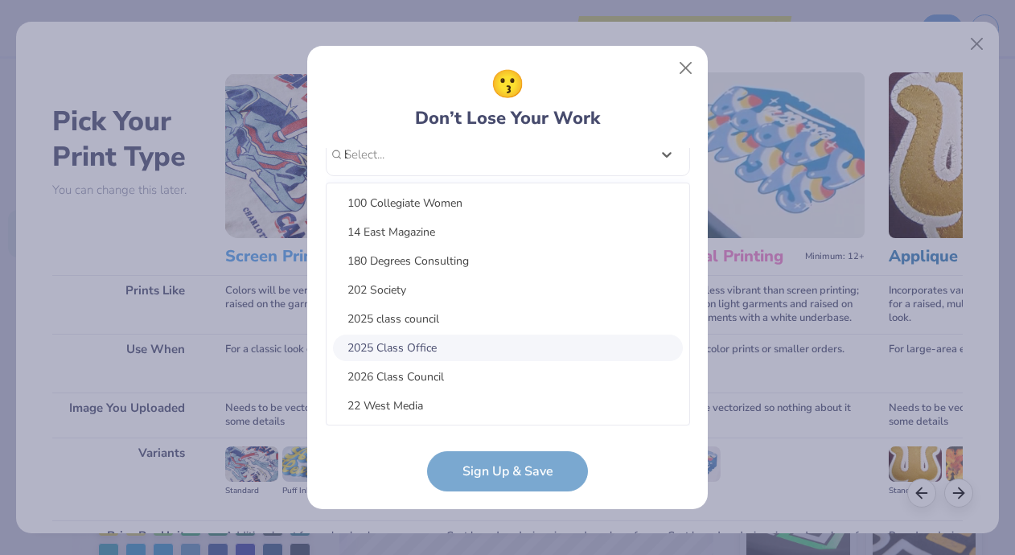
scroll to position [249, 0]
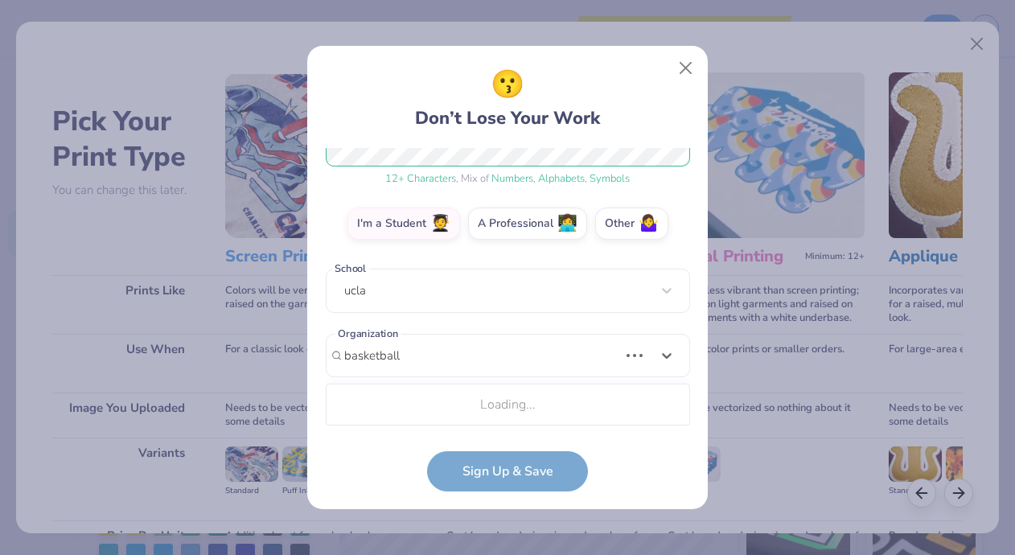
type input "basketball"
click at [556, 465] on form "[EMAIL_ADDRESS][DOMAIN_NAME] Email [PHONE_NUMBER] Phone [PERSON_NAME] Full Name…" at bounding box center [508, 319] width 364 height 343
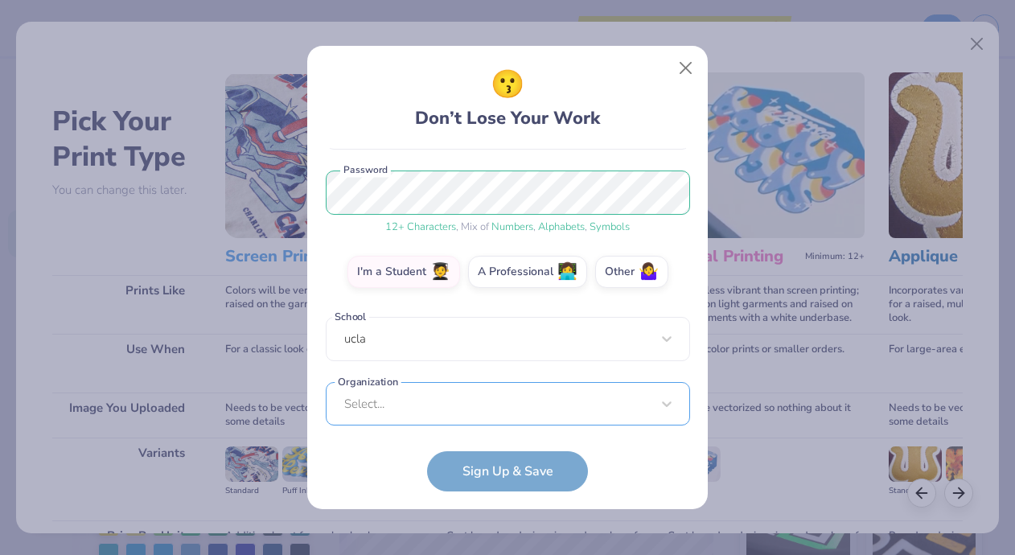
click at [520, 414] on div "[EMAIL_ADDRESS][DOMAIN_NAME] Email [PHONE_NUMBER] Phone [PERSON_NAME] Full Name…" at bounding box center [508, 287] width 364 height 278
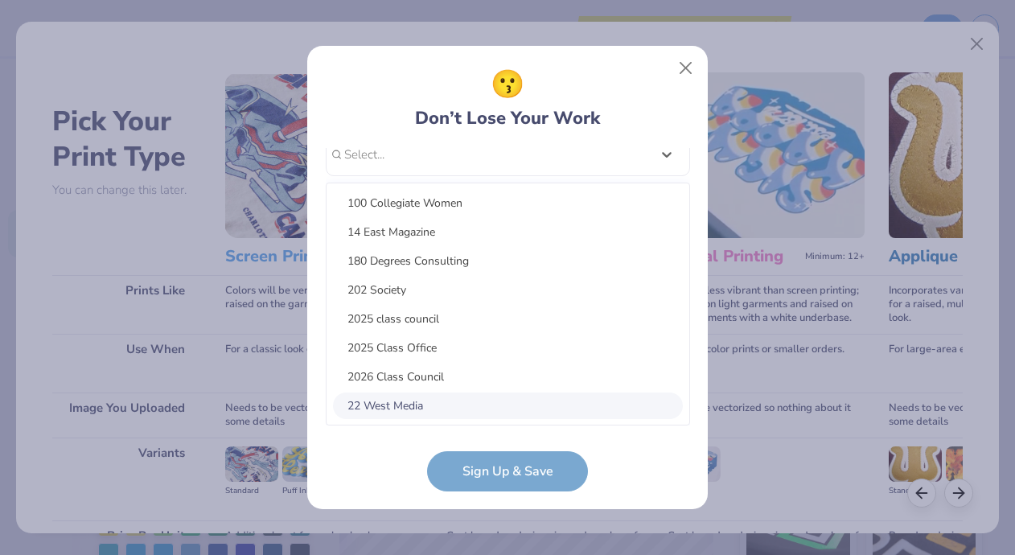
click at [518, 405] on div "22 West Media" at bounding box center [508, 406] width 350 height 27
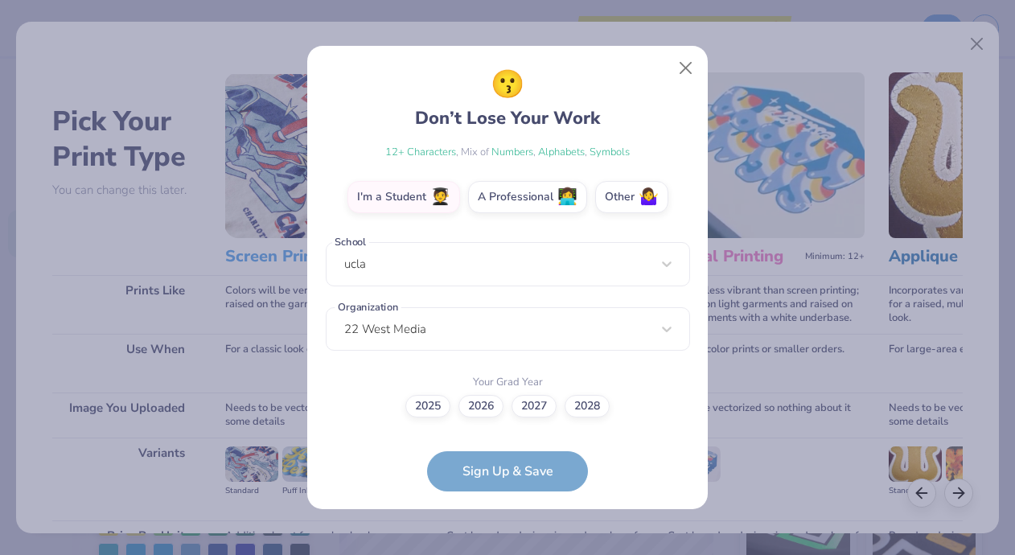
scroll to position [261, 0]
click at [479, 413] on label "2026" at bounding box center [481, 404] width 45 height 23
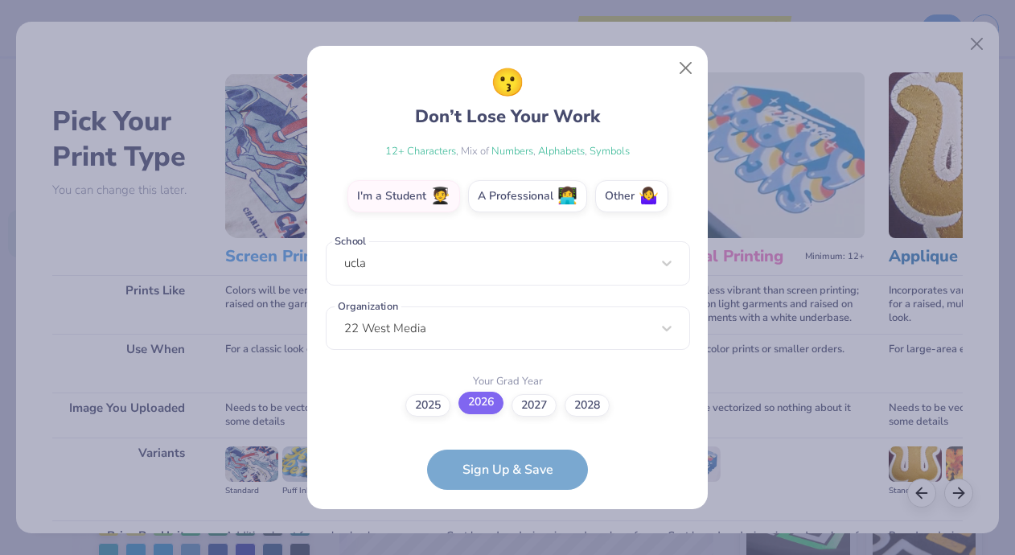
scroll to position [357, 0]
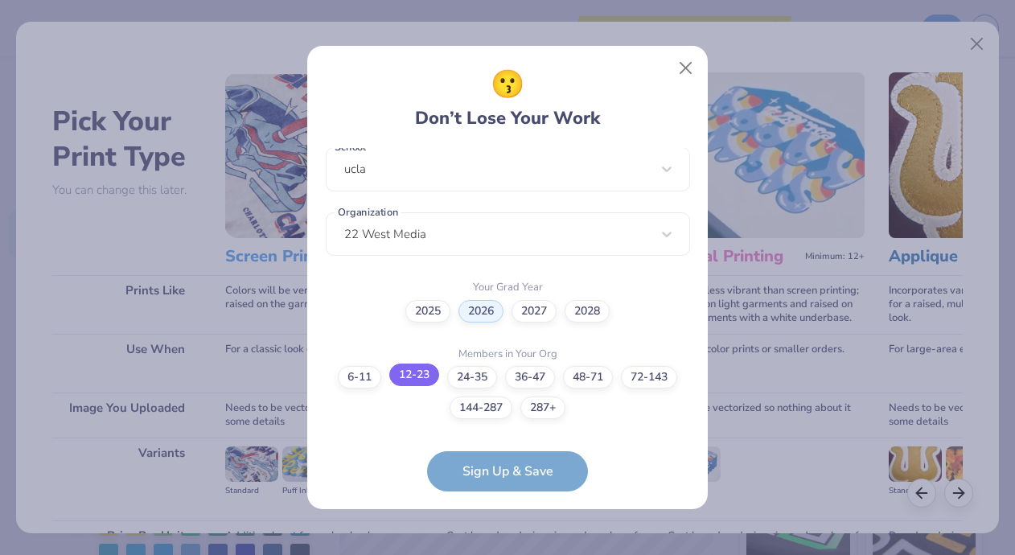
click at [396, 371] on label "12-23" at bounding box center [414, 375] width 50 height 23
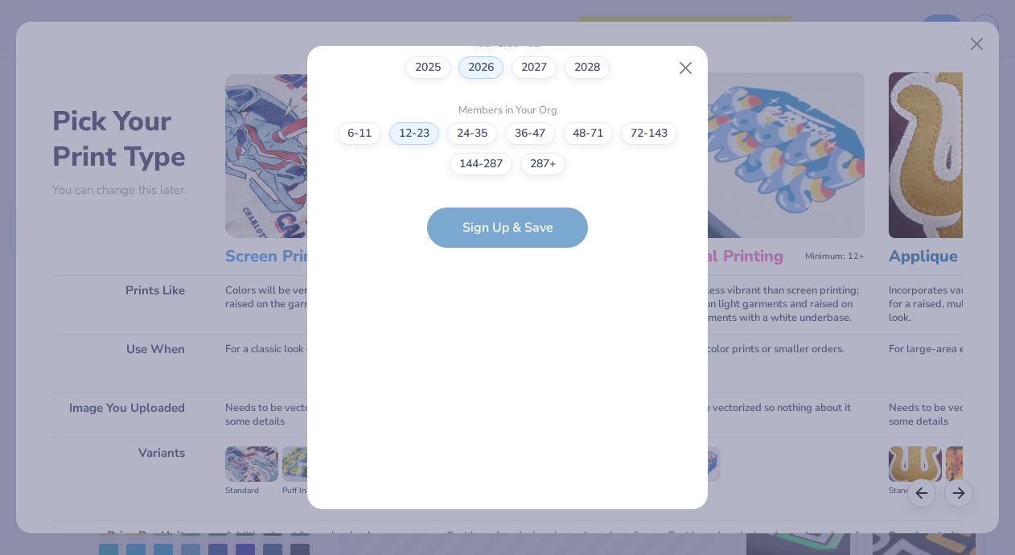
scroll to position [0, 0]
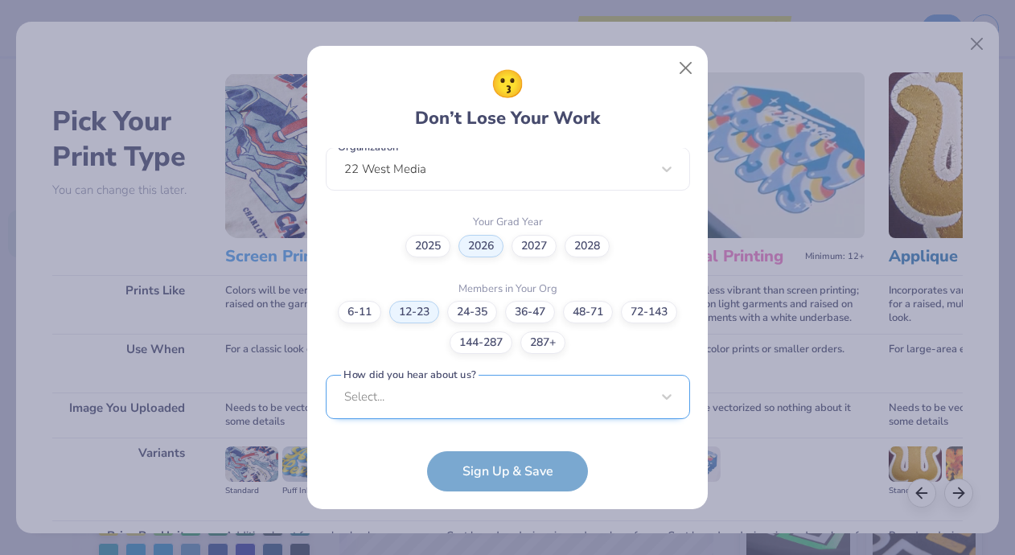
click at [509, 407] on div "Select..." at bounding box center [508, 397] width 364 height 44
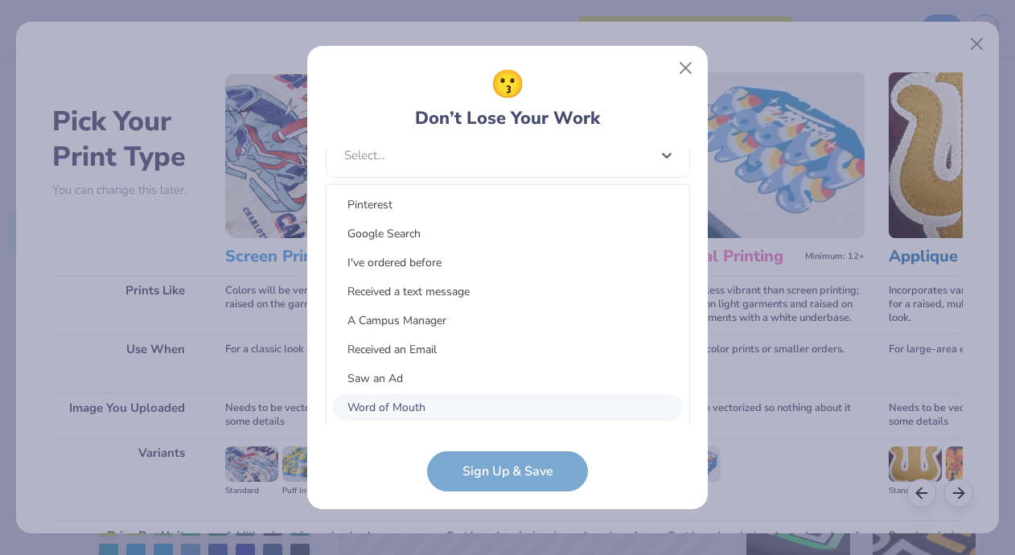
click at [498, 395] on div "Word of Mouth" at bounding box center [508, 407] width 350 height 27
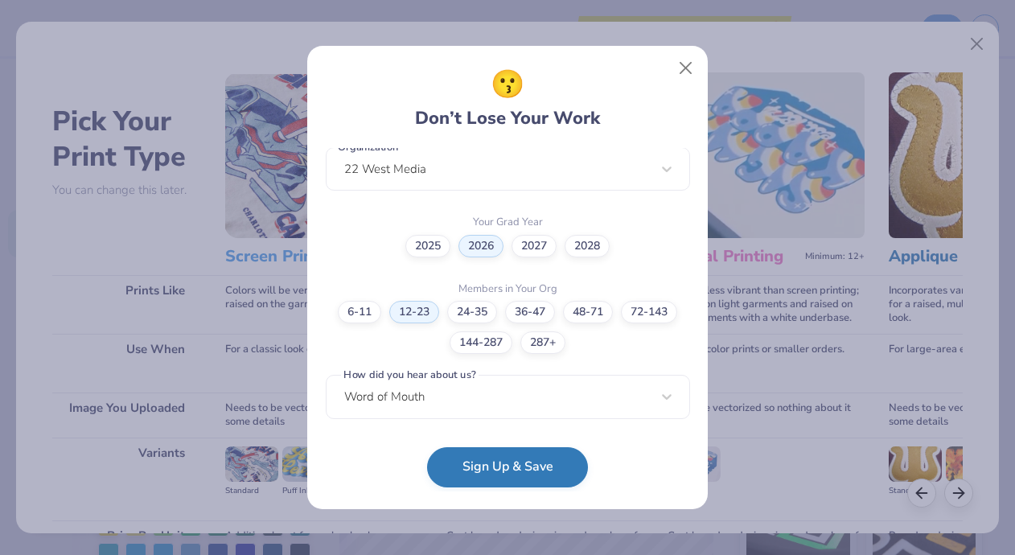
click at [513, 473] on button "Sign Up & Save" at bounding box center [507, 467] width 161 height 40
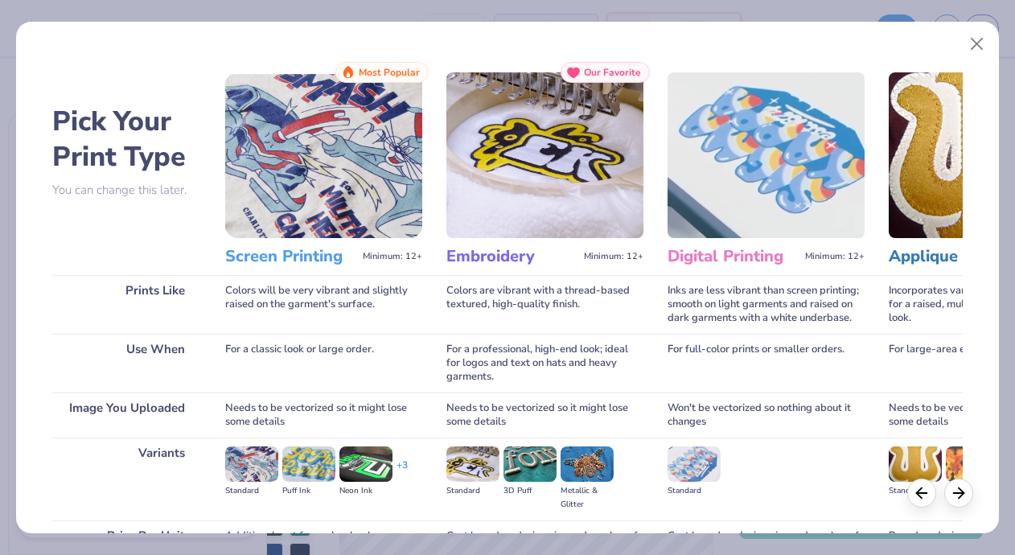
click at [323, 133] on img at bounding box center [323, 155] width 197 height 166
click at [324, 188] on img at bounding box center [323, 155] width 197 height 166
click at [364, 256] on span "Minimum: 12+" at bounding box center [393, 256] width 60 height 11
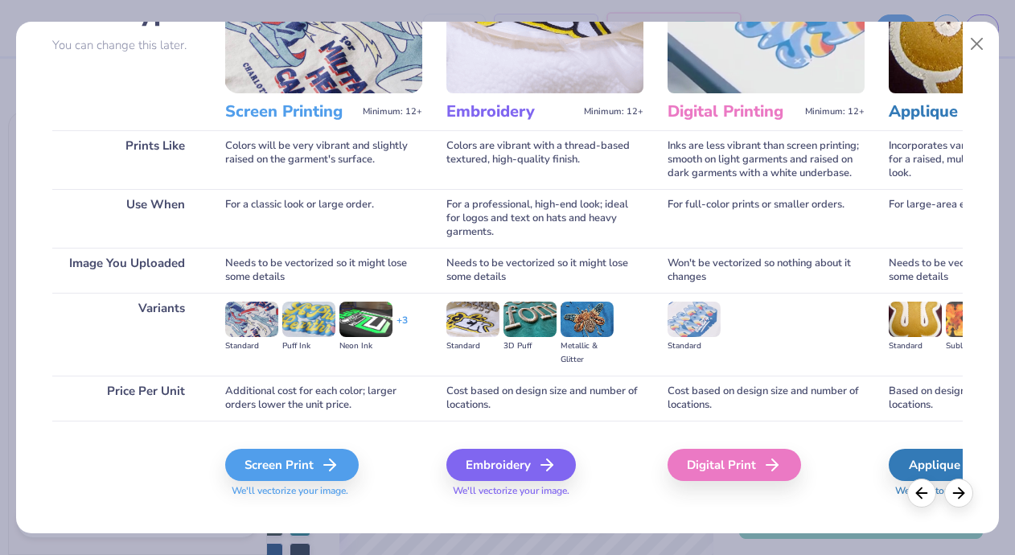
scroll to position [158, 0]
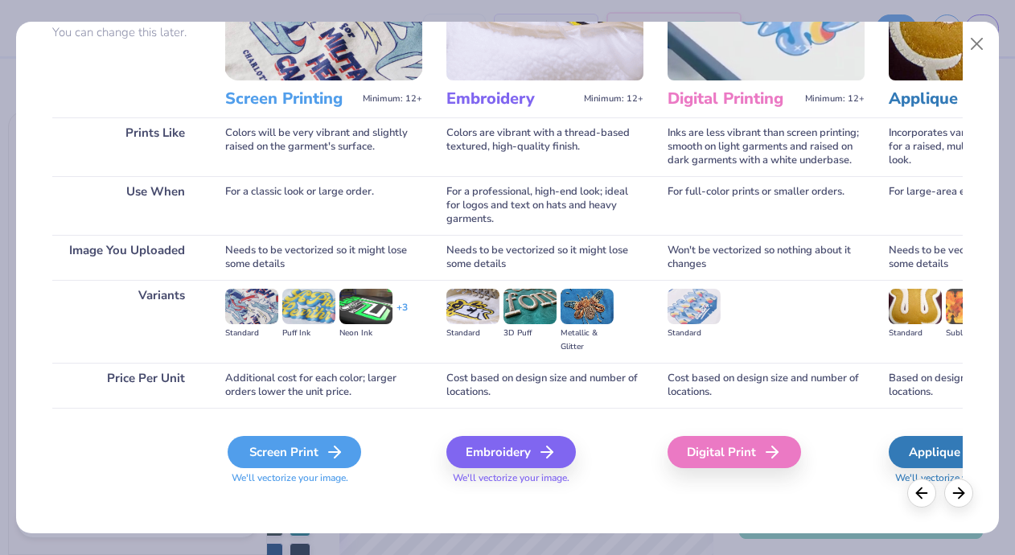
click at [335, 448] on polyline at bounding box center [338, 451] width 6 height 11
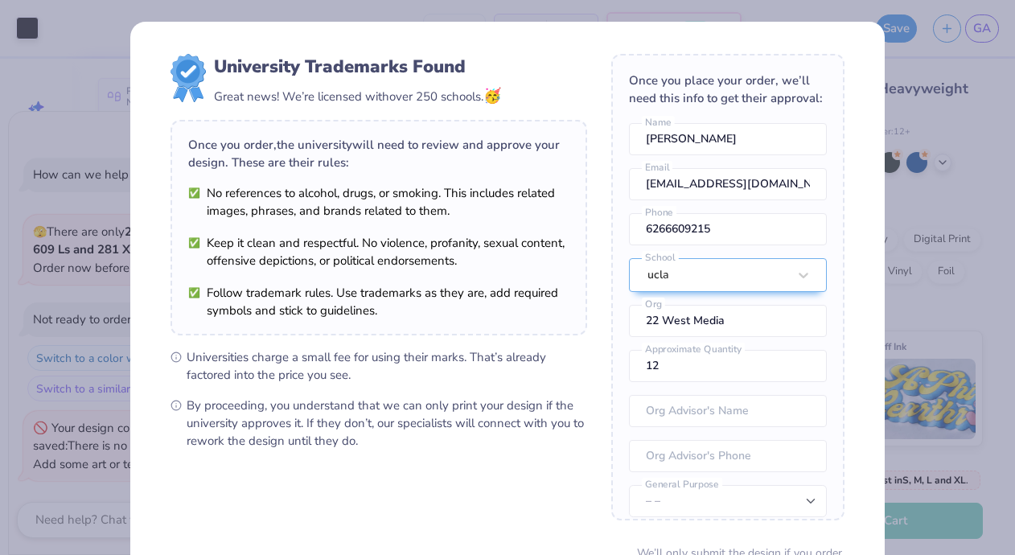
click at [990, 65] on div "University Trademarks Found Great news! We’re licensed with over 250 schools. 🥳…" at bounding box center [507, 277] width 1015 height 555
click at [874, 295] on div "University Trademarks Found Great news! We’re licensed with over 250 schools. 🥳…" at bounding box center [507, 350] width 755 height 656
click at [927, 269] on div "University Trademarks Found Great news! We’re licensed with over 250 schools. 🥳…" at bounding box center [507, 277] width 1015 height 555
click at [929, 269] on div "University Trademarks Found Great news! We’re licensed with over 250 schools. 🥳…" at bounding box center [507, 277] width 1015 height 555
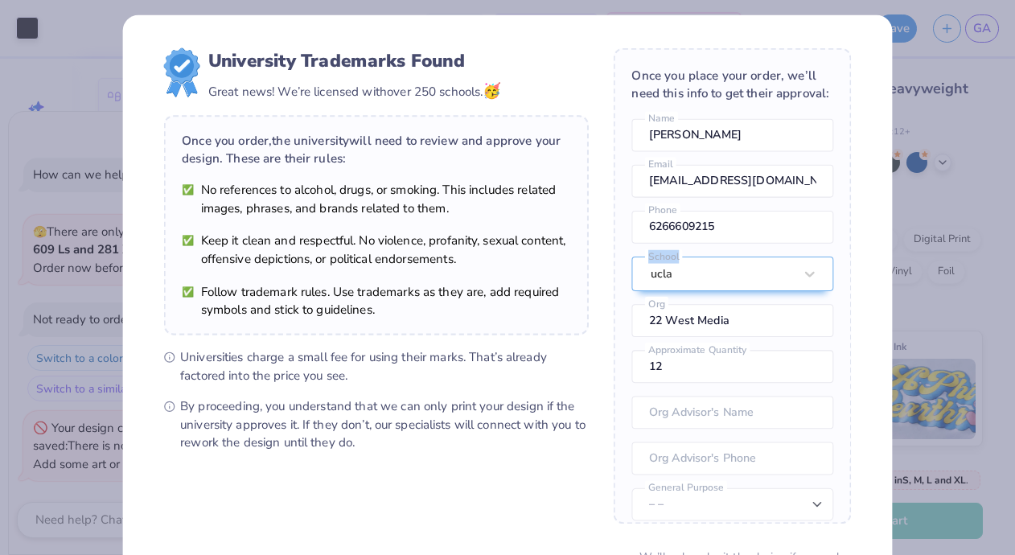
click at [929, 269] on div "University Trademarks Found Great news! We’re licensed with over 250 schools. 🥳…" at bounding box center [507, 277] width 1015 height 555
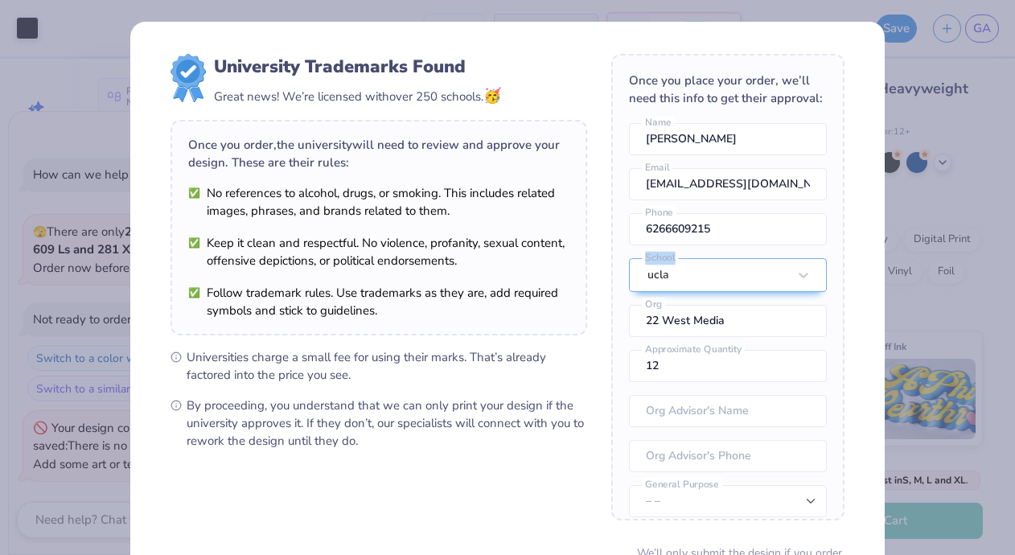
scroll to position [145, 0]
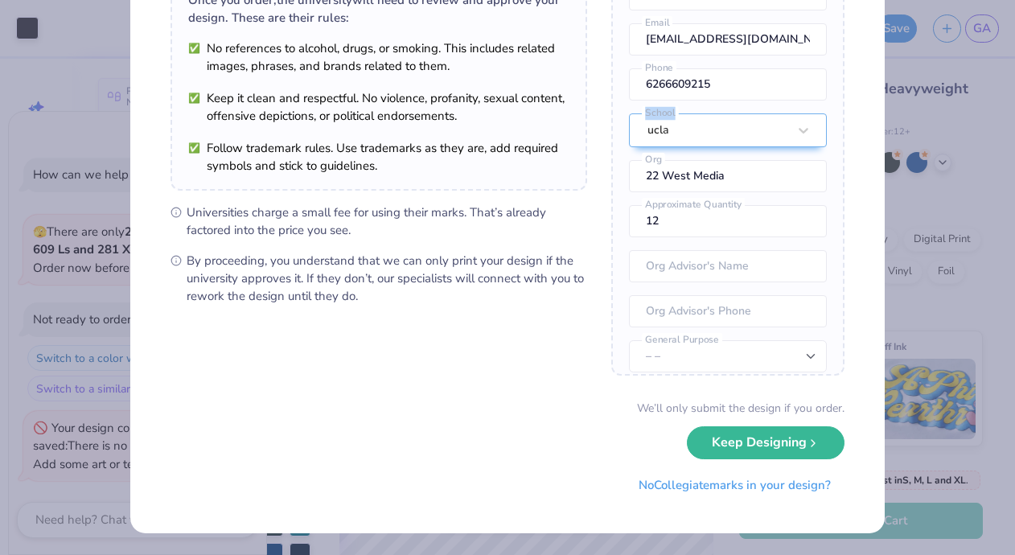
click at [761, 436] on button "Keep Designing" at bounding box center [766, 442] width 158 height 33
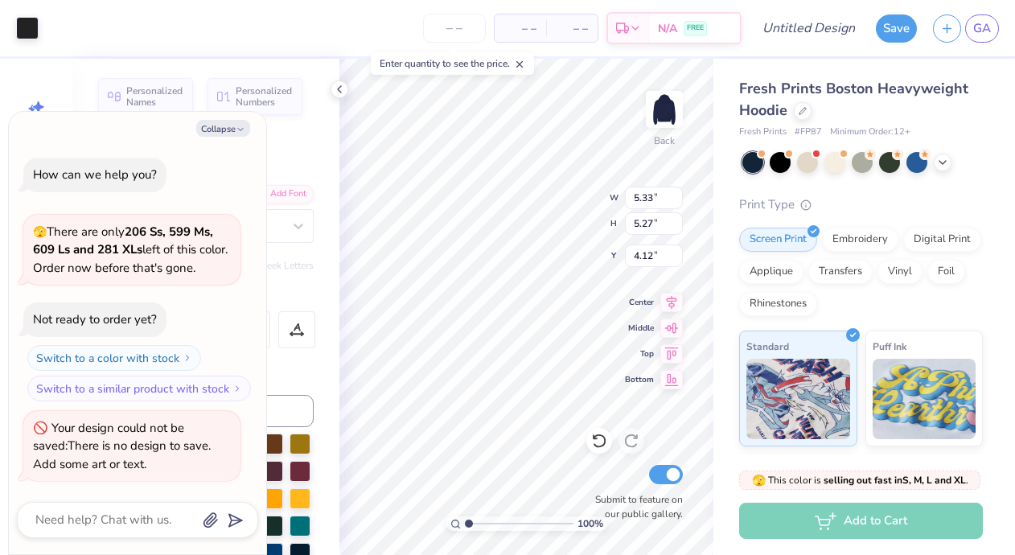
scroll to position [0, 0]
type textarea "x"
type input "8.06"
type input "7.96"
type textarea "x"
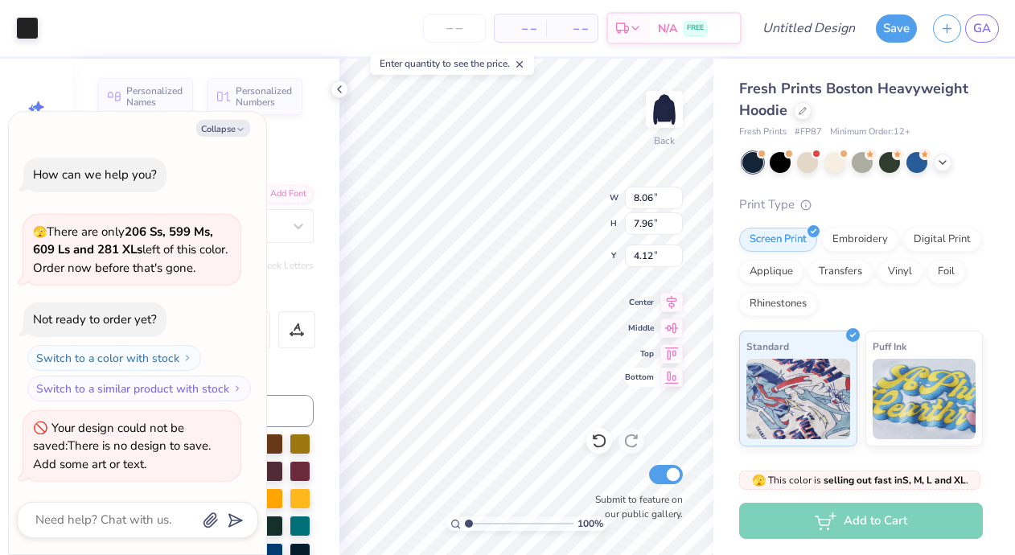
type input "4.32"
type textarea "x"
type input "3.33"
type input "4.17"
type input "6.90"
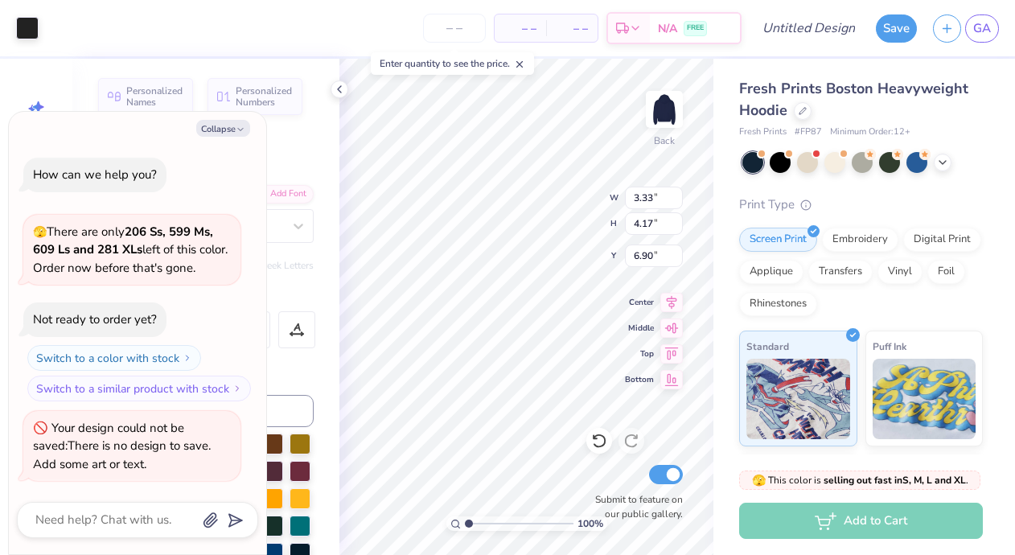
click at [294, 128] on div "Personalized Names Personalized Numbers Text Tool Add Font Font Super Dream Swi…" at bounding box center [205, 307] width 267 height 496
click at [224, 128] on button "Collapse" at bounding box center [223, 128] width 54 height 17
type textarea "x"
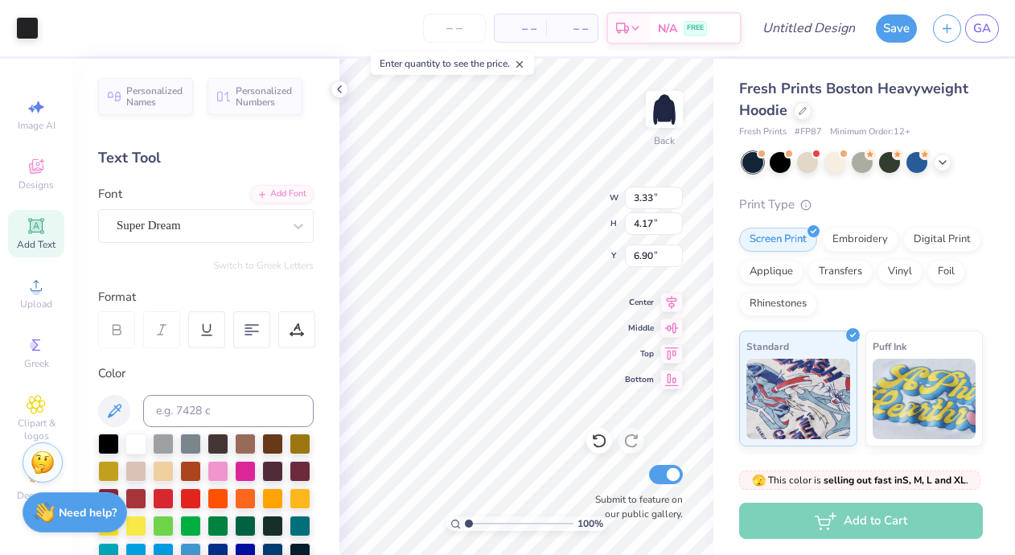
type input "8.06"
type input "7.96"
type input "4.40"
click at [132, 438] on div at bounding box center [135, 442] width 21 height 21
click at [134, 438] on div at bounding box center [135, 442] width 21 height 21
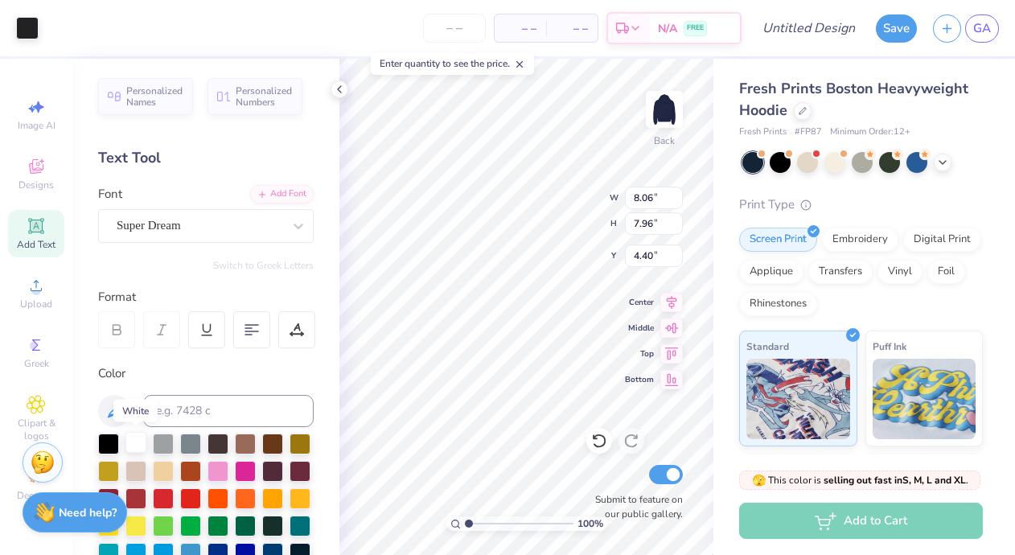
click at [134, 438] on div at bounding box center [135, 442] width 21 height 21
click at [839, 168] on div at bounding box center [835, 160] width 21 height 21
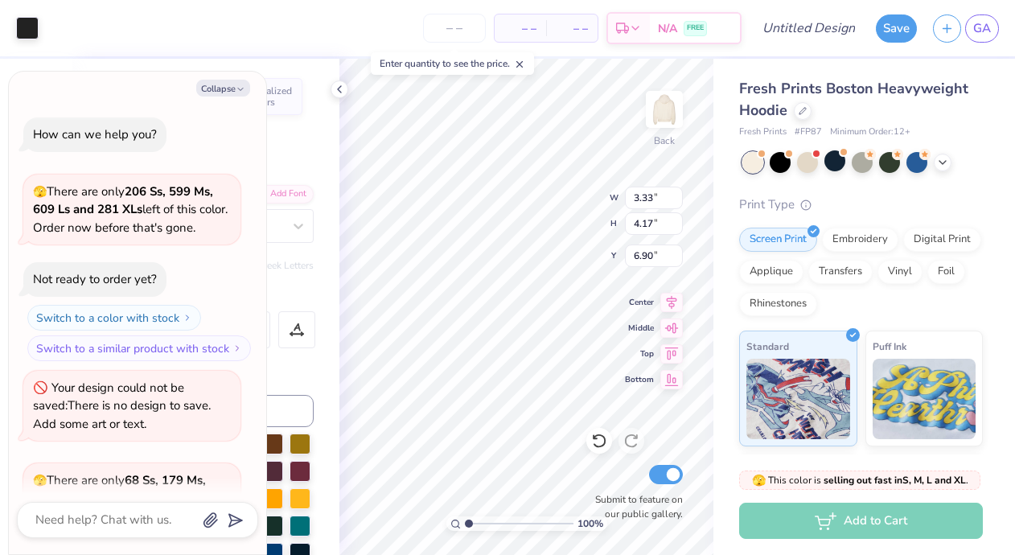
scroll to position [169, 0]
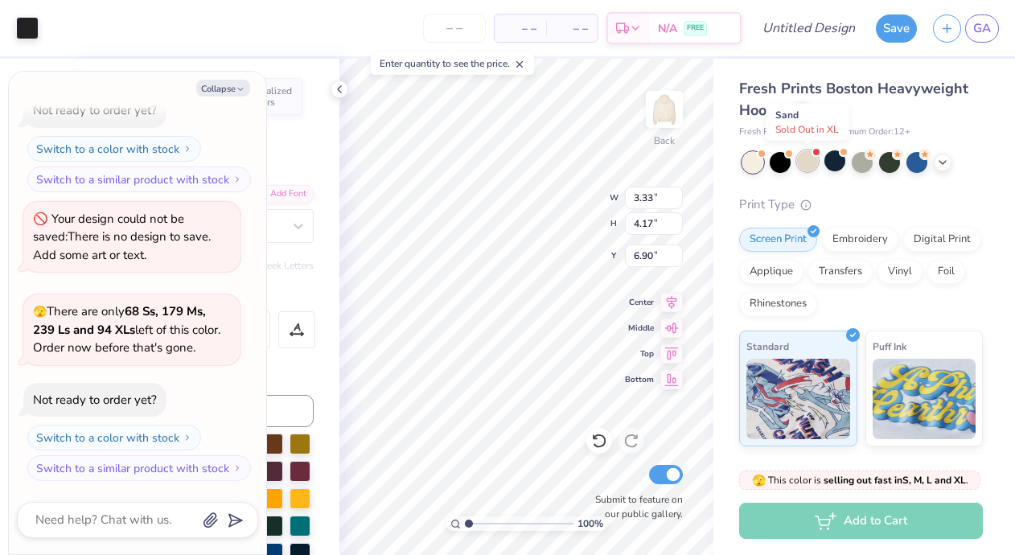
click at [807, 165] on div at bounding box center [807, 160] width 21 height 21
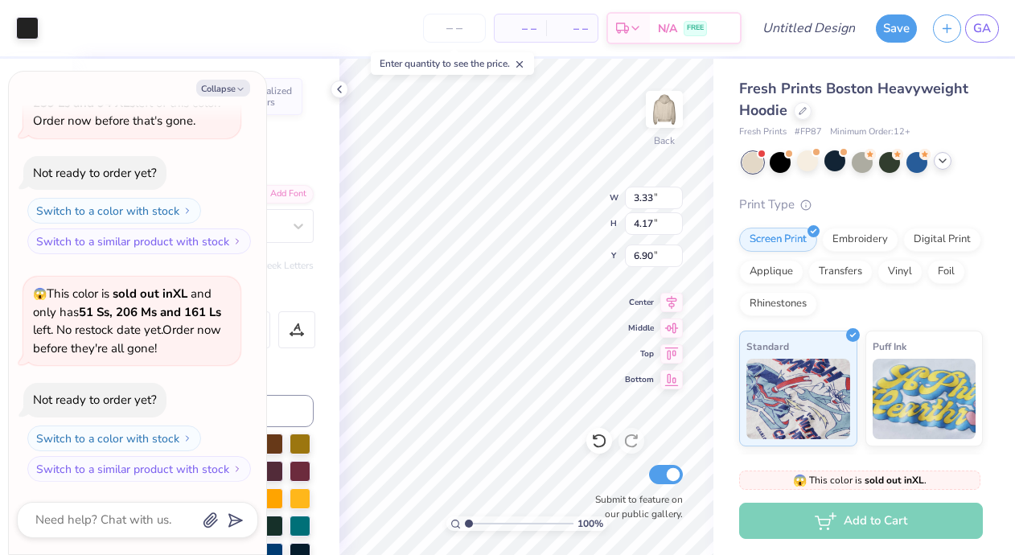
click at [948, 167] on div at bounding box center [862, 162] width 241 height 21
click at [944, 162] on icon at bounding box center [942, 160] width 13 height 13
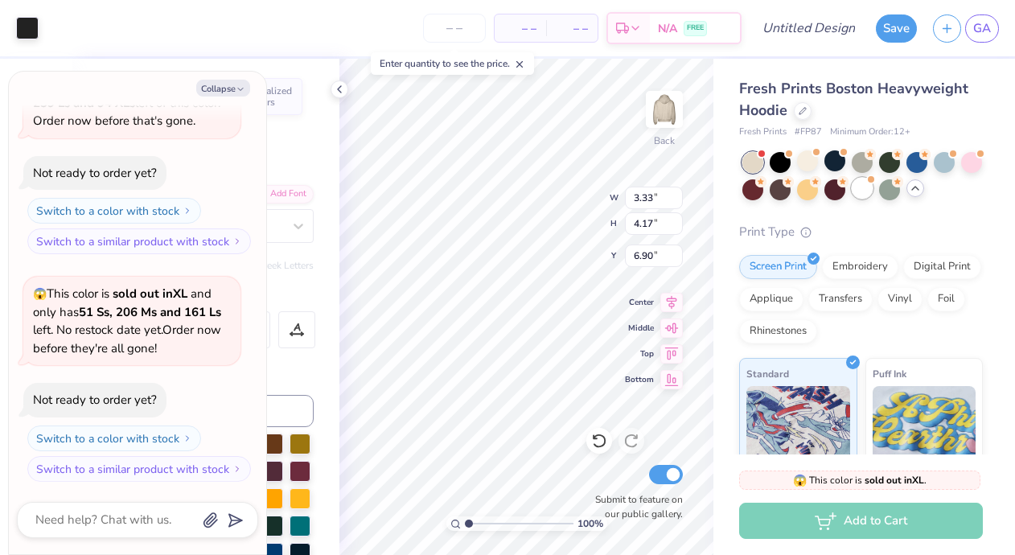
click at [863, 191] on div at bounding box center [862, 188] width 21 height 21
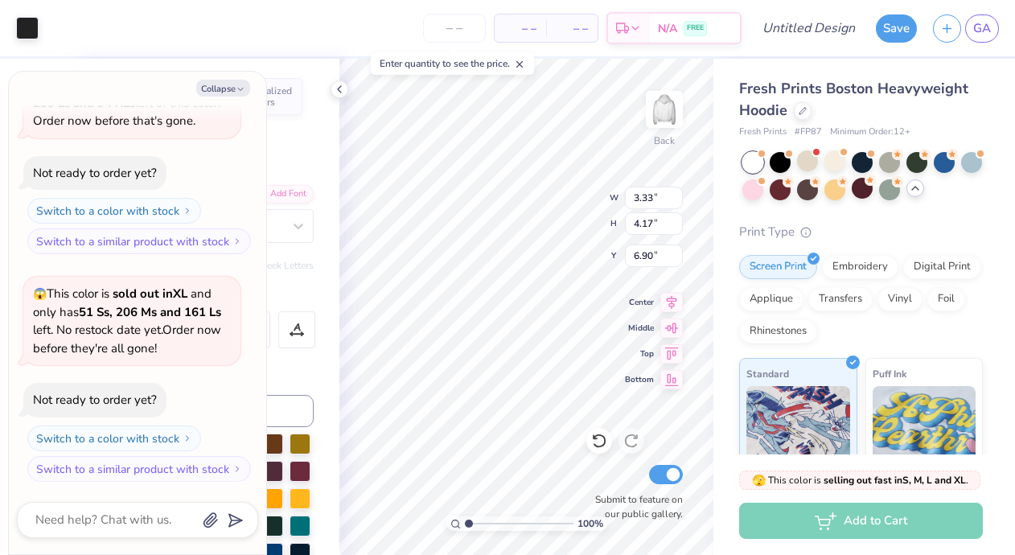
scroll to position [605, 0]
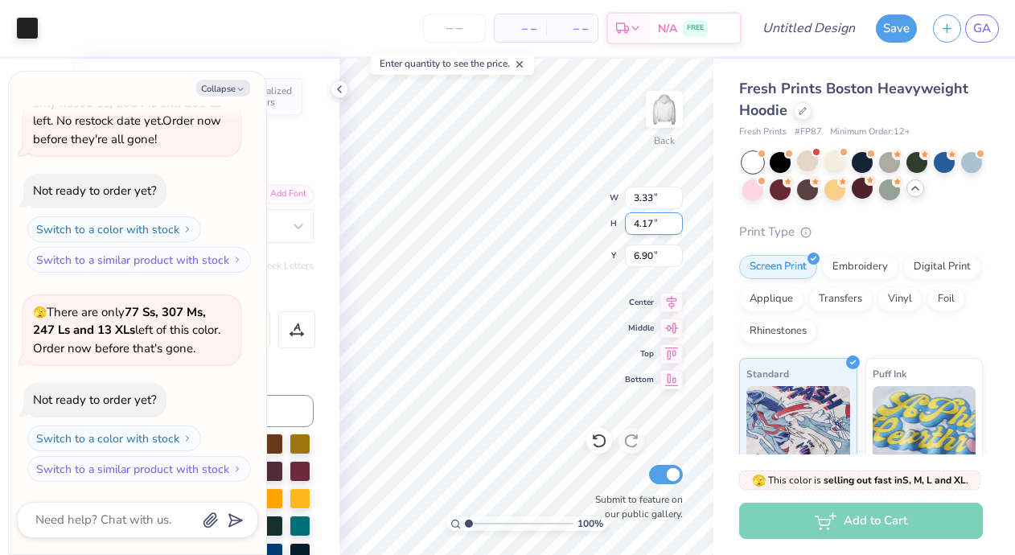
click at [568, 215] on div "100 % Back W 3.33 3.33 " H 4.17 4.17 " Y 6.90 6.90 " Center Middle Top Bottom S…" at bounding box center [526, 307] width 374 height 496
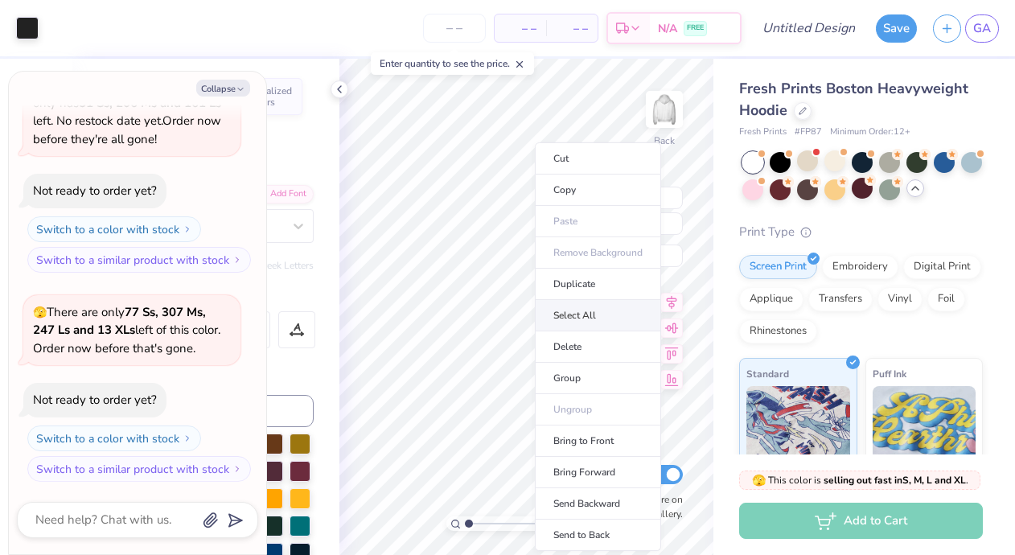
click at [574, 317] on li "Select All" at bounding box center [598, 315] width 126 height 31
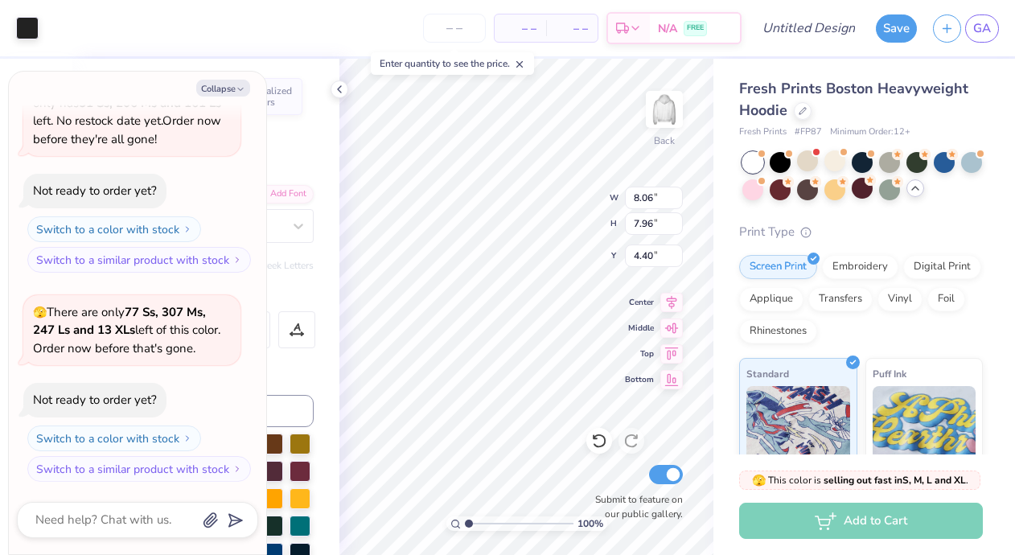
click at [280, 381] on div "Color" at bounding box center [206, 373] width 216 height 19
click at [234, 93] on button "Collapse" at bounding box center [223, 88] width 54 height 17
type textarea "x"
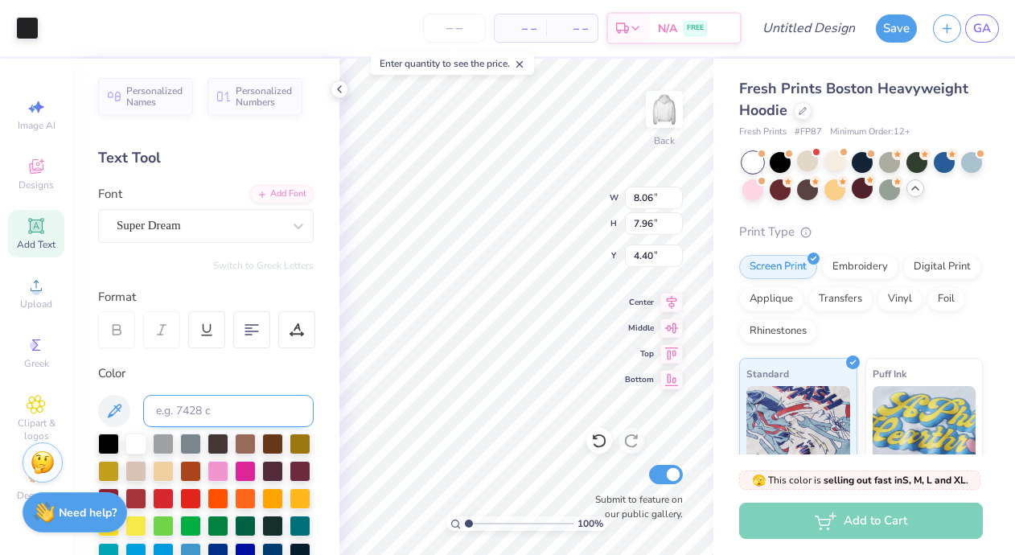
drag, startPoint x: 186, startPoint y: 494, endPoint x: 161, endPoint y: 413, distance: 85.0
click at [186, 494] on div at bounding box center [190, 498] width 21 height 21
click at [194, 496] on div at bounding box center [190, 498] width 21 height 21
click at [195, 497] on div at bounding box center [190, 498] width 21 height 21
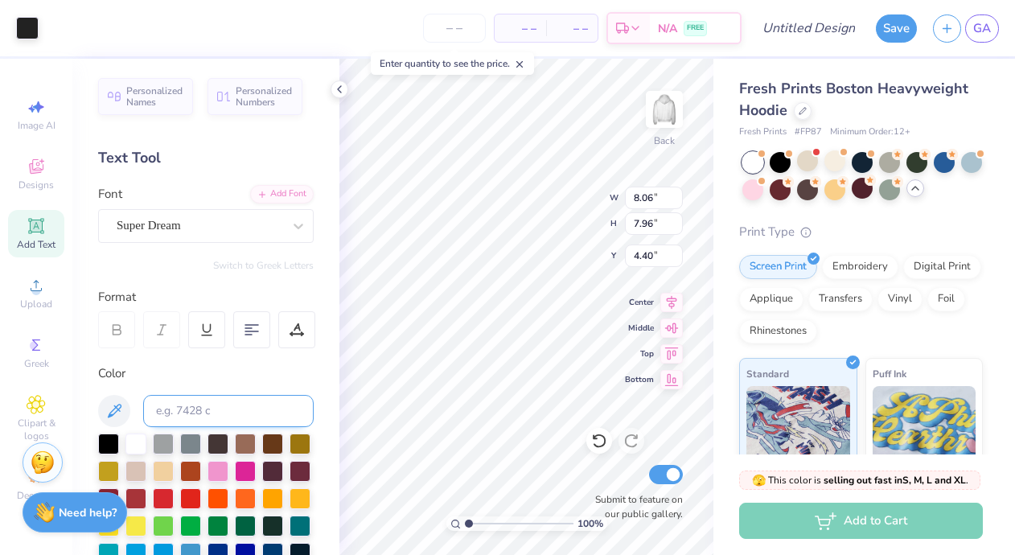
click at [160, 413] on input at bounding box center [228, 411] width 171 height 32
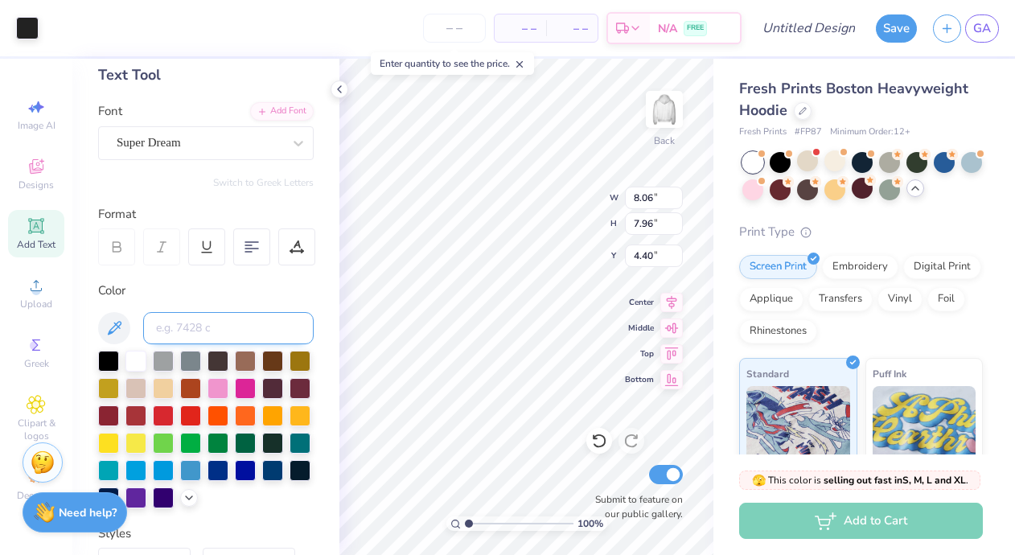
click at [161, 413] on div "Color" at bounding box center [206, 395] width 216 height 227
click at [161, 413] on div at bounding box center [163, 415] width 21 height 21
click at [344, 95] on icon at bounding box center [339, 89] width 13 height 13
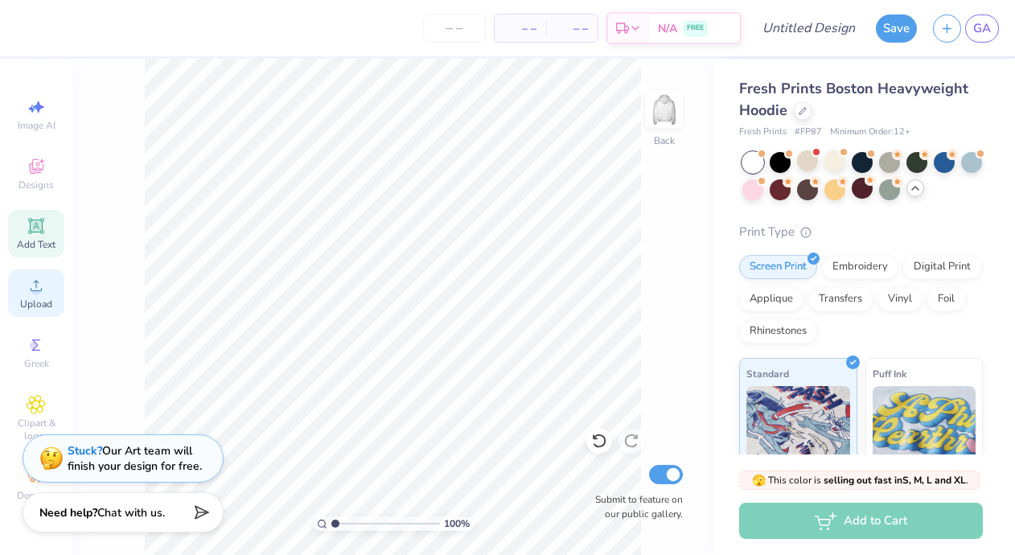
click at [26, 286] on div "Upload" at bounding box center [36, 292] width 56 height 47
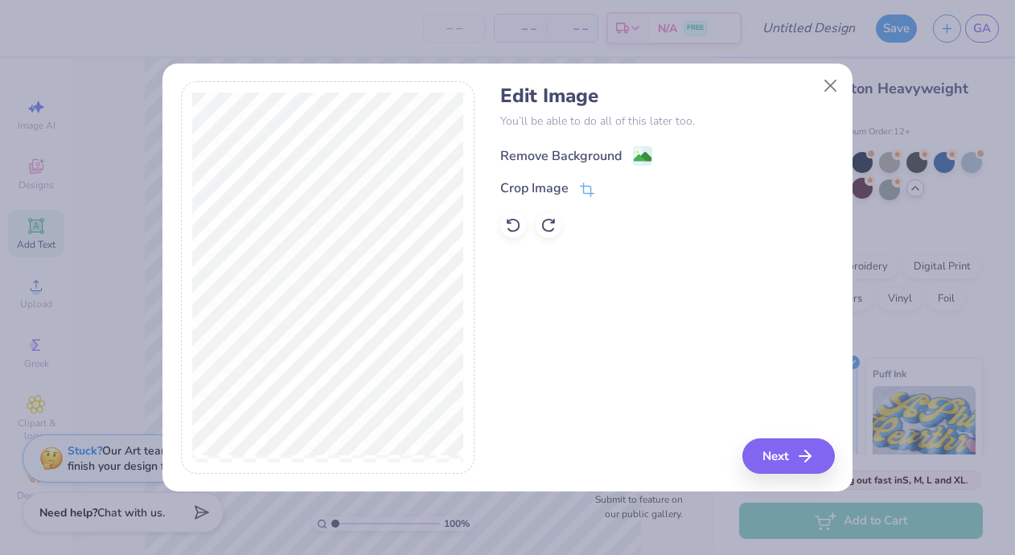
click at [594, 153] on div "Remove Background" at bounding box center [560, 155] width 121 height 19
click at [800, 454] on div "Edit Image You’ll be able to do all of this later too. Remove Background Crop I…" at bounding box center [667, 277] width 334 height 393
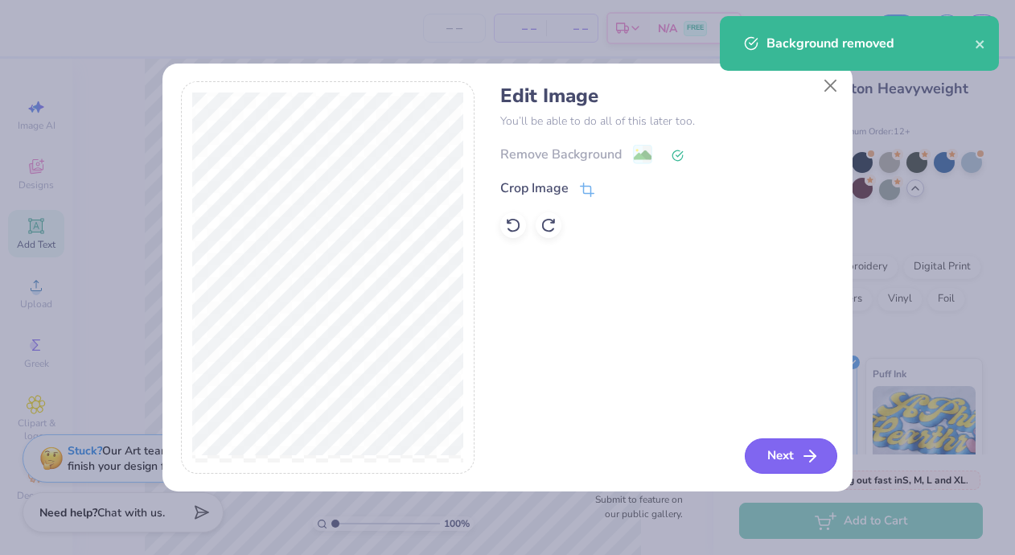
click at [802, 457] on icon "button" at bounding box center [809, 455] width 19 height 19
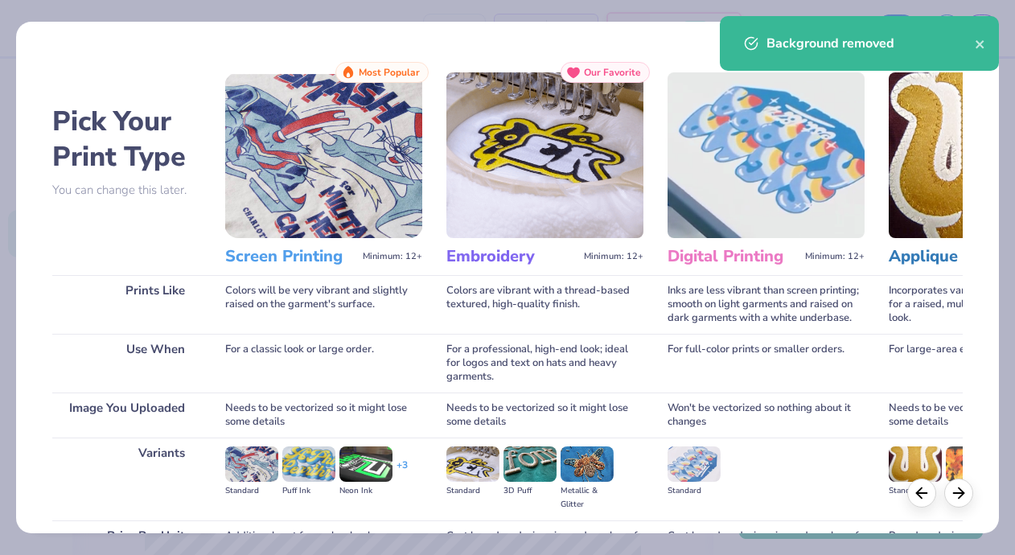
scroll to position [167, 0]
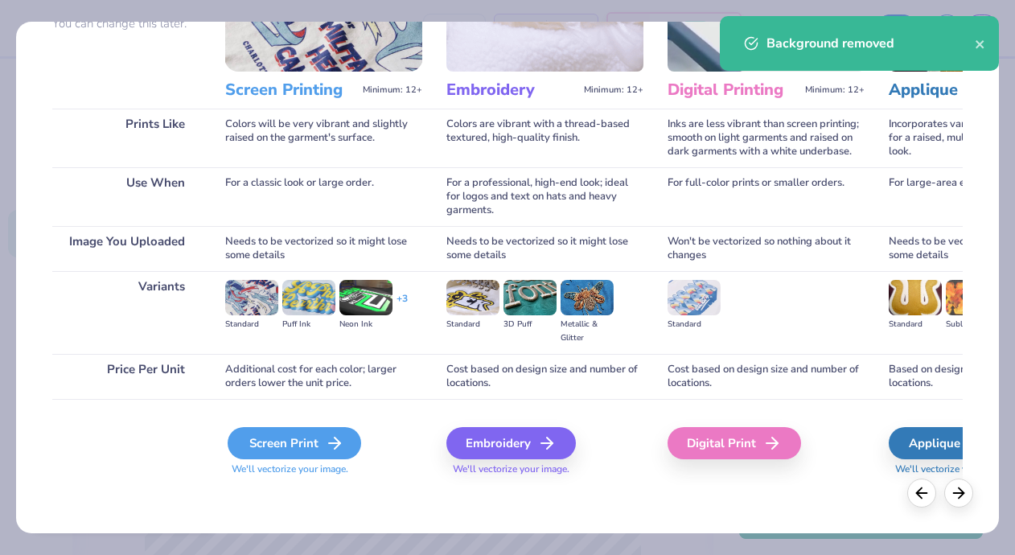
click at [302, 452] on div "Screen Print" at bounding box center [295, 443] width 134 height 32
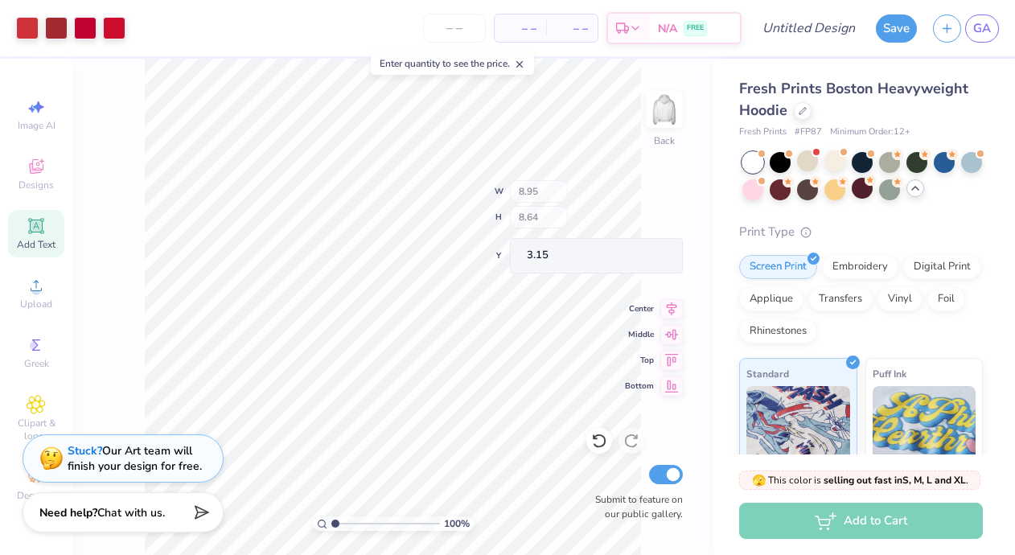
type input "8.95"
type input "8.64"
type input "3.39"
type input "3.48"
type input "2.43"
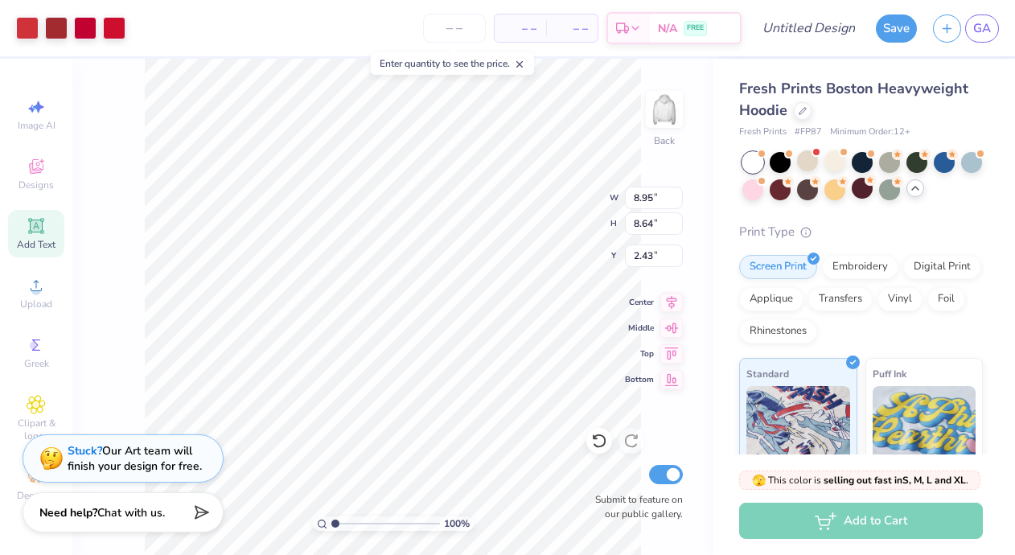
type input "3.52"
type input "3.40"
type input "3.08"
type input "2.98"
type input "3.00"
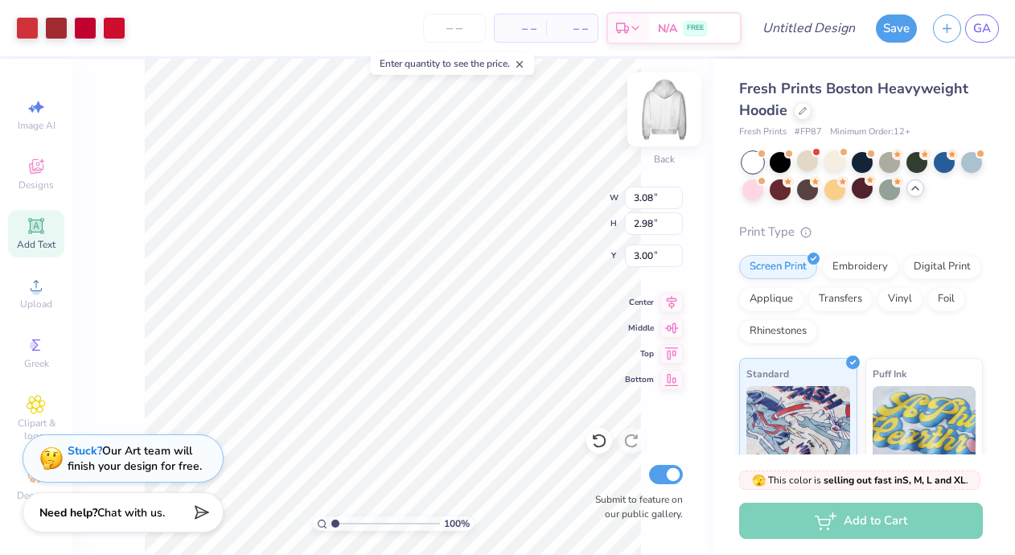
click at [668, 109] on img at bounding box center [664, 109] width 64 height 64
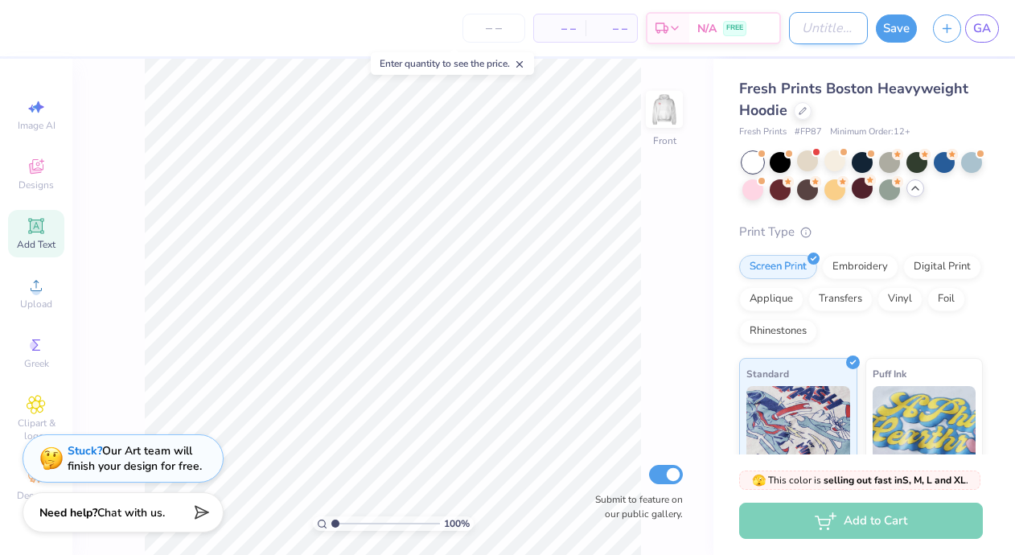
click at [814, 33] on input "Design Title" at bounding box center [828, 28] width 79 height 32
type input "basketball hoodie"
click at [911, 26] on button "Save" at bounding box center [896, 26] width 41 height 28
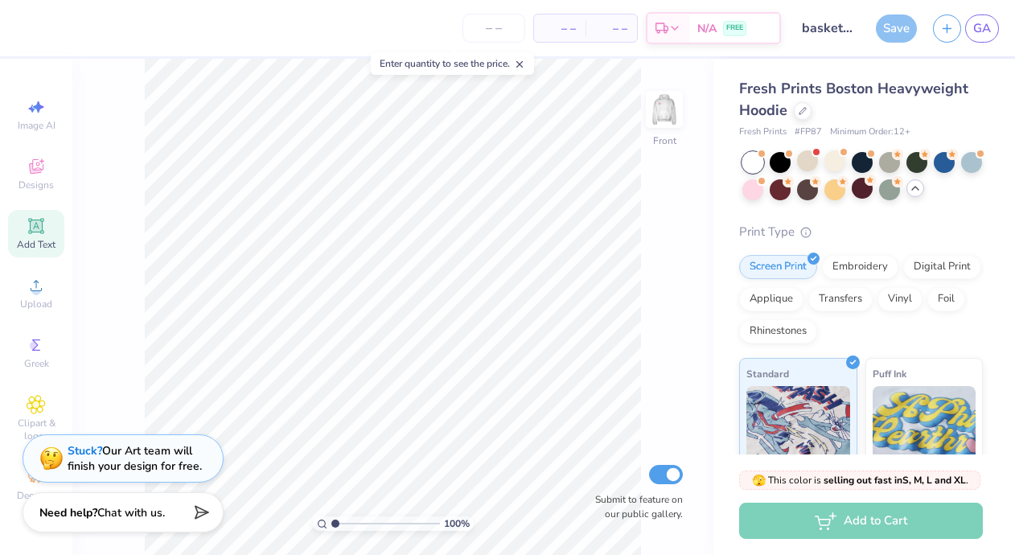
click at [901, 25] on div "Save" at bounding box center [896, 28] width 41 height 28
click at [644, 110] on div "100 % Front Submit to feature on our public gallery." at bounding box center [392, 307] width 641 height 496
click at [690, 110] on div "100 % Front Submit to feature on our public gallery." at bounding box center [392, 307] width 641 height 496
click at [663, 111] on img at bounding box center [664, 109] width 64 height 64
click at [664, 111] on img at bounding box center [664, 109] width 32 height 32
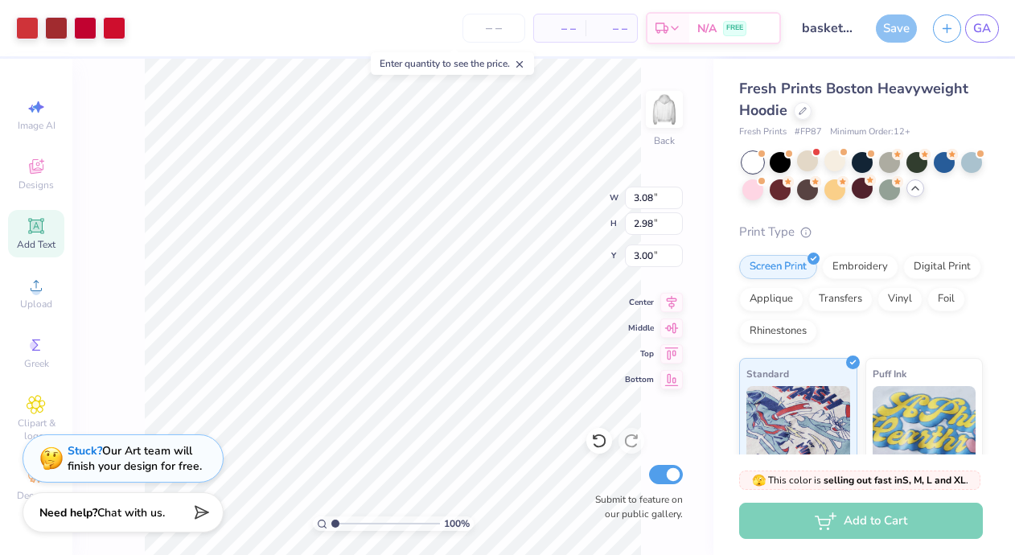
type input "3.93"
type input "3.79"
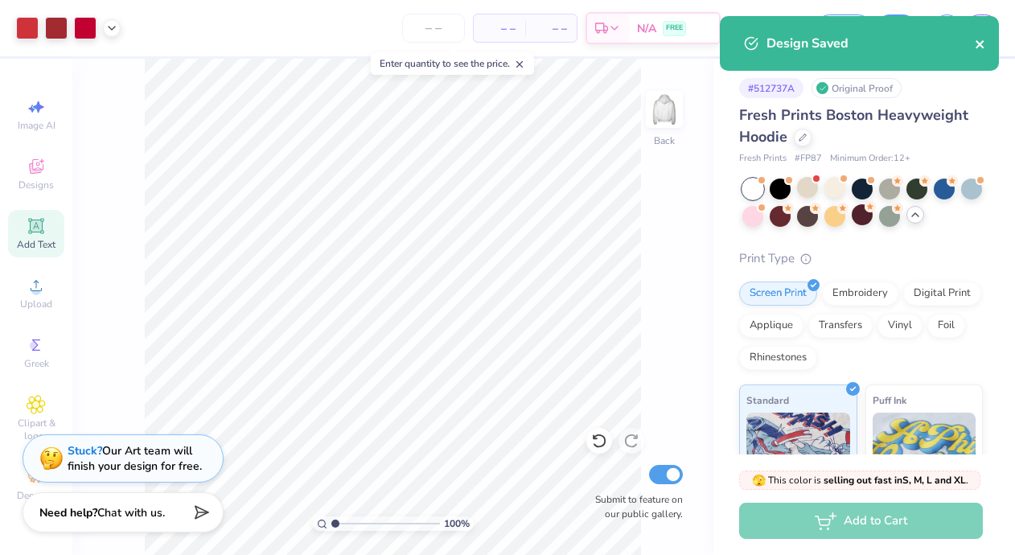
click at [981, 47] on icon "close" at bounding box center [980, 44] width 8 height 8
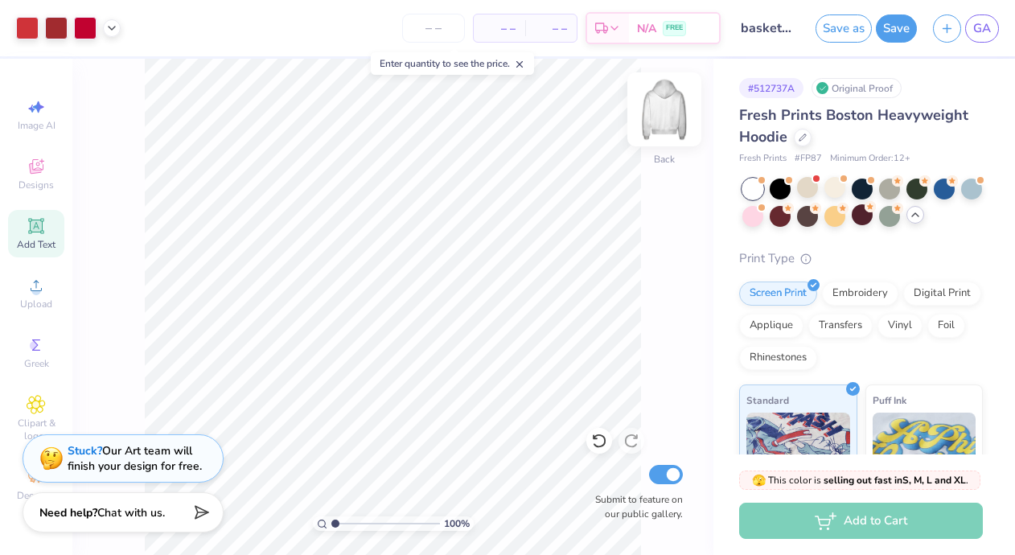
click at [659, 112] on img at bounding box center [664, 109] width 64 height 64
click at [38, 245] on span "Add Text" at bounding box center [36, 244] width 39 height 13
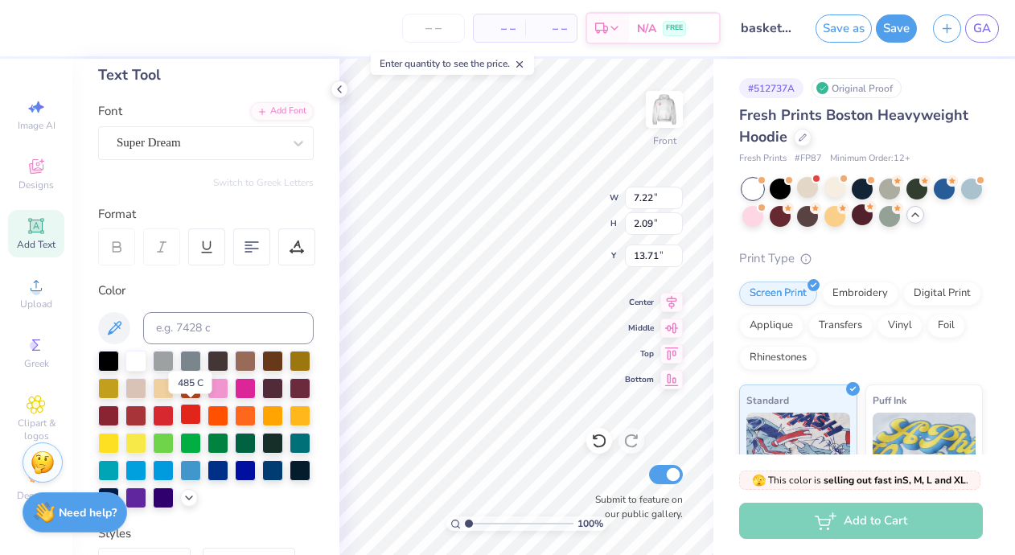
click at [183, 409] on div at bounding box center [190, 414] width 21 height 21
type textarea "Flintridge [GEOGRAPHIC_DATA]"
type input "5.00"
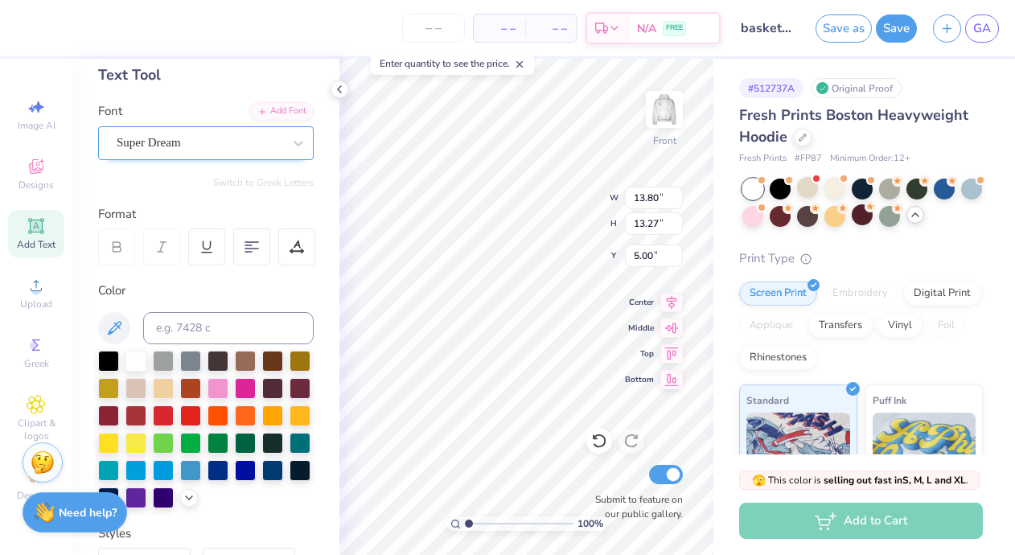
click at [209, 158] on div "Super Dream" at bounding box center [206, 143] width 216 height 34
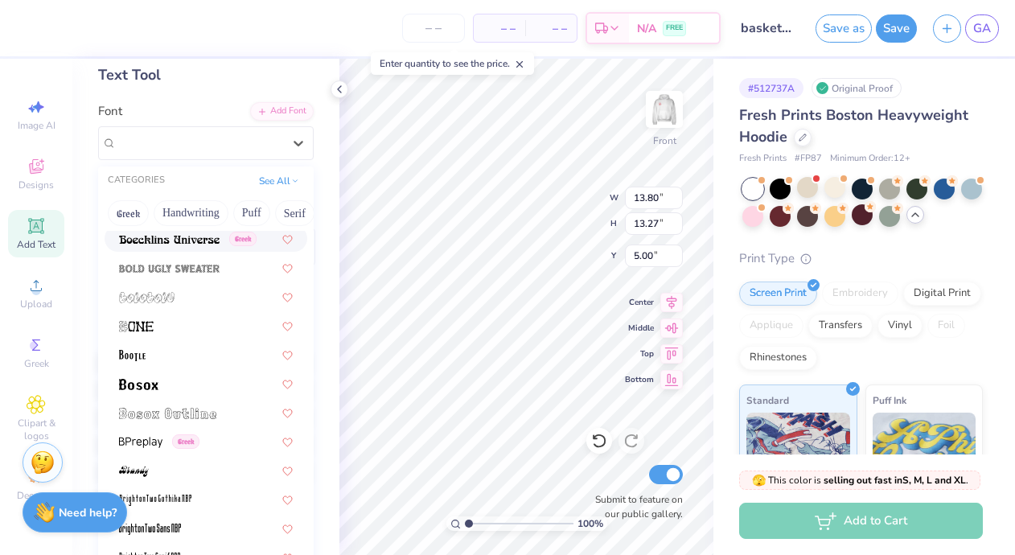
scroll to position [1028, 0]
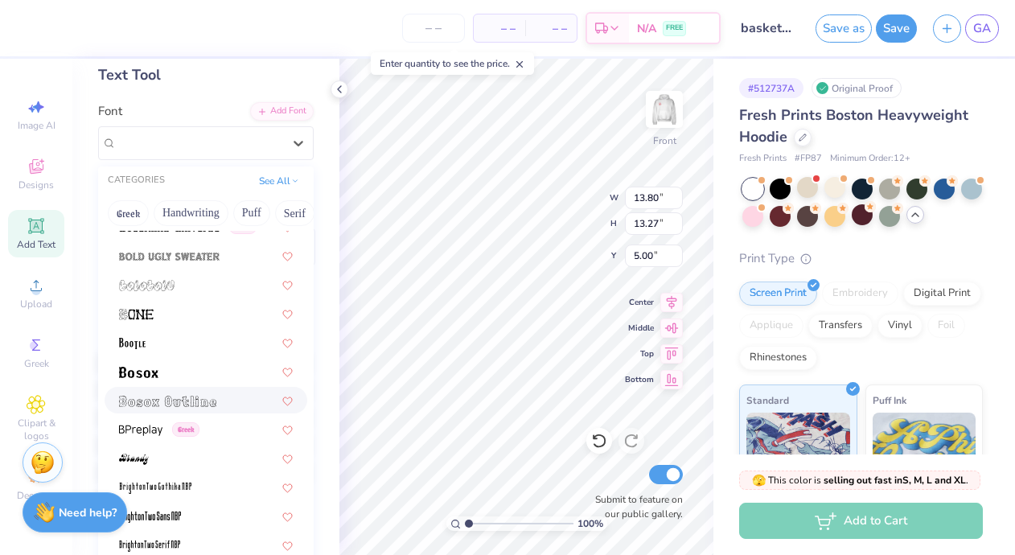
click at [213, 402] on img at bounding box center [167, 401] width 97 height 11
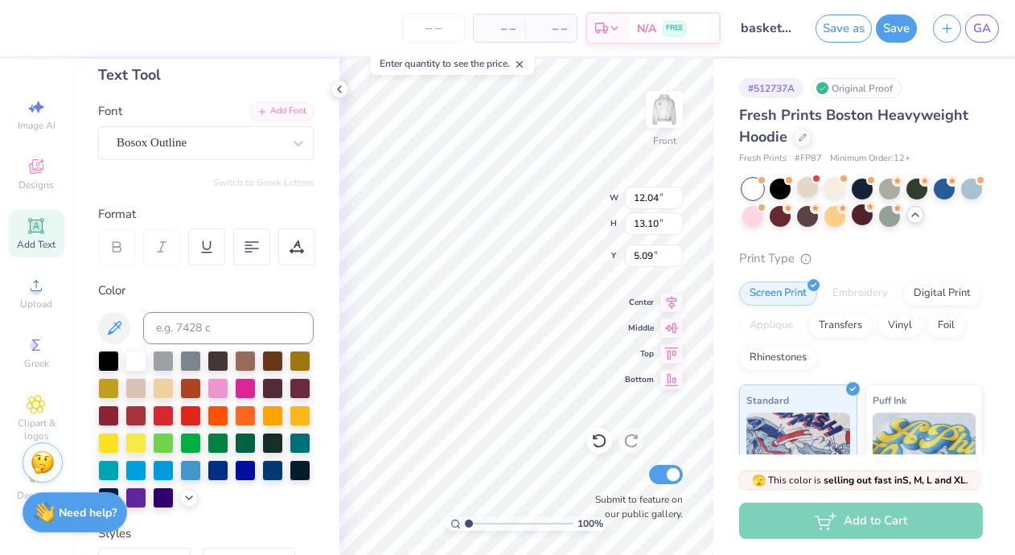
scroll to position [5, 0]
click at [154, 149] on div "Bosox Outline" at bounding box center [199, 142] width 169 height 25
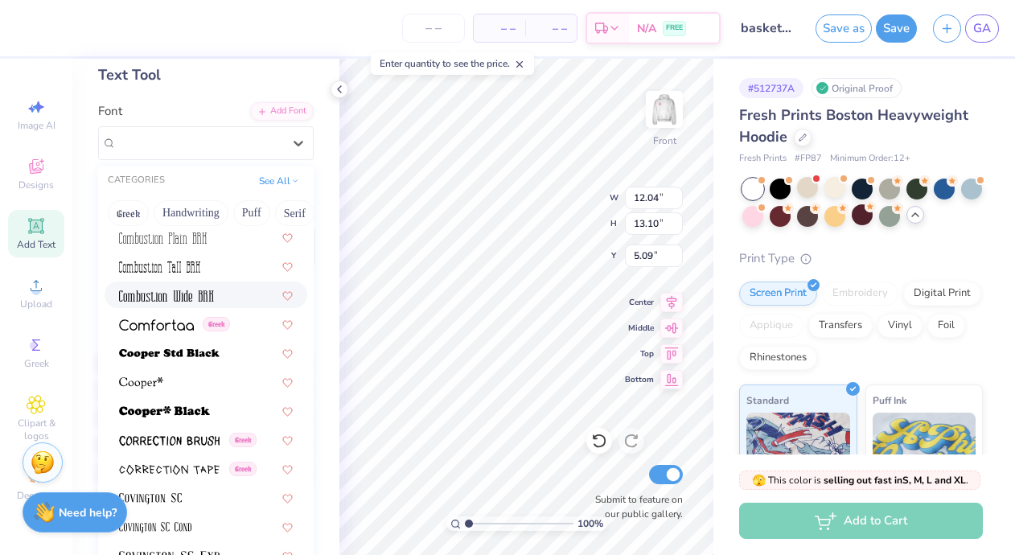
scroll to position [2373, 0]
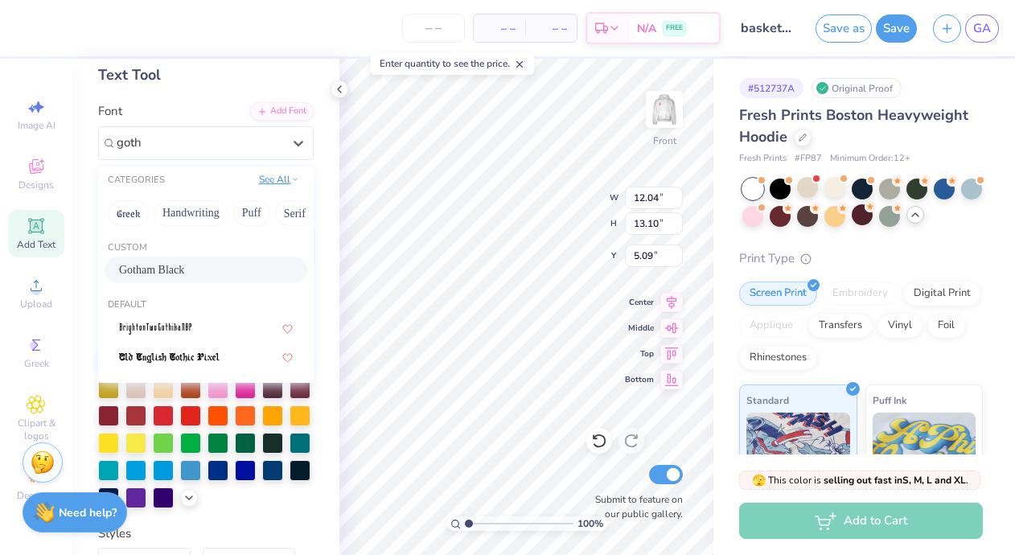
type input "goth"
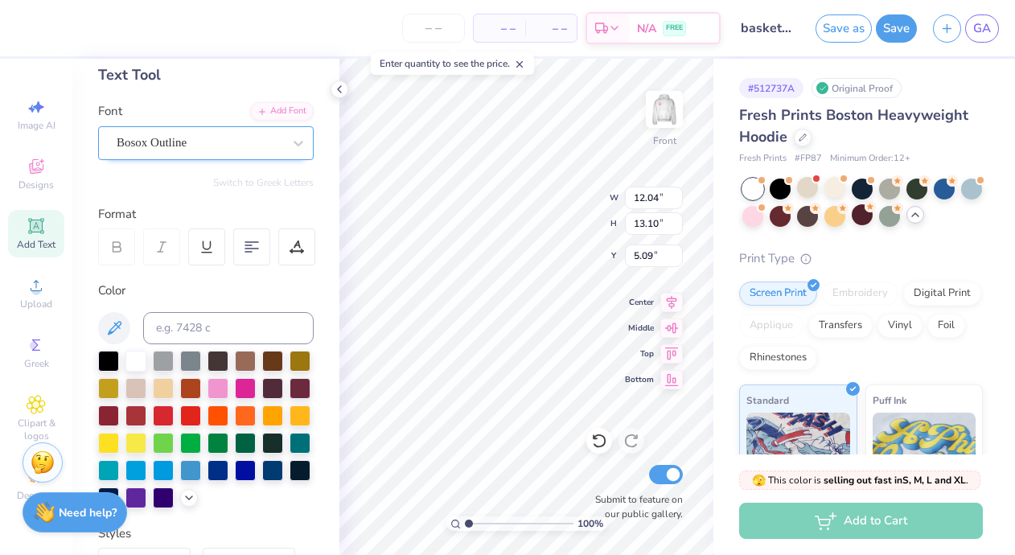
click at [278, 137] on div "Bosox Outline" at bounding box center [199, 142] width 169 height 25
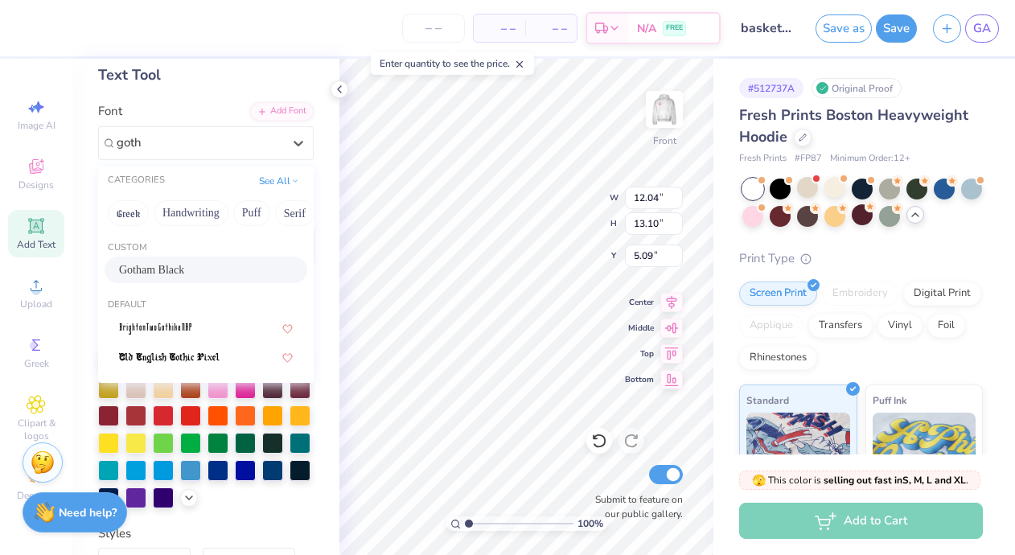
click at [160, 268] on span "Gotham Black" at bounding box center [151, 269] width 65 height 17
type input "goth"
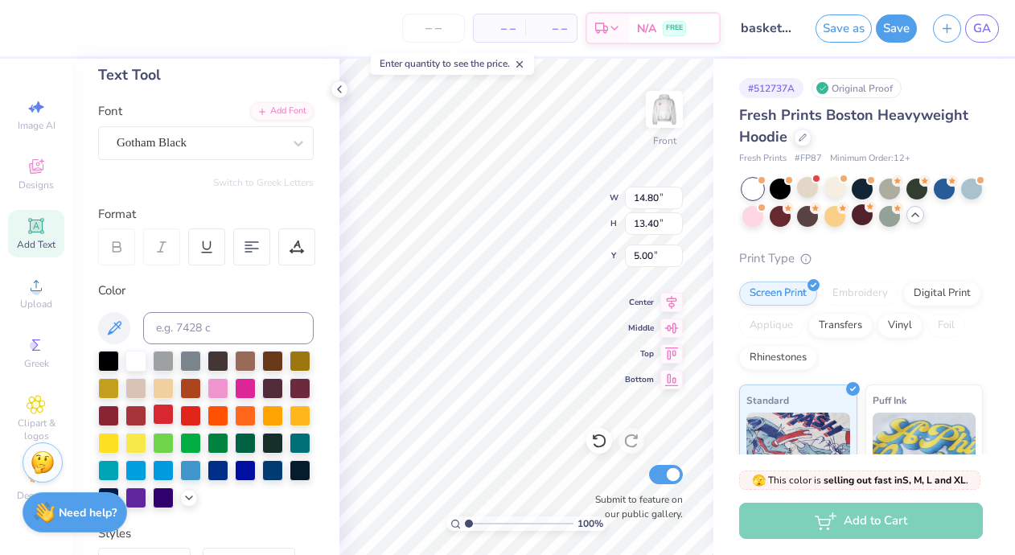
click at [164, 409] on div at bounding box center [163, 414] width 21 height 21
click at [136, 415] on div at bounding box center [135, 414] width 21 height 21
type input "5.47"
type textarea "F"
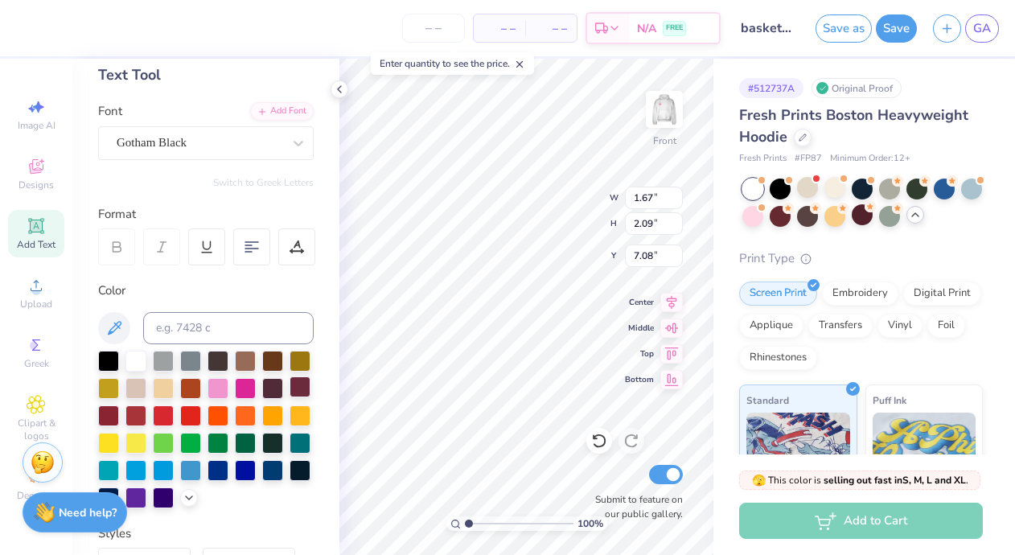
type input "7.08"
click at [31, 233] on icon at bounding box center [35, 225] width 15 height 15
type input "7.22"
type input "13.71"
type textarea "S"
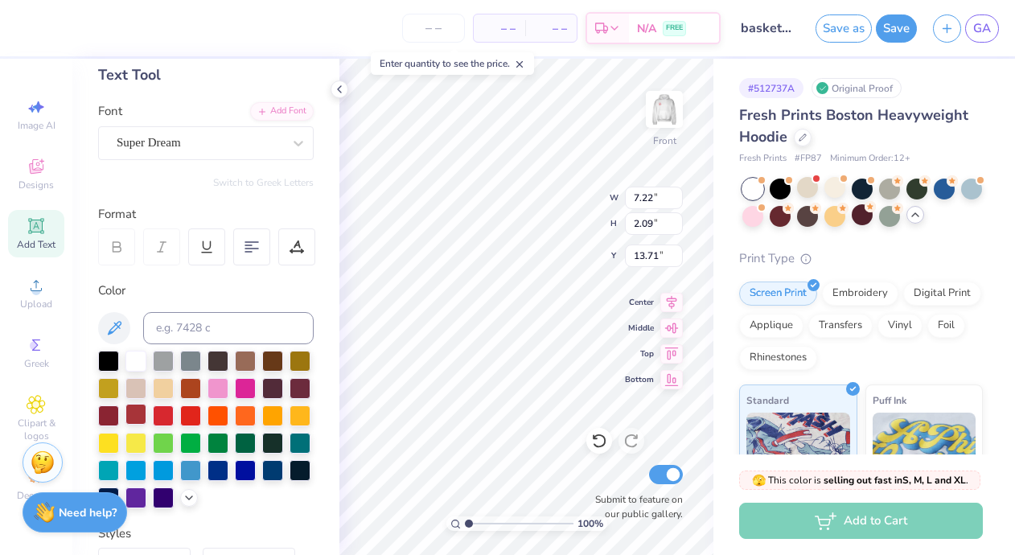
click at [132, 410] on div at bounding box center [135, 414] width 21 height 21
type input "6.64"
click at [53, 229] on div "Add Text" at bounding box center [36, 233] width 56 height 47
type textarea "h"
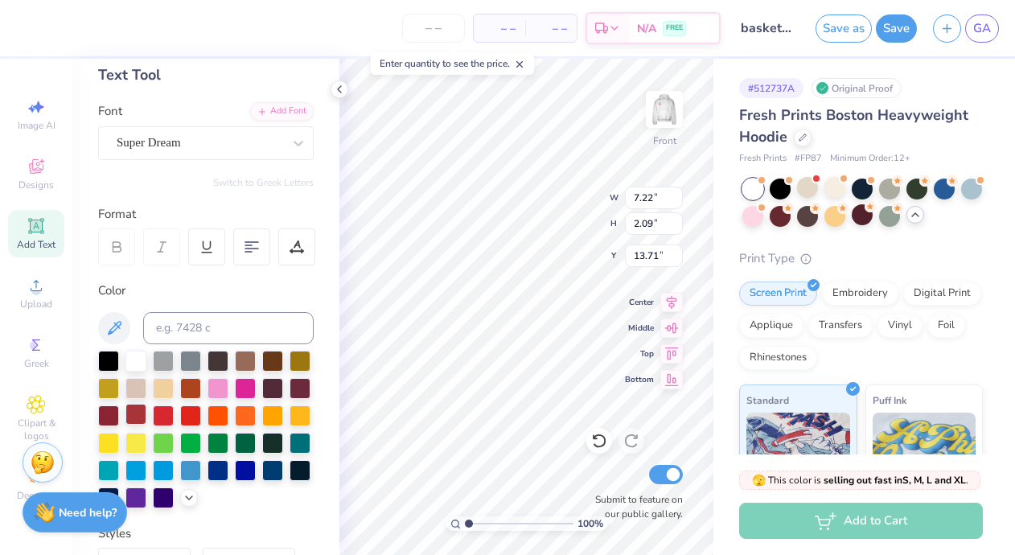
click at [131, 407] on div at bounding box center [135, 414] width 21 height 21
type textarea "H"
click at [210, 134] on div "Super Dream" at bounding box center [199, 142] width 169 height 25
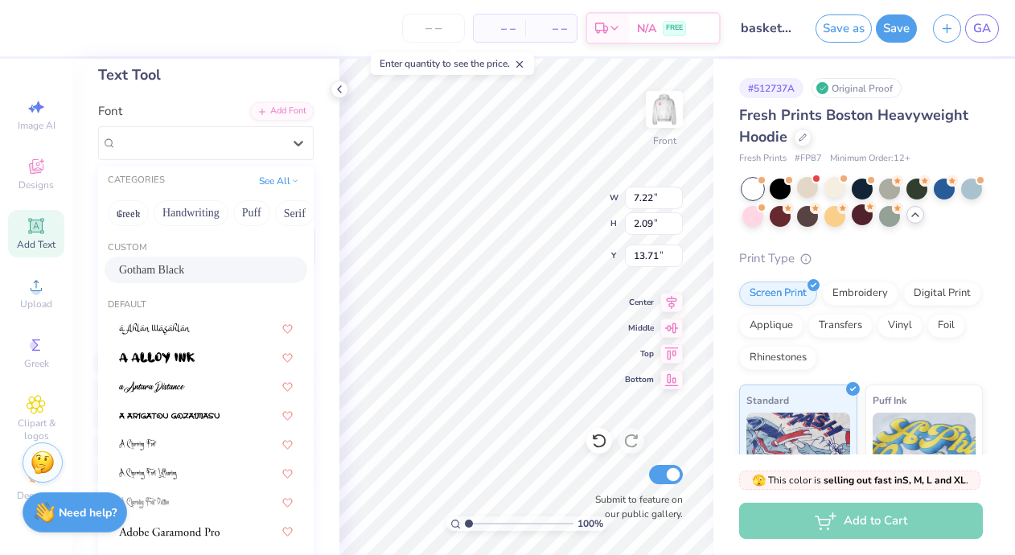
click at [217, 267] on div "Gotham Black" at bounding box center [206, 269] width 174 height 17
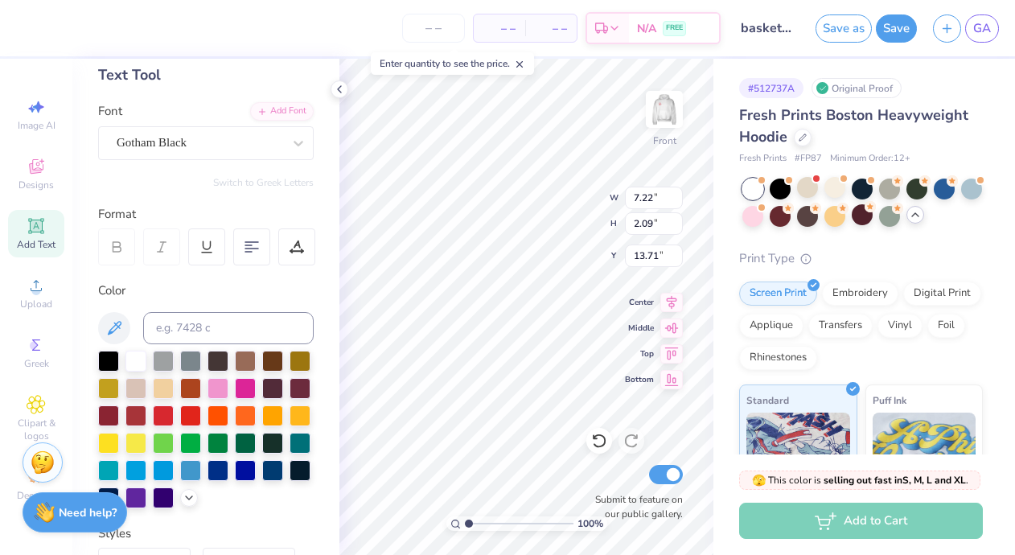
type input "1.90"
type input "7.08"
click at [655, 228] on input "2.09" at bounding box center [654, 223] width 58 height 23
type input "2.10"
type input "1.91"
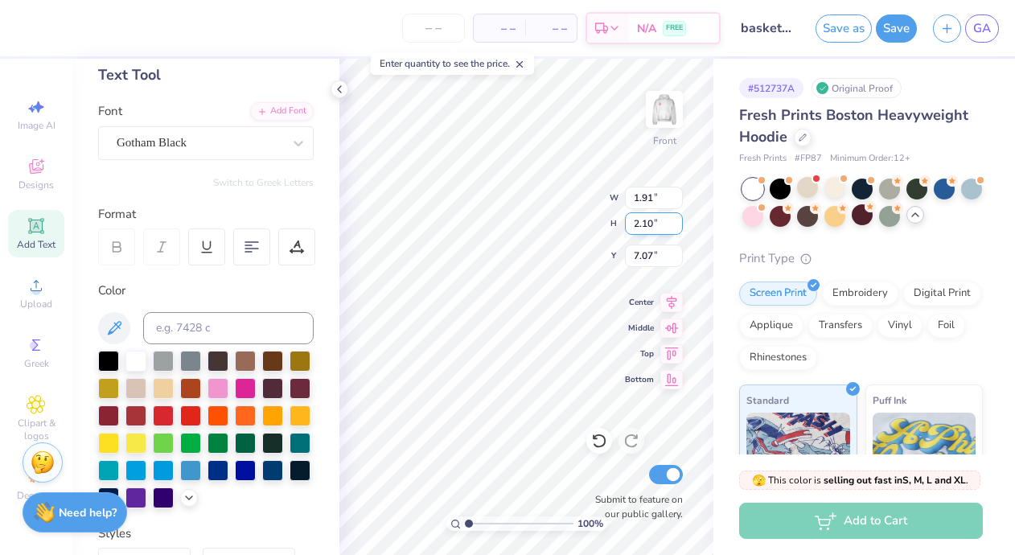
type input "7.07"
click at [653, 224] on input "2.10" at bounding box center [654, 223] width 58 height 23
type input "2.15"
click at [675, 218] on input "2.11" at bounding box center [654, 223] width 58 height 23
click at [676, 216] on input "2.12" at bounding box center [654, 223] width 58 height 23
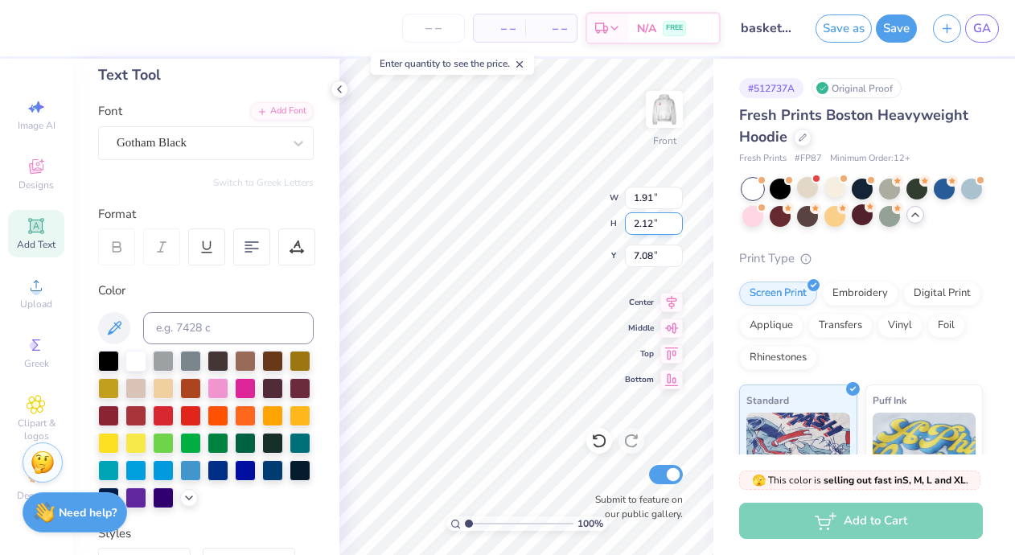
click at [677, 216] on input "2.12" at bounding box center [654, 223] width 58 height 23
type input "2.13"
click at [678, 217] on input "2.13" at bounding box center [654, 223] width 58 height 23
click at [261, 142] on div "Super Dream" at bounding box center [199, 142] width 169 height 25
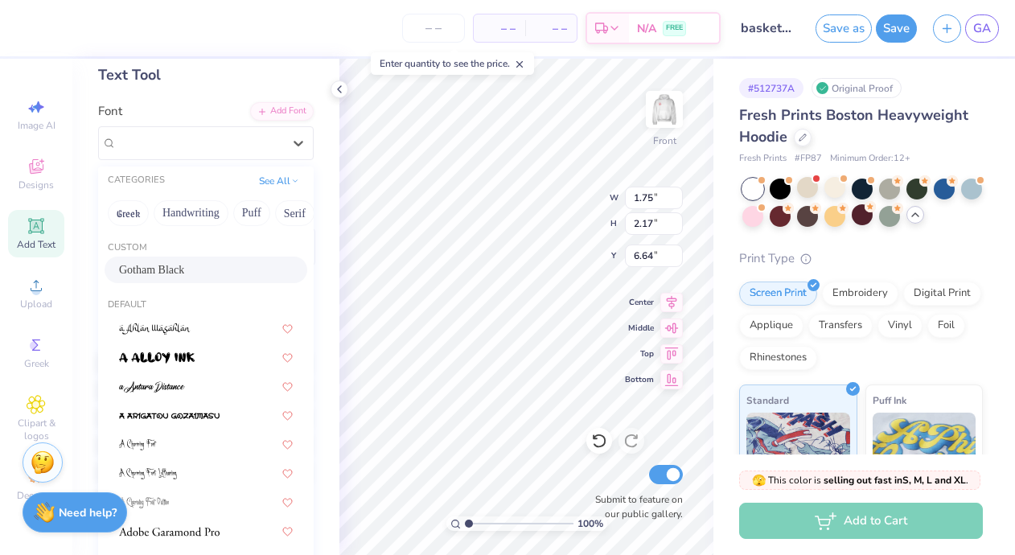
click at [208, 258] on div "Gotham Black" at bounding box center [206, 270] width 203 height 27
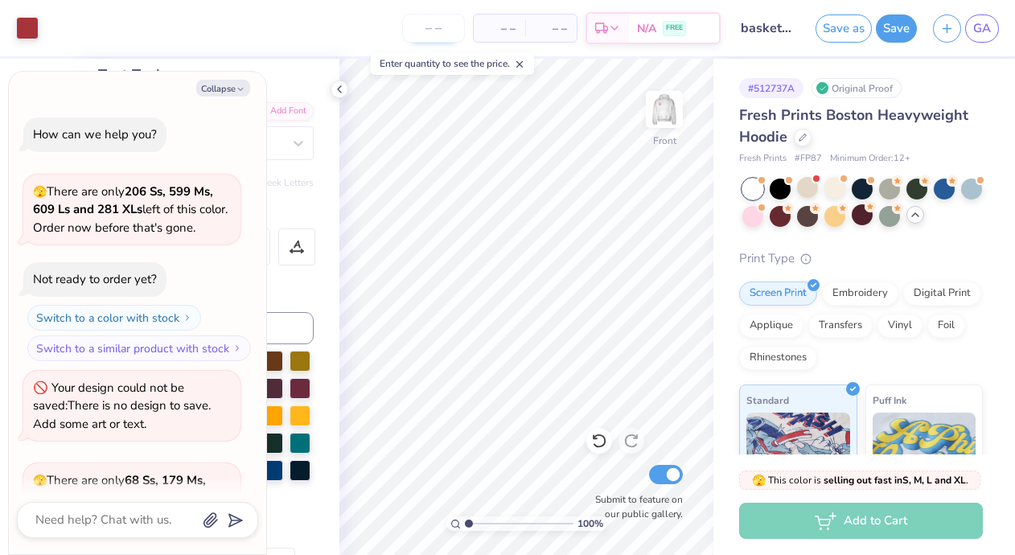
scroll to position [692, 0]
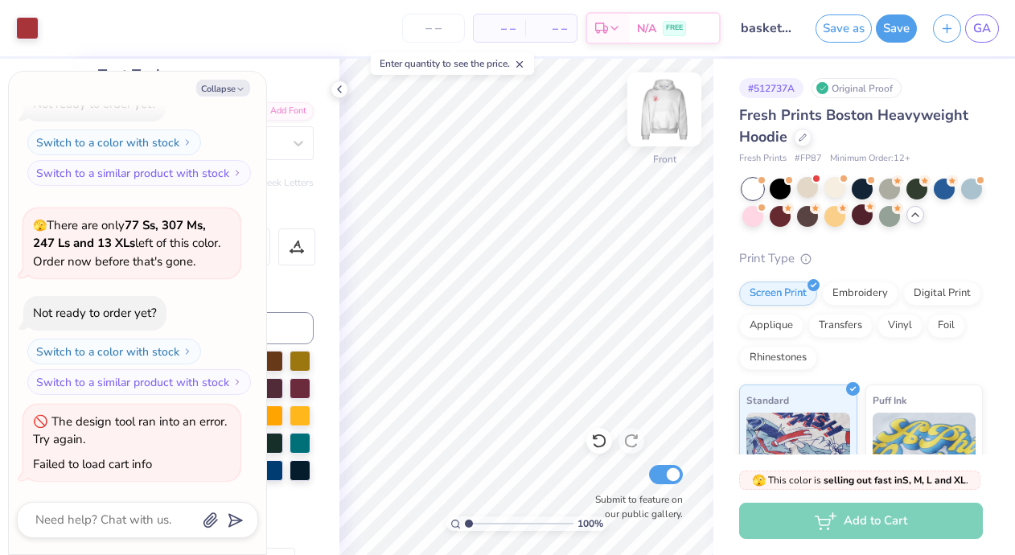
click at [669, 125] on img at bounding box center [664, 109] width 64 height 64
type textarea "x"
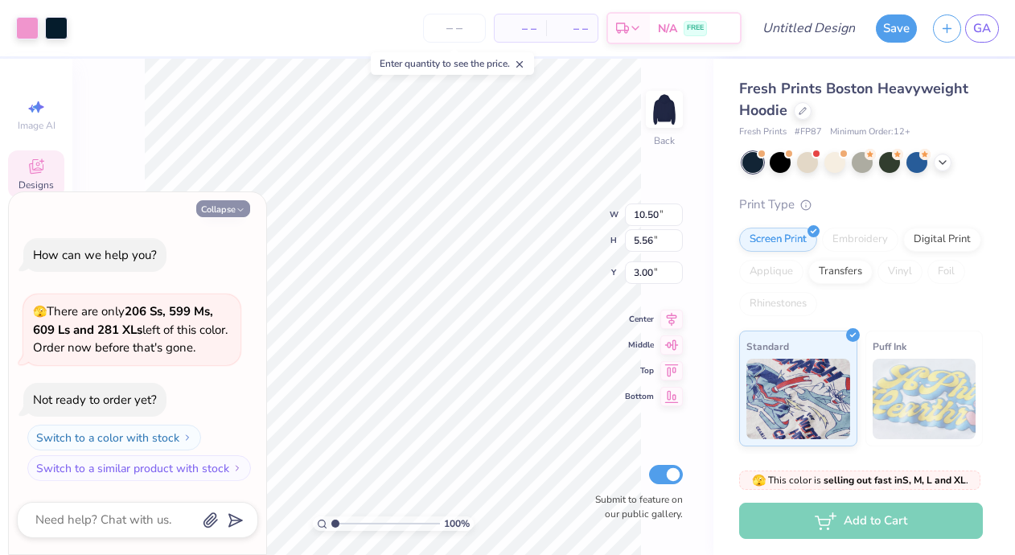
click at [244, 210] on icon "button" at bounding box center [241, 210] width 10 height 10
type textarea "x"
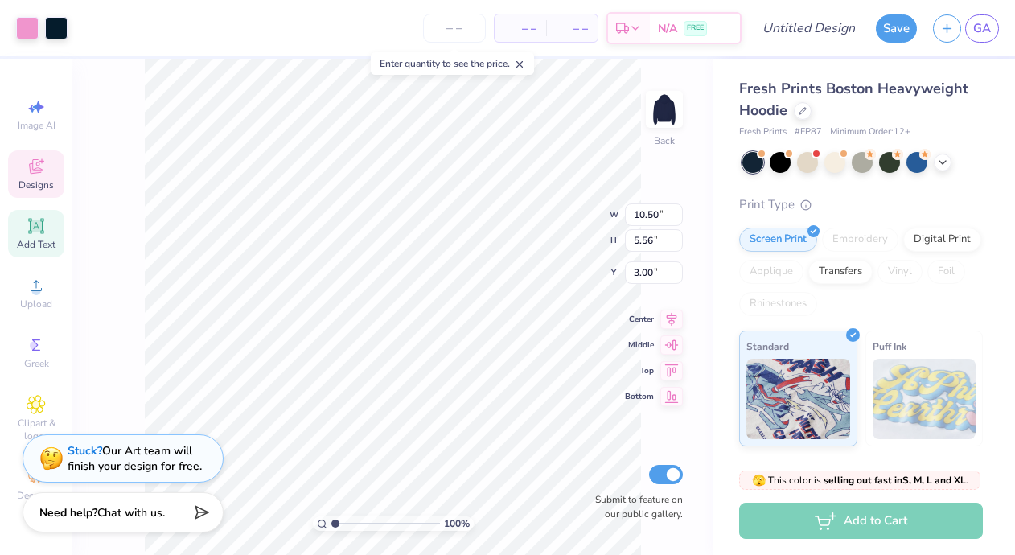
click at [49, 230] on div "Add Text" at bounding box center [36, 233] width 56 height 47
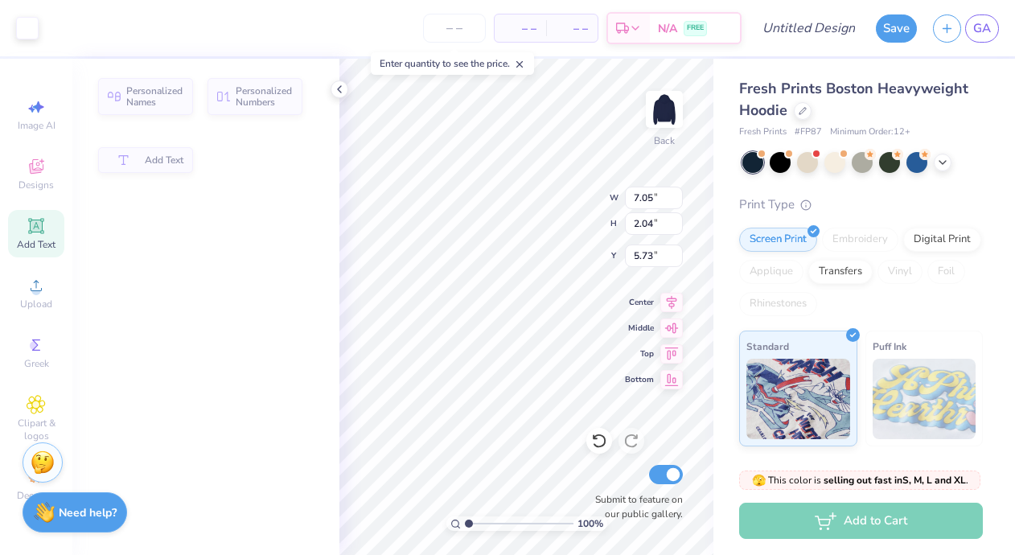
type input "7.05"
type input "2.04"
type input "5.73"
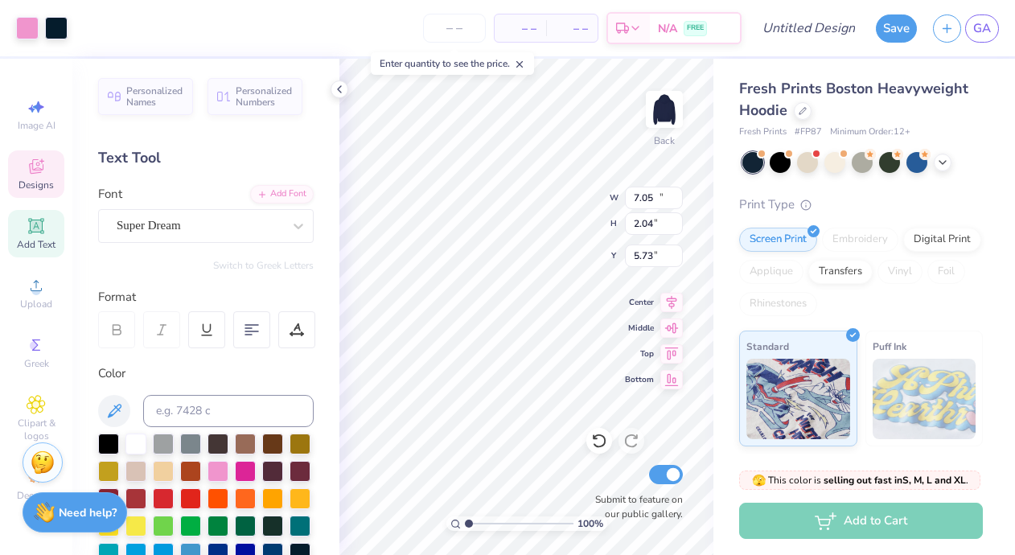
type input "10.50"
type input "5.56"
type input "3.00"
type input "10.51"
